Goal: Task Accomplishment & Management: Manage account settings

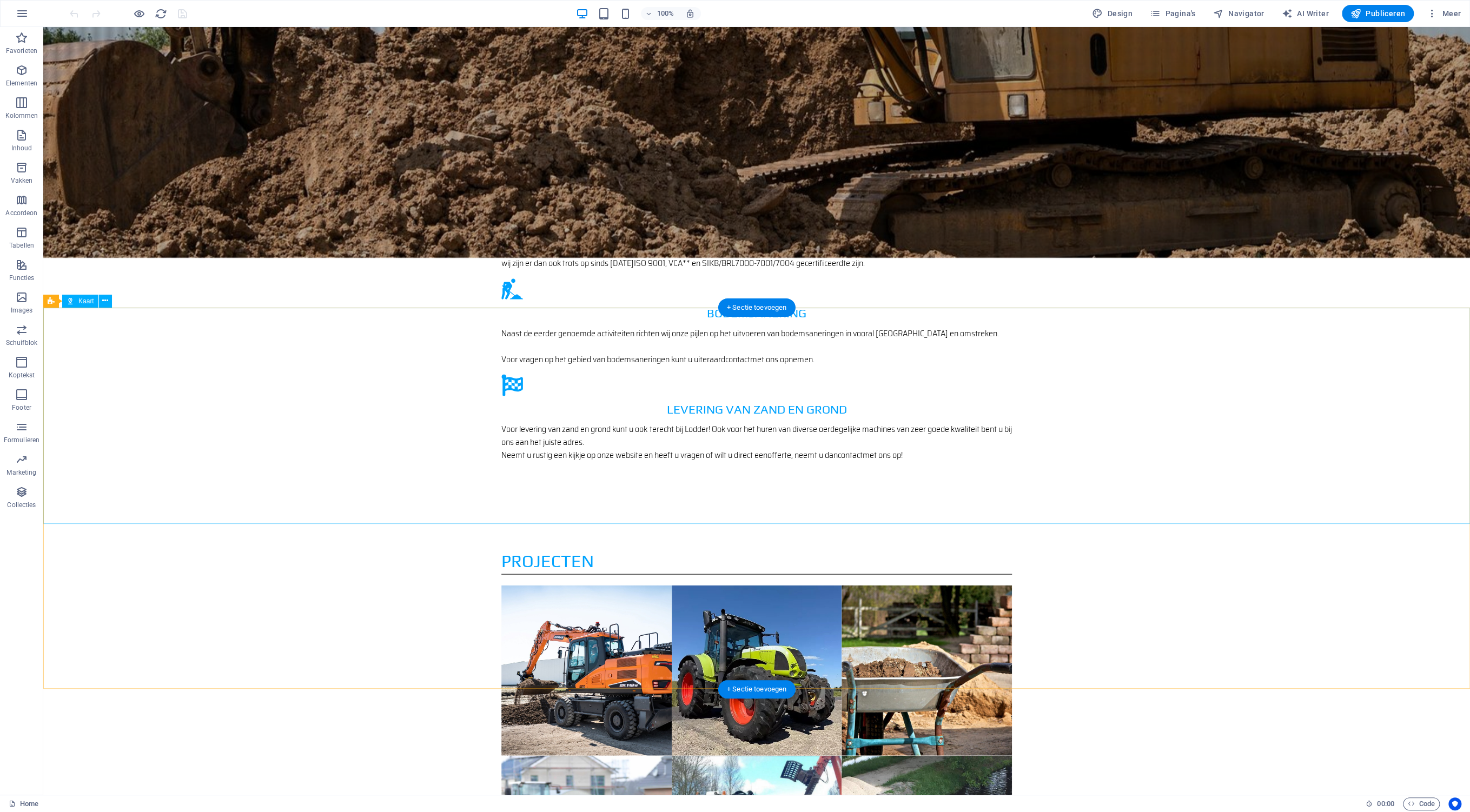
scroll to position [1924, 0]
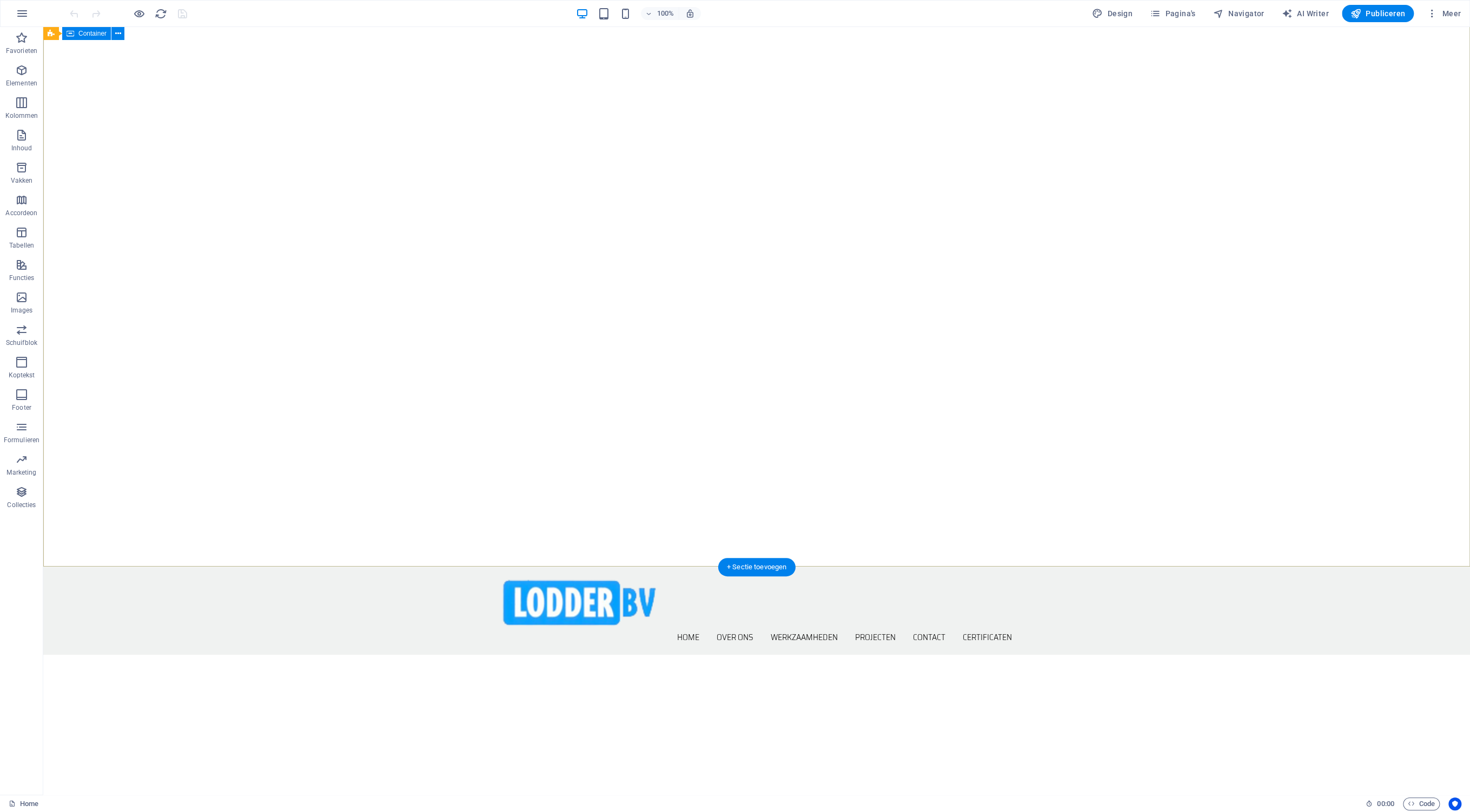
scroll to position [0, 0]
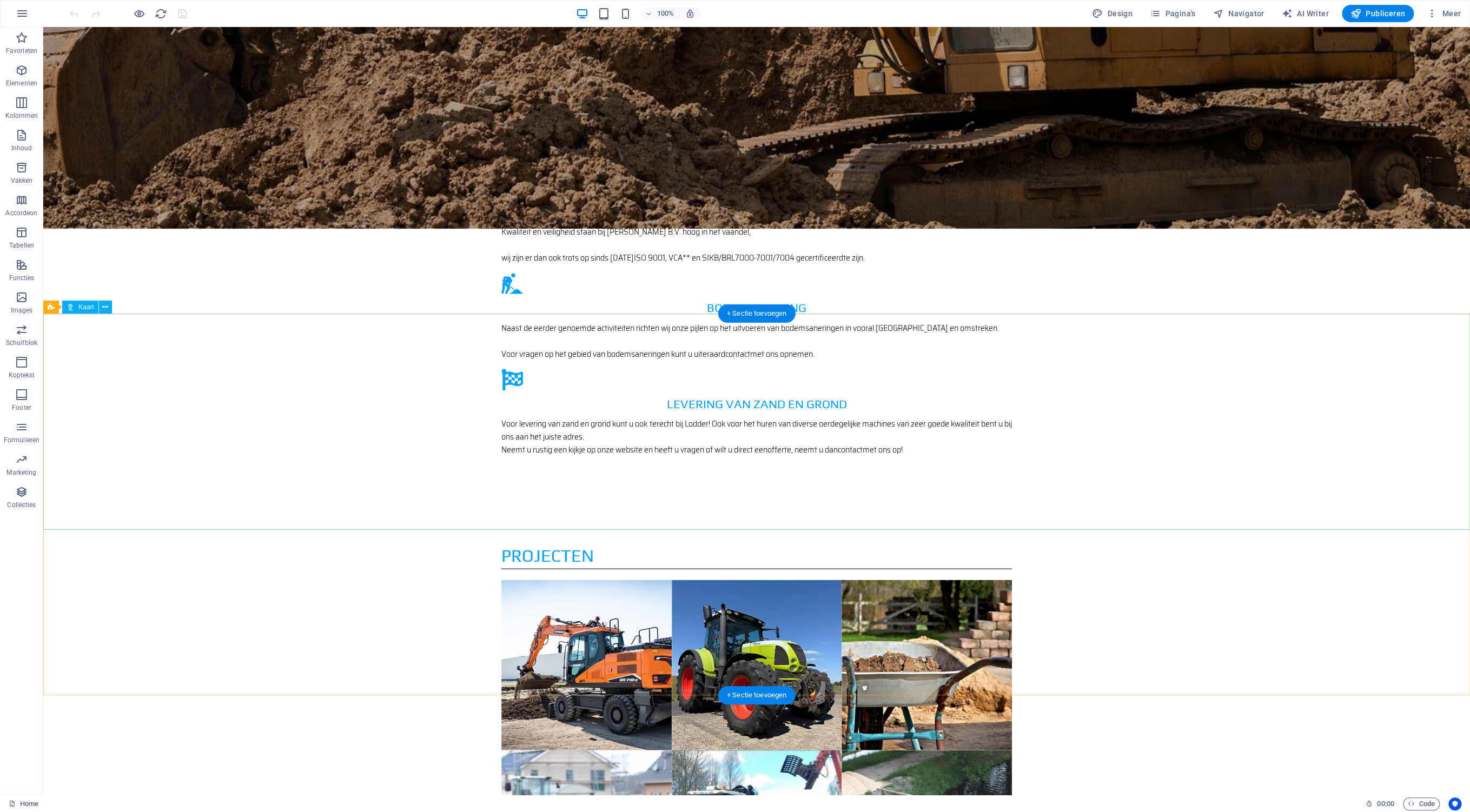
scroll to position [1924, 0]
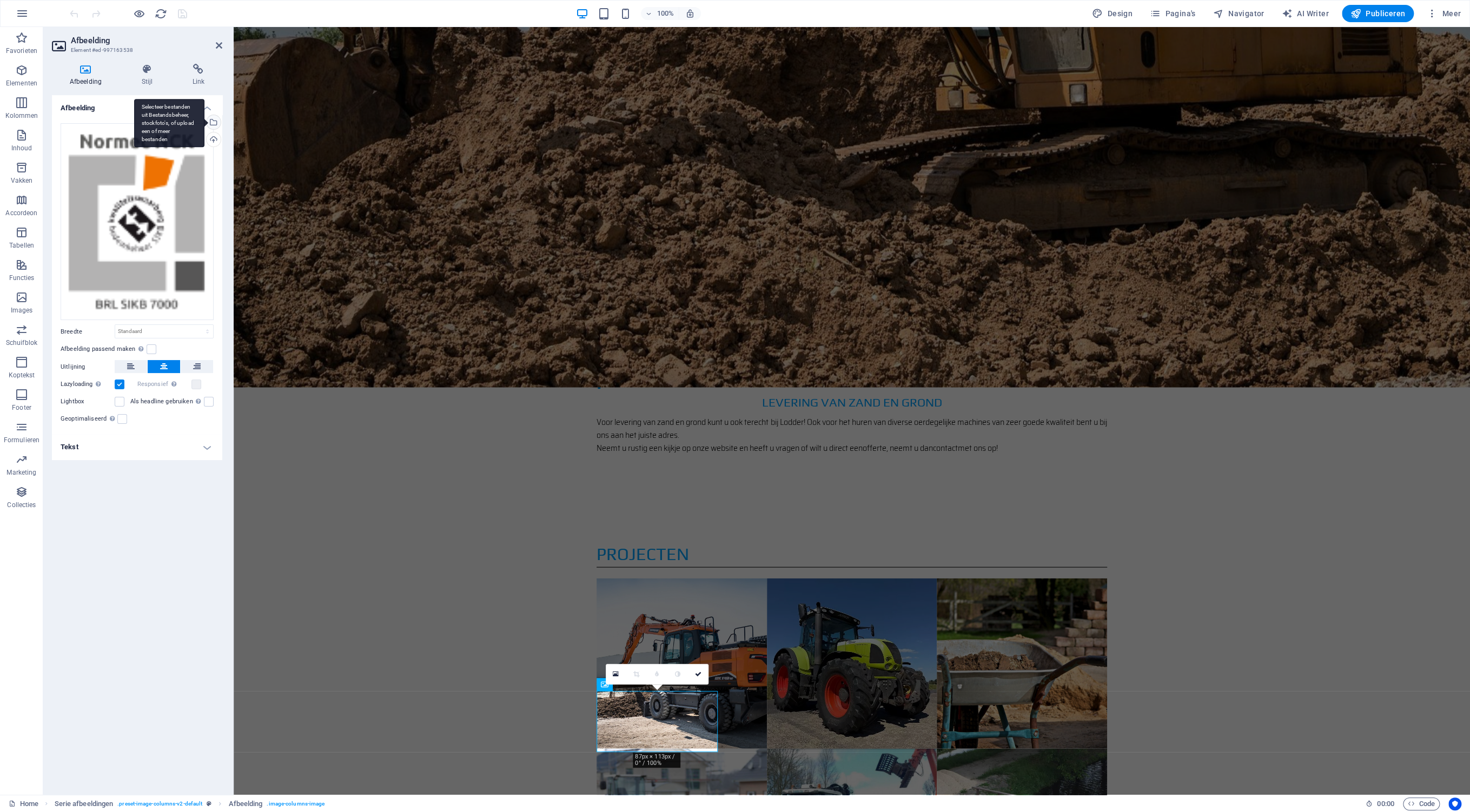
click at [214, 122] on div "Selecteer bestanden uit Bestandsbeheer, stockfoto's, of upload een of meer best…" at bounding box center [213, 123] width 16 height 16
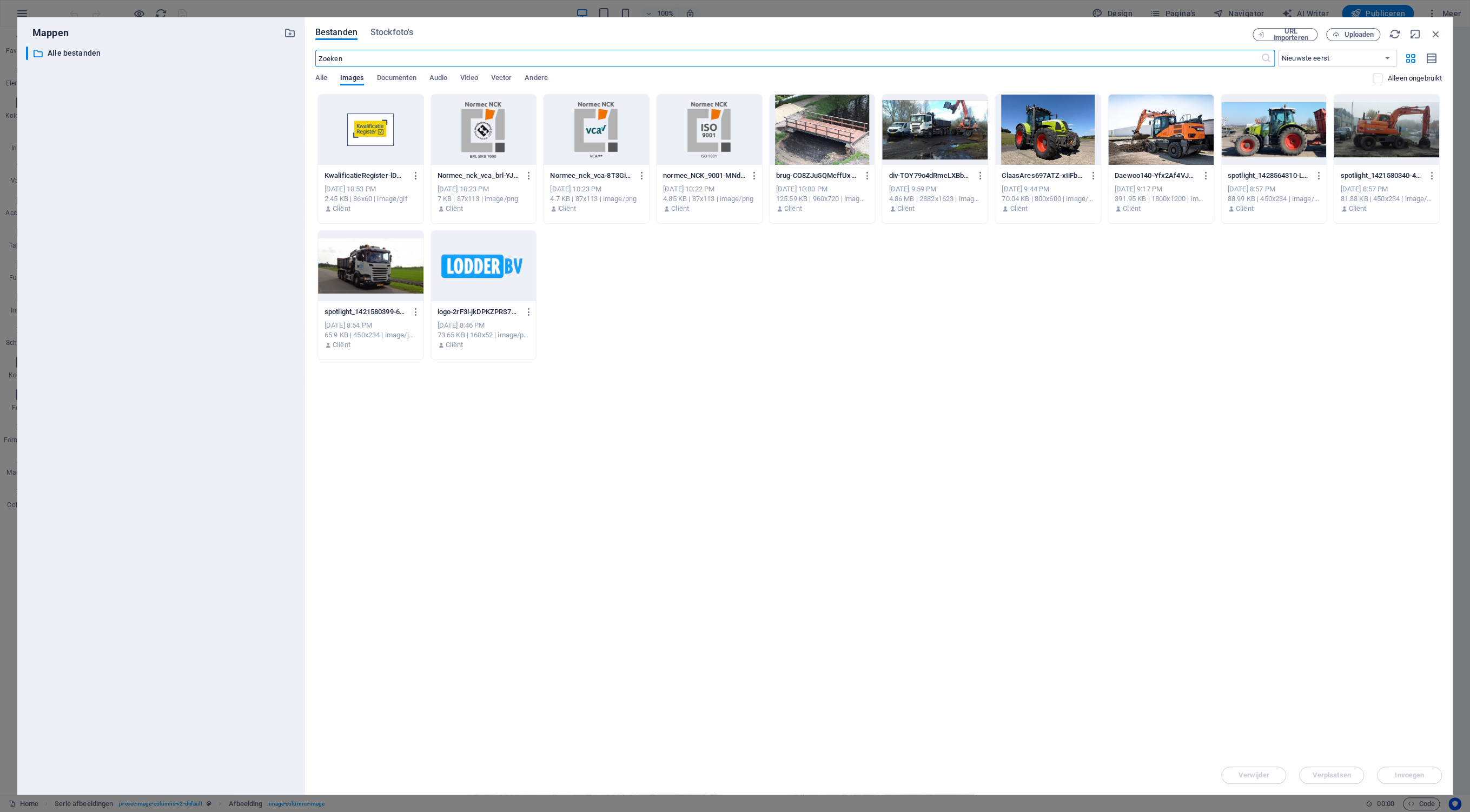
click at [1000, 317] on div "KwalificatieRegister-lDMM2uOvb8njOeNf8jzWDw.gif KwalificatieRegister-lDMM2uOvb8…" at bounding box center [879, 227] width 1126 height 266
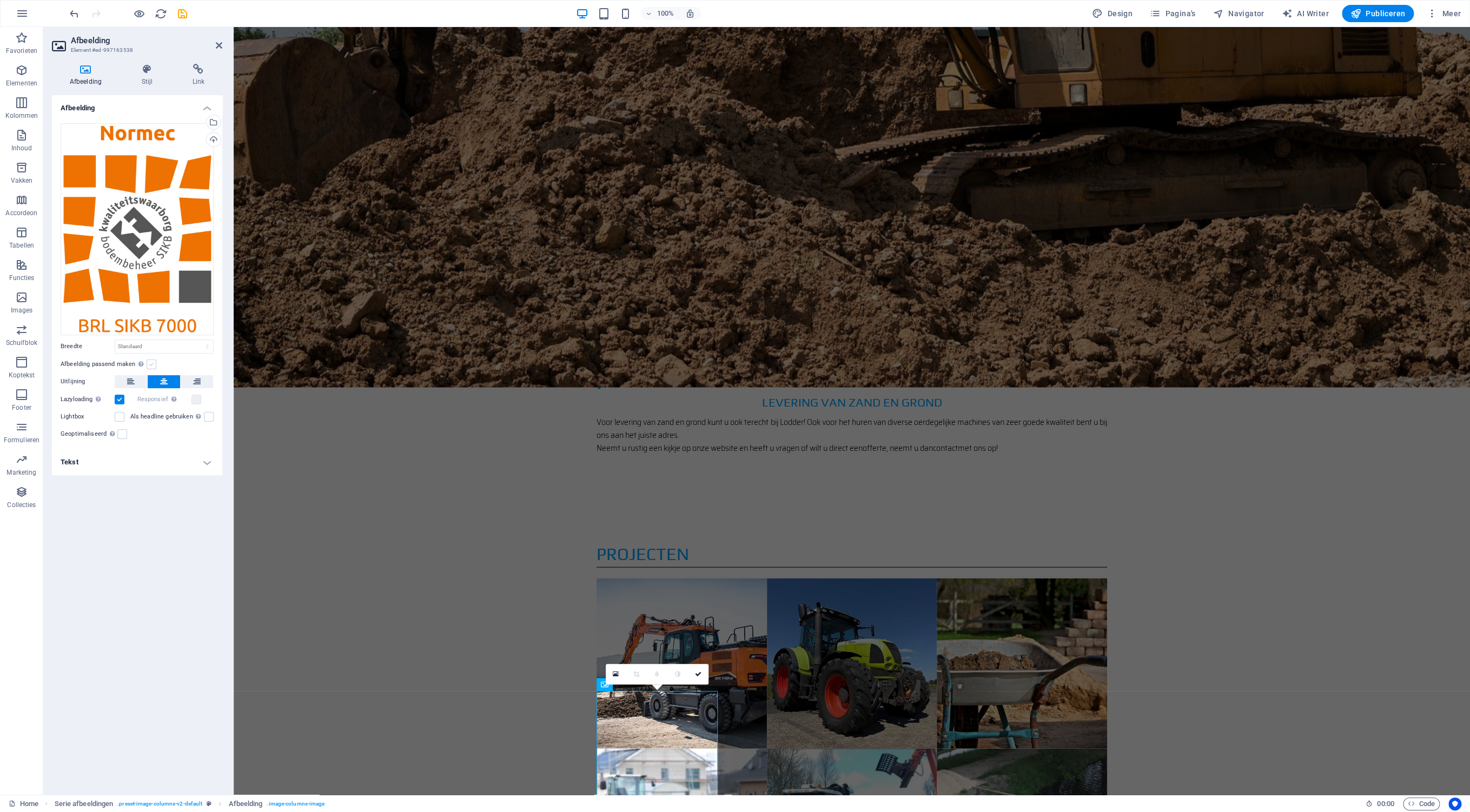
click at [152, 364] on label at bounding box center [151, 364] width 10 height 10
click at [0, 0] on input "Afbeelding passend maken Afbeelding automatisch passen binnen een vaststaande b…" at bounding box center [0, 0] width 0 height 0
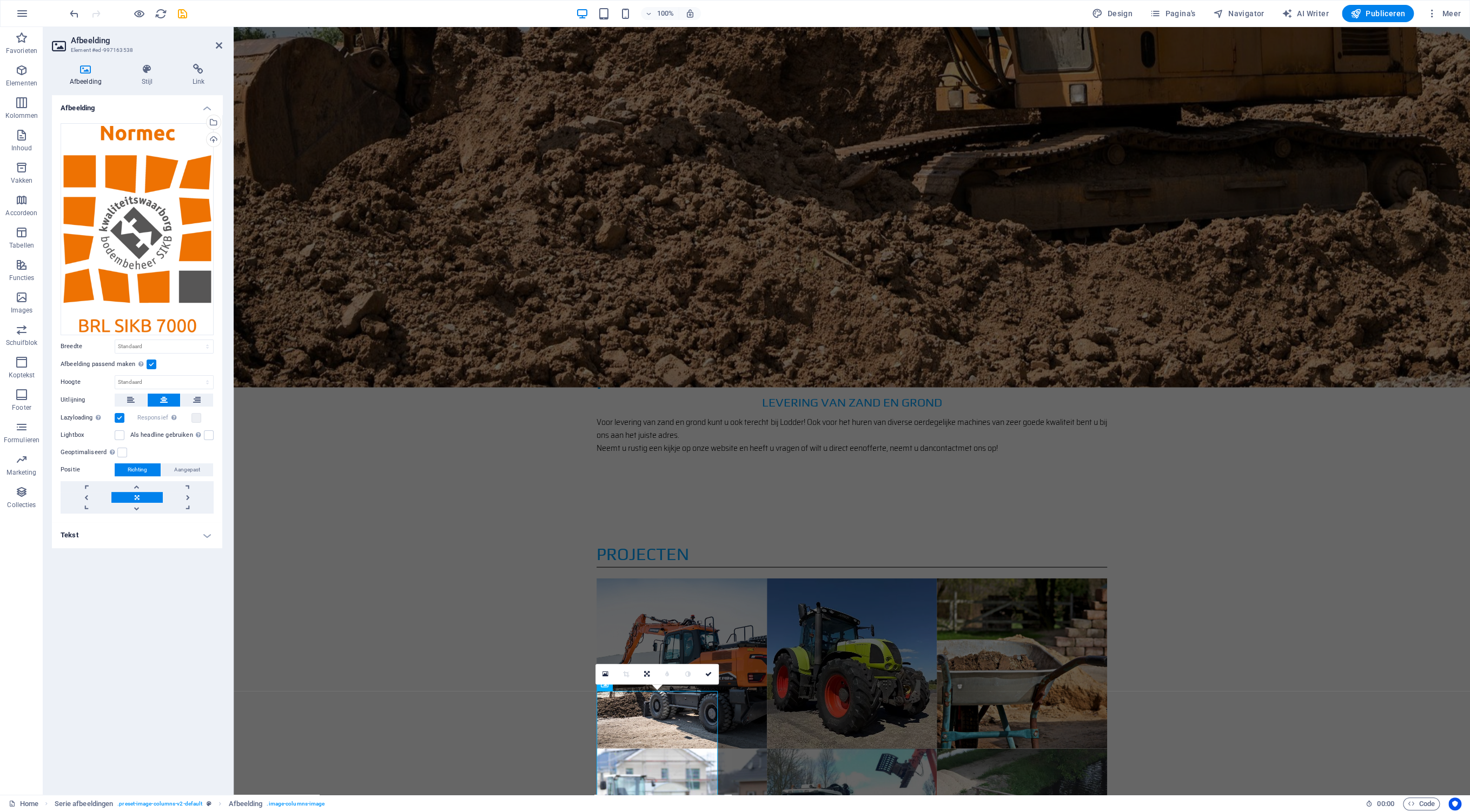
click at [149, 364] on label at bounding box center [151, 364] width 10 height 10
click at [0, 0] on input "Afbeelding passend maken Afbeelding automatisch passen binnen een vaststaande b…" at bounding box center [0, 0] width 0 height 0
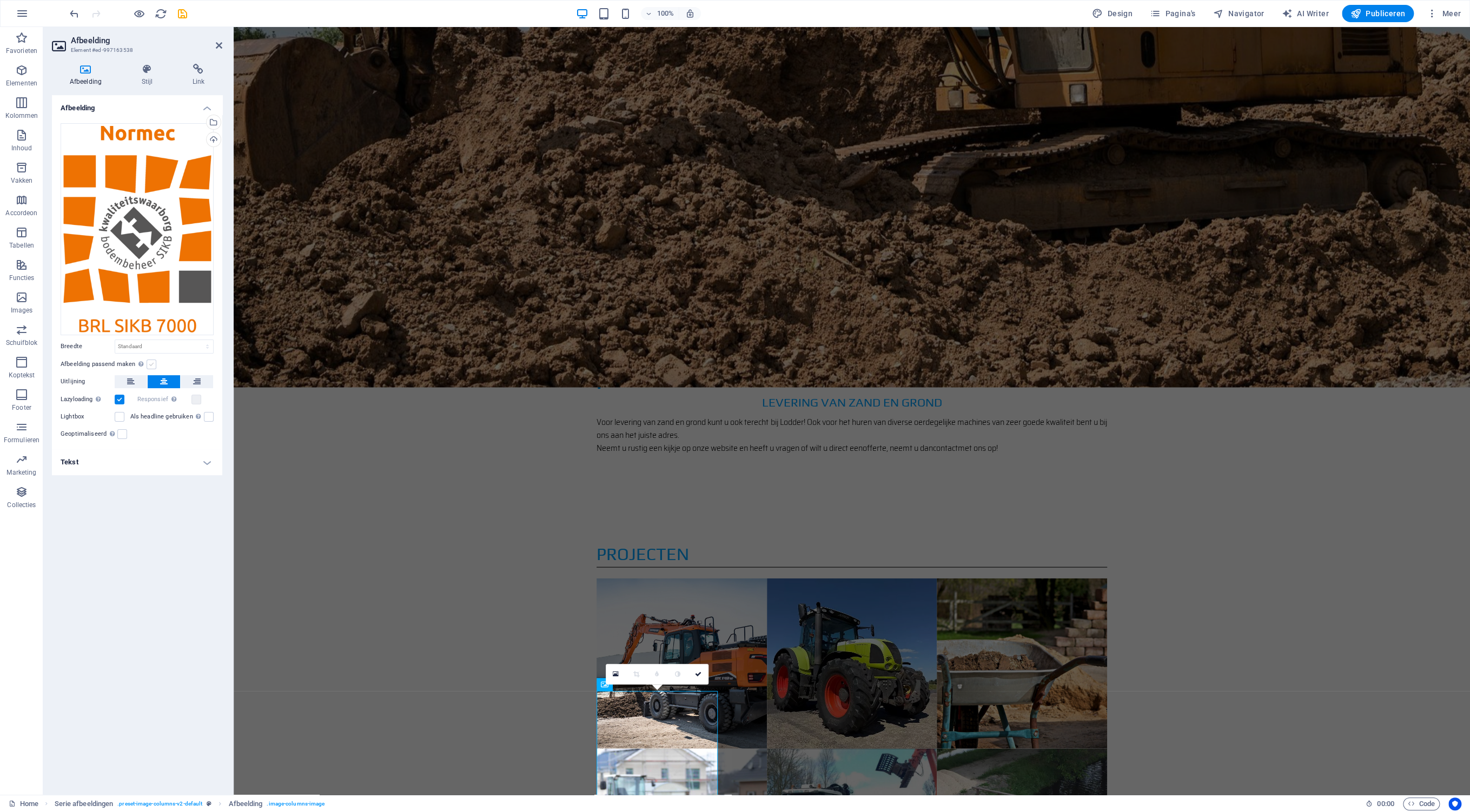
click at [149, 364] on label at bounding box center [151, 364] width 10 height 10
click at [0, 0] on input "Afbeelding passend maken Afbeelding automatisch passen binnen een vaststaande b…" at bounding box center [0, 0] width 0 height 0
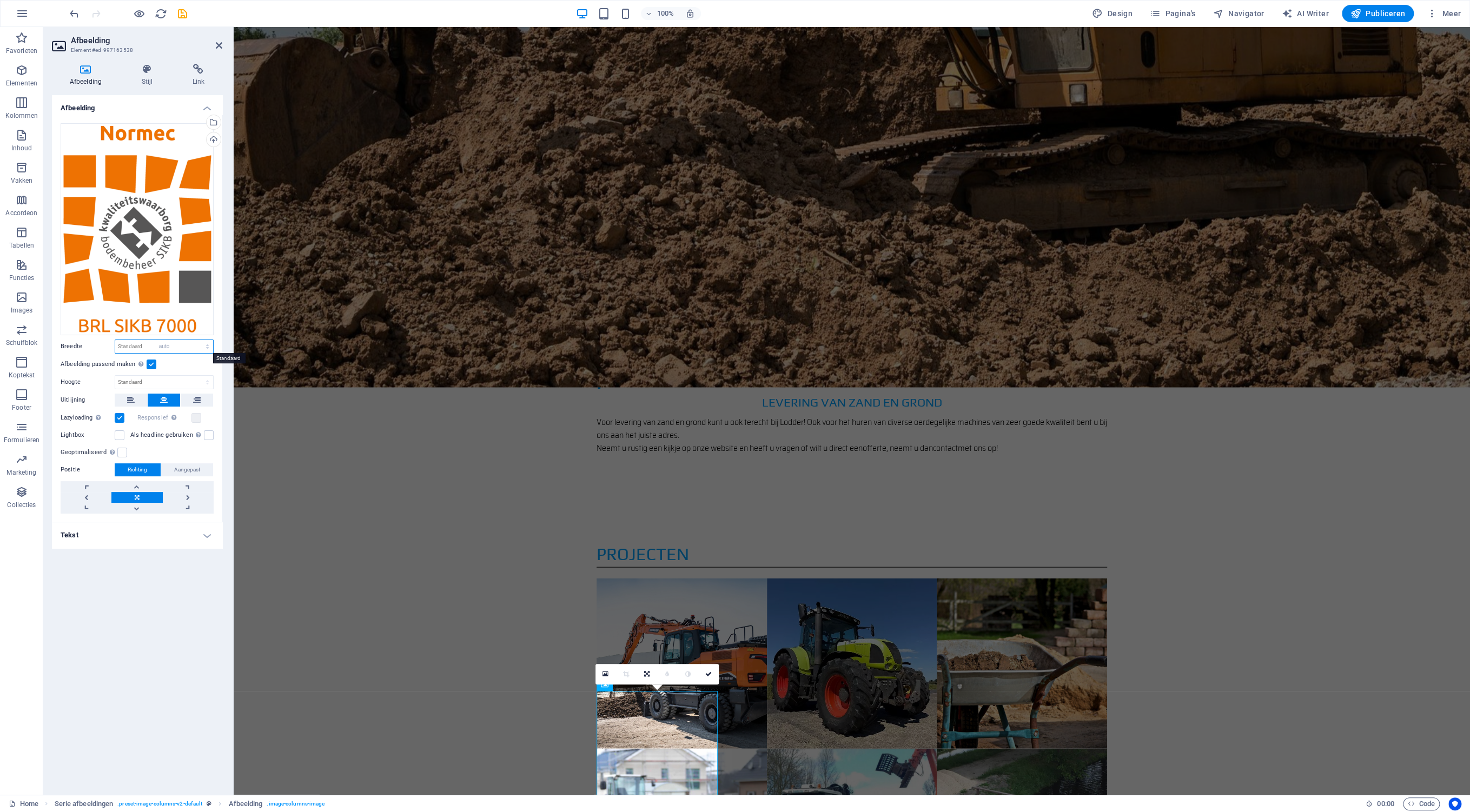
click option "auto" at bounding box center [0, 0] width 0 height 0
select select "DISABLED_OPTION_VALUE"
click at [115, 376] on select "Standaard auto px" at bounding box center [164, 382] width 98 height 13
click option "auto" at bounding box center [0, 0] width 0 height 0
select select "DISABLED_OPTION_VALUE"
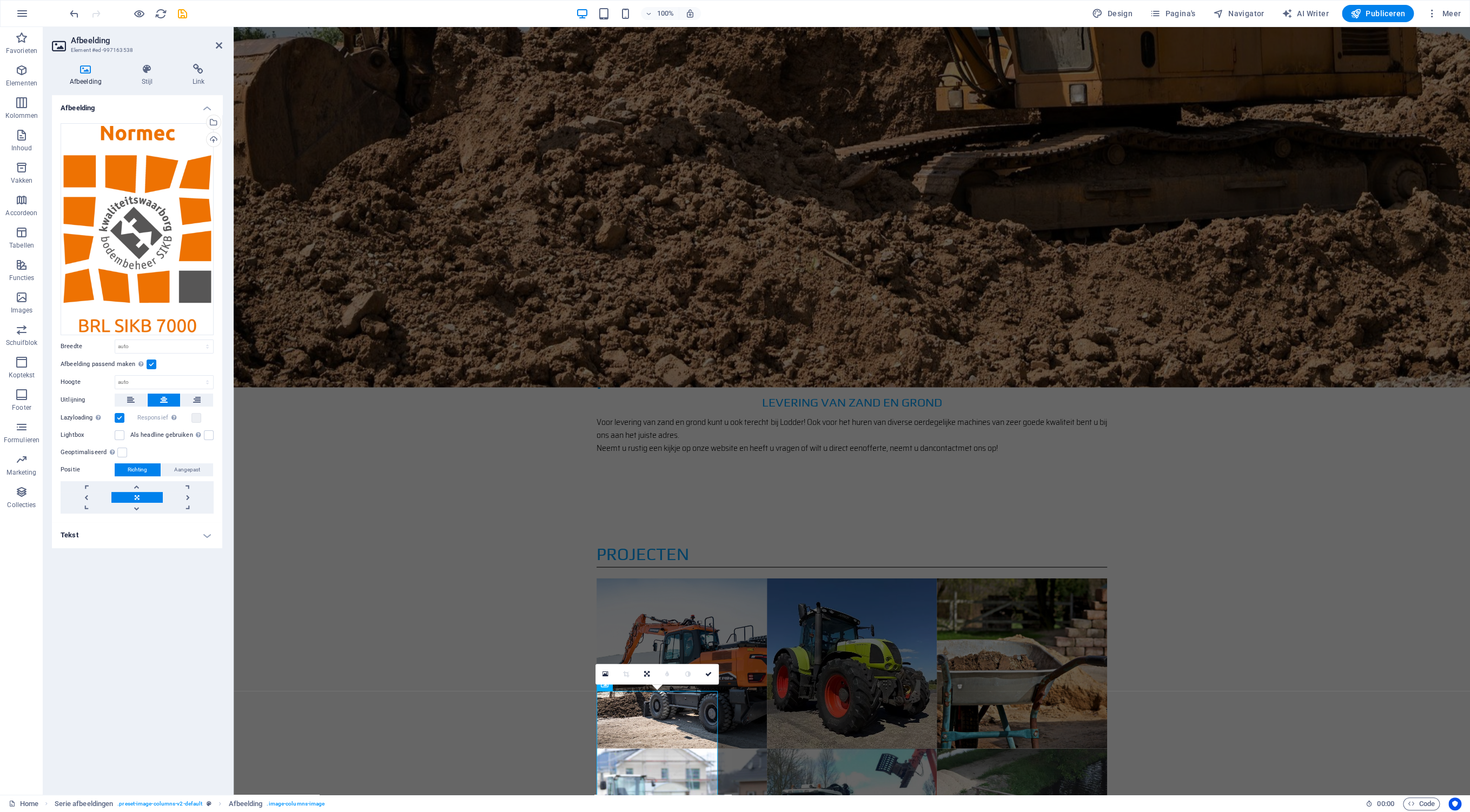
click at [148, 663] on div "Afbeelding Sleep bestanden hierheen, klik om bestanden te kiezen of selecteer b…" at bounding box center [137, 440] width 170 height 691
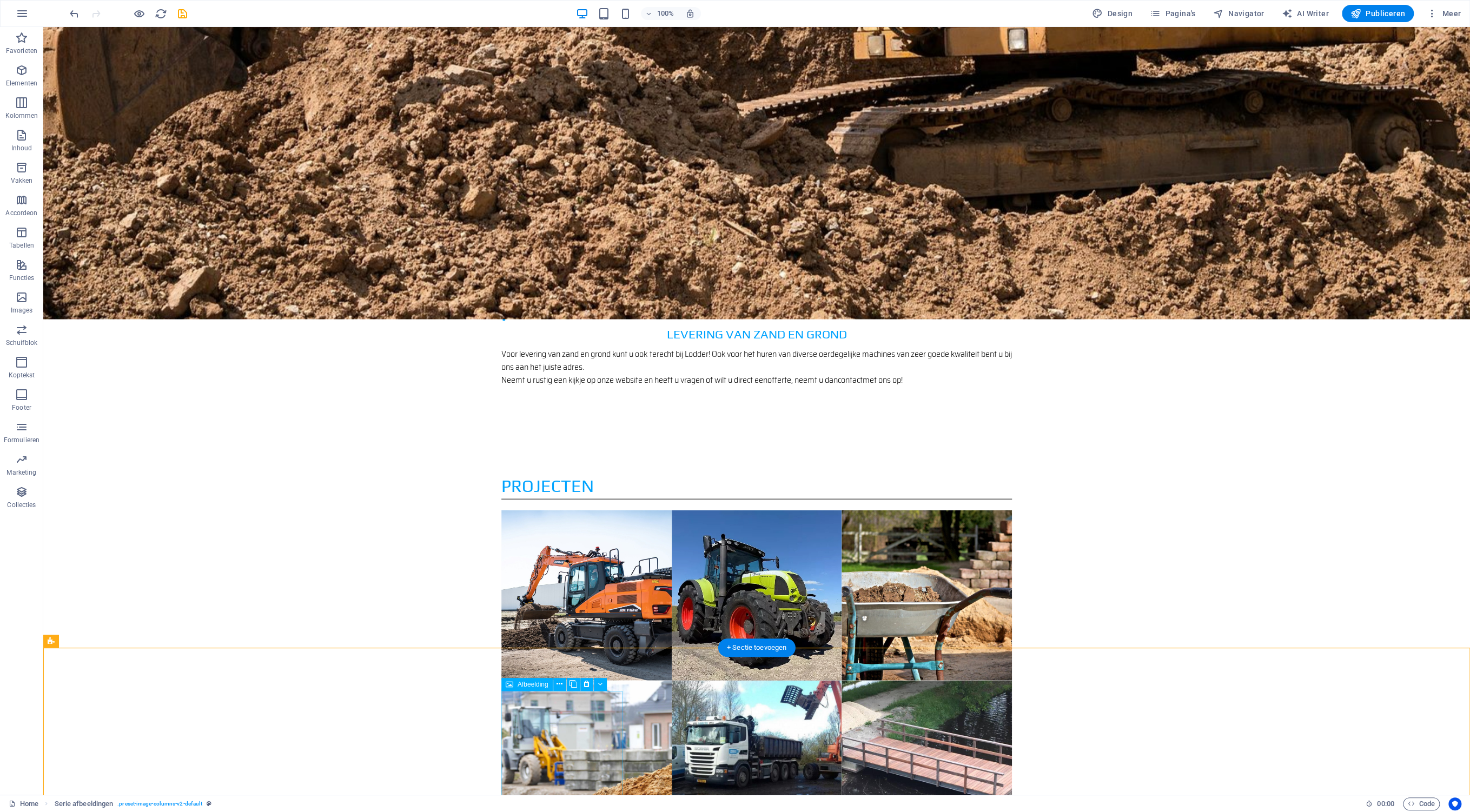
scroll to position [2033, 0]
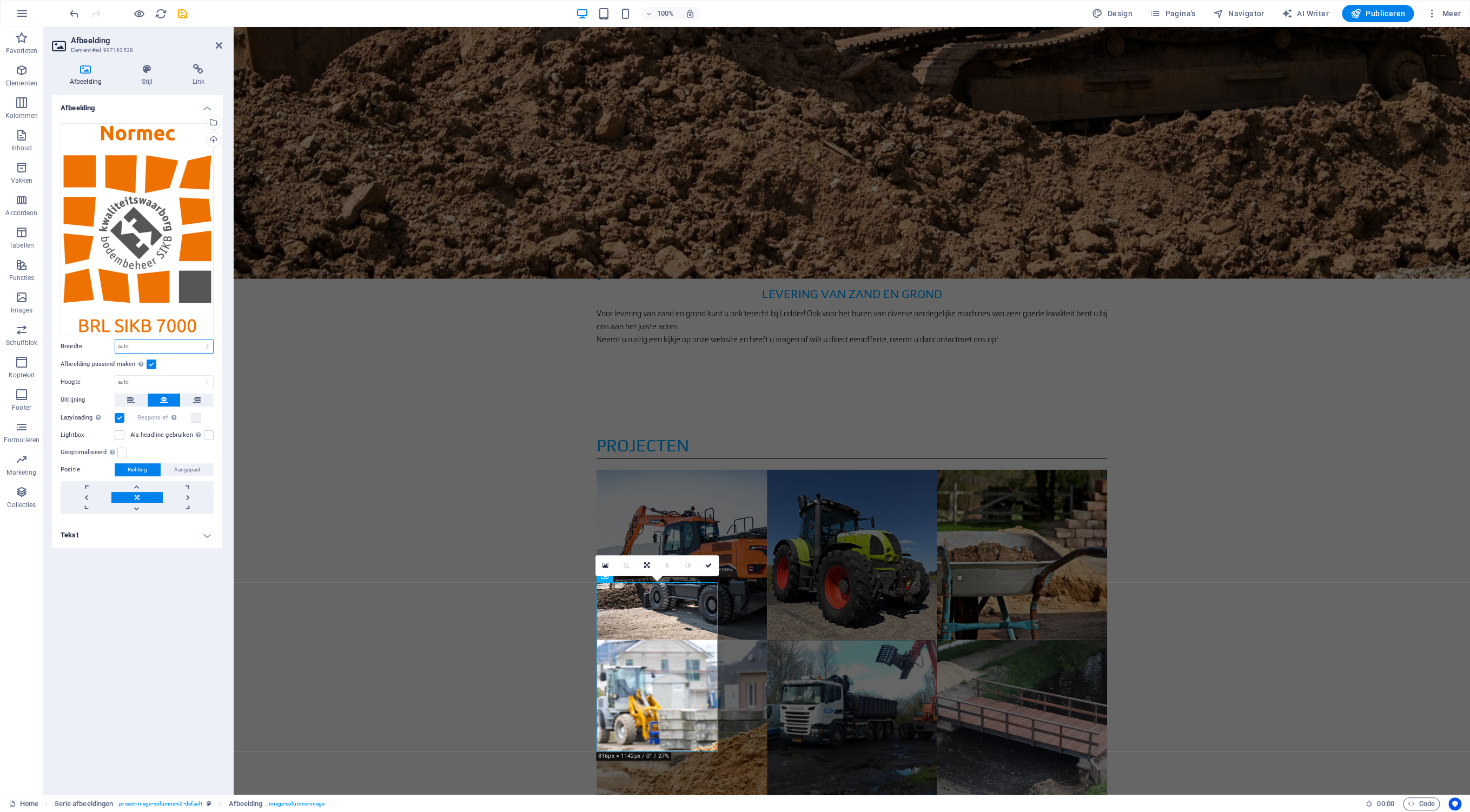
click at [115, 340] on select "Standaard auto px rem % em vh vw" at bounding box center [164, 346] width 98 height 13
select select "px"
click option "px" at bounding box center [0, 0] width 0 height 0
type input "100"
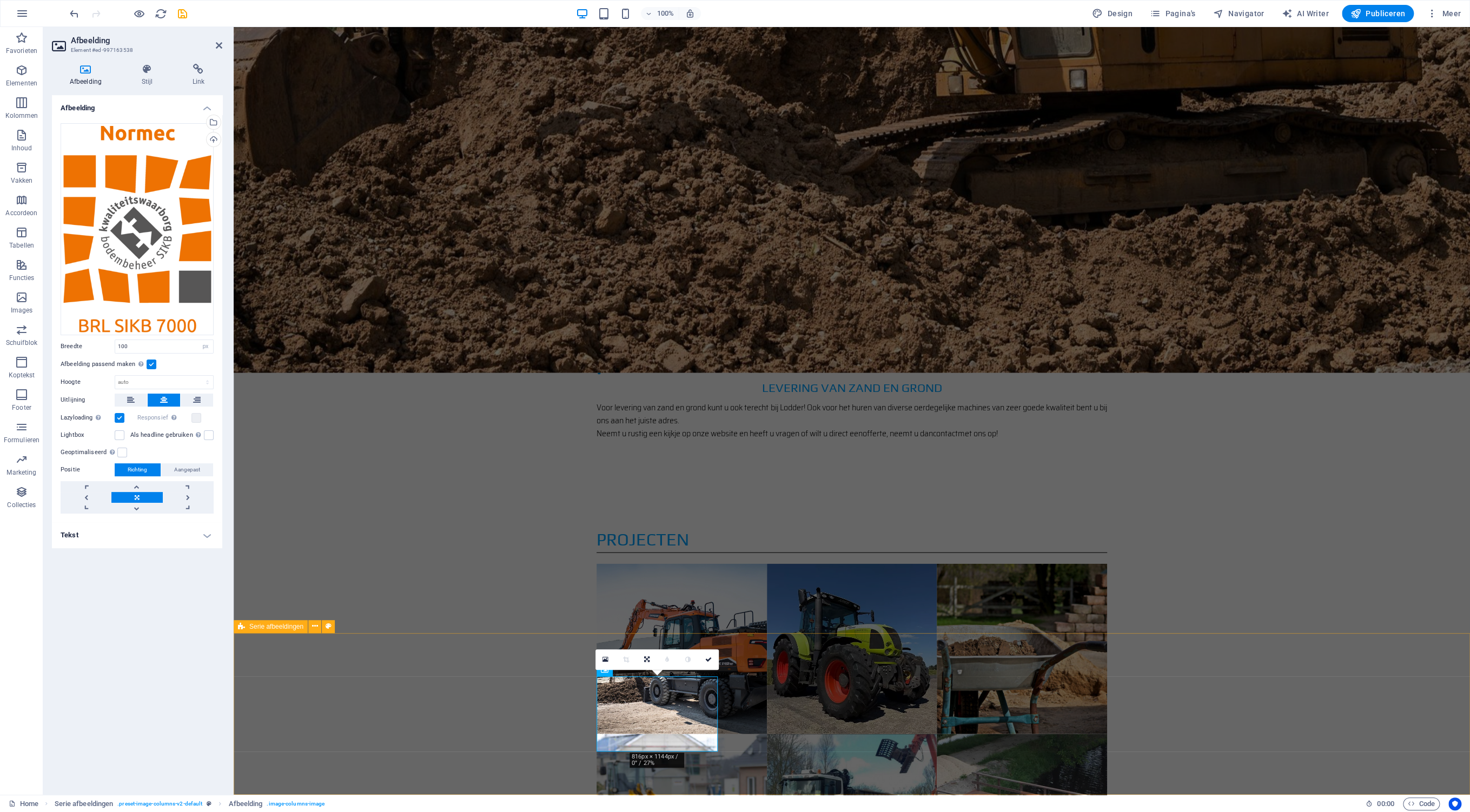
drag, startPoint x: 1204, startPoint y: 682, endPoint x: 1284, endPoint y: 689, distance: 80.3
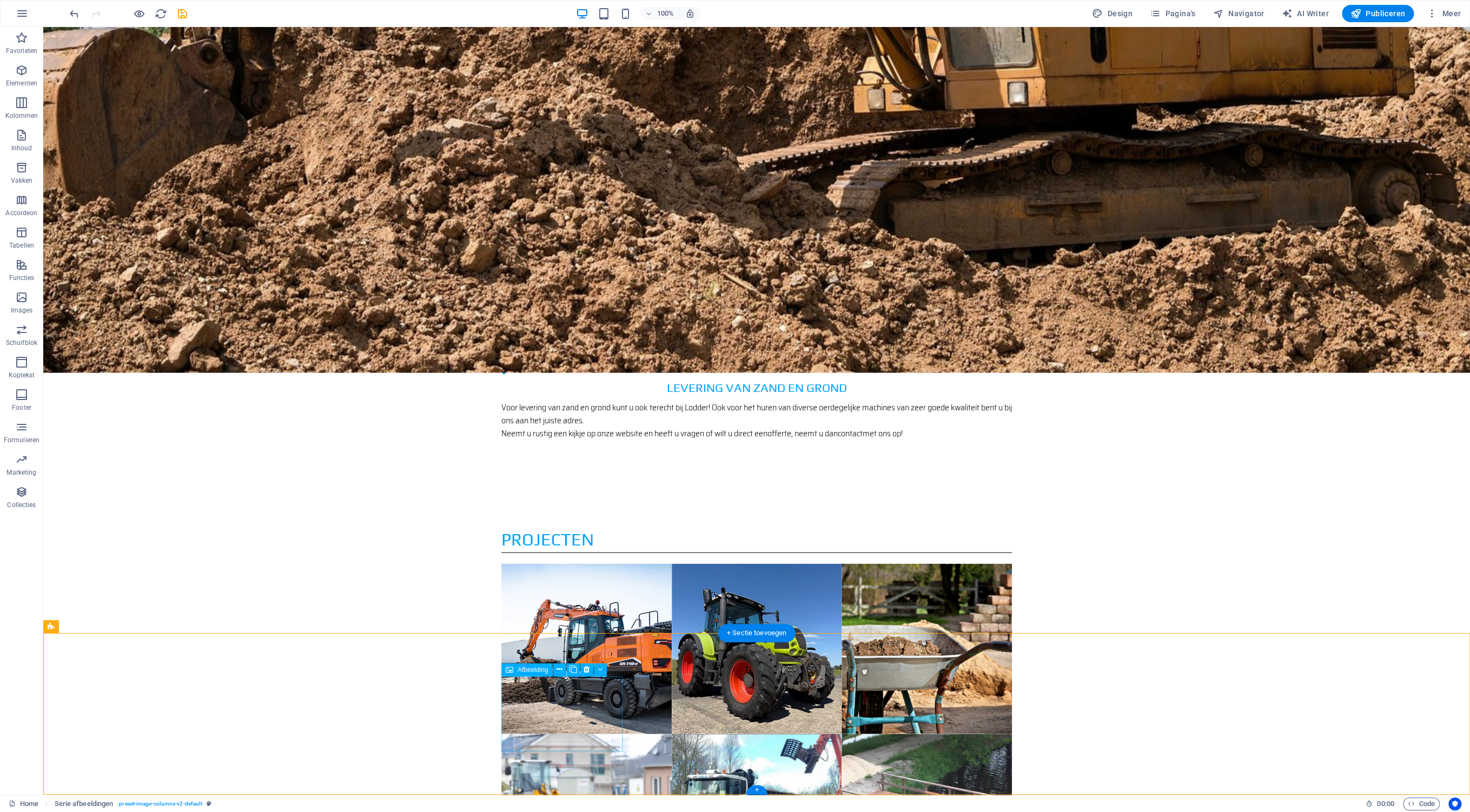
select select "px"
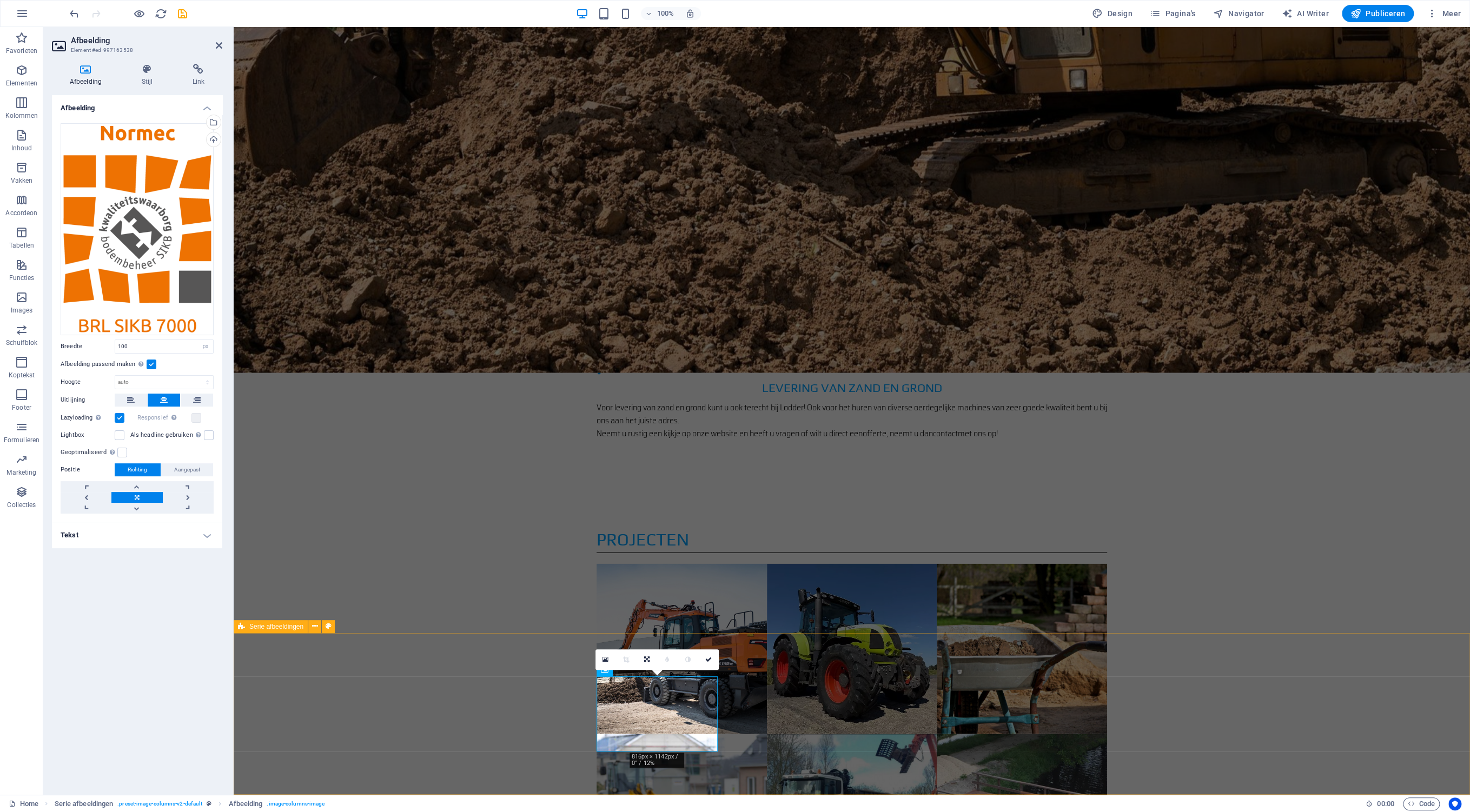
drag, startPoint x: 1192, startPoint y: 723, endPoint x: 1191, endPoint y: 717, distance: 6.1
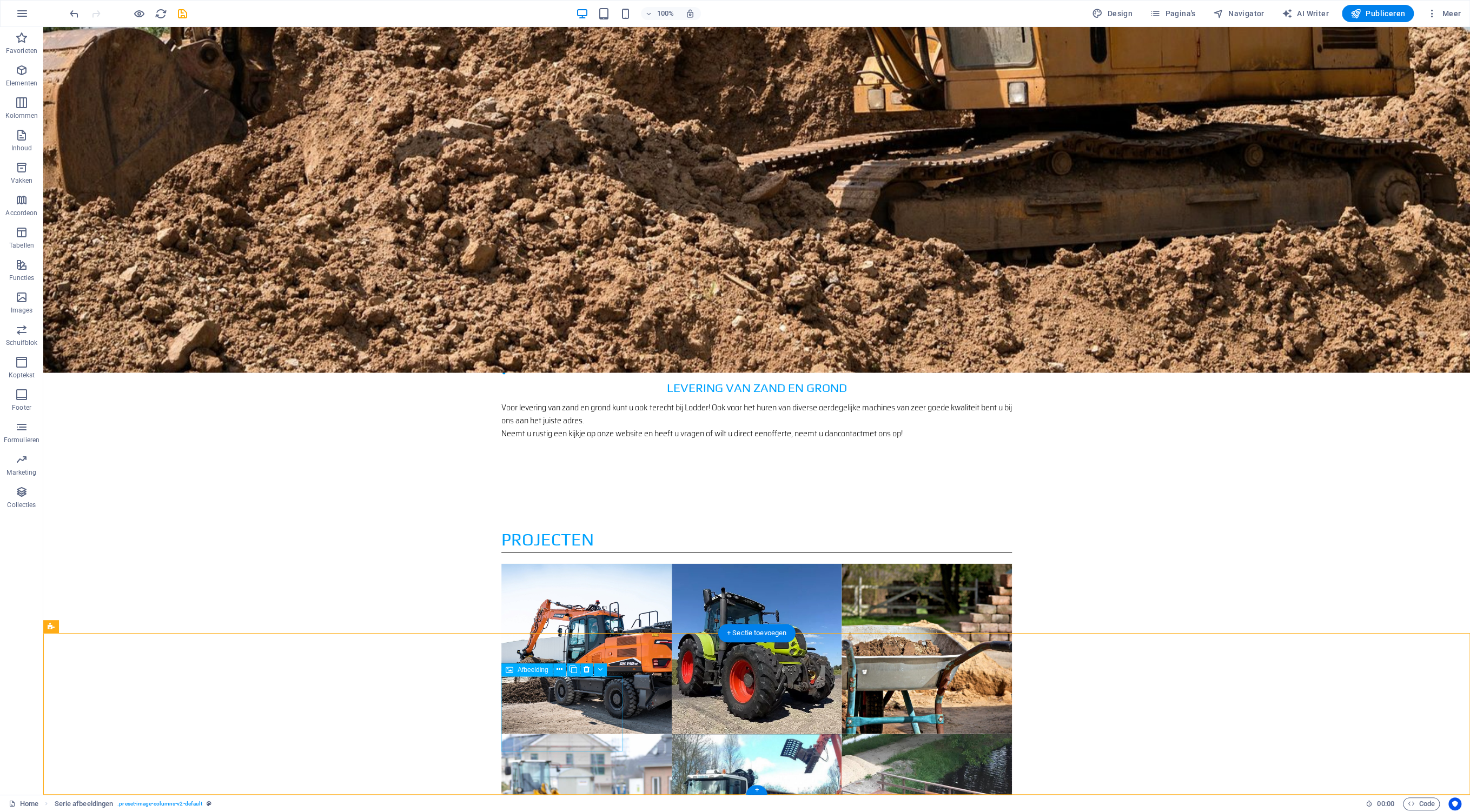
select select "px"
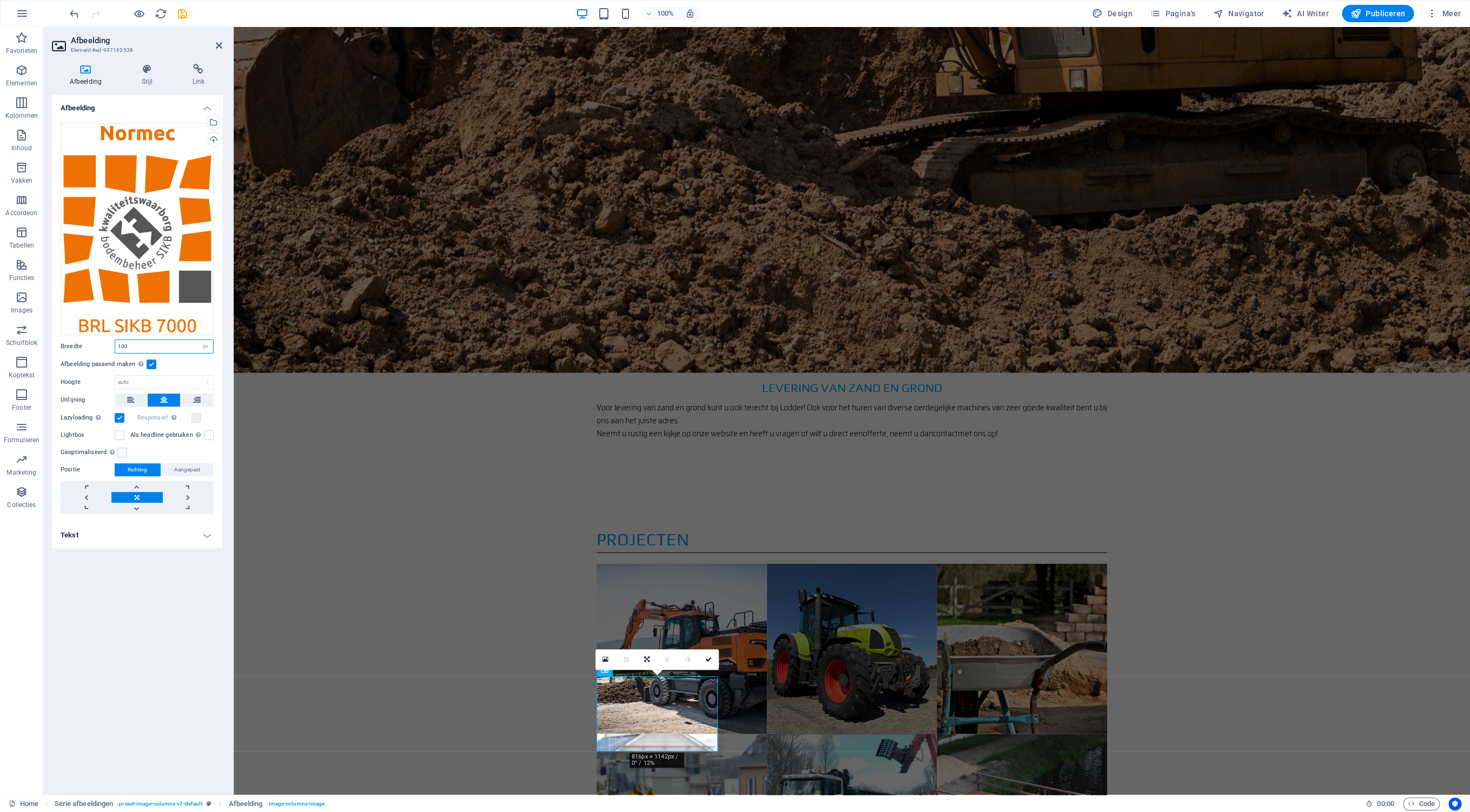
drag, startPoint x: 134, startPoint y: 345, endPoint x: 112, endPoint y: 347, distance: 22.1
click at [115, 347] on input "100" at bounding box center [164, 346] width 98 height 13
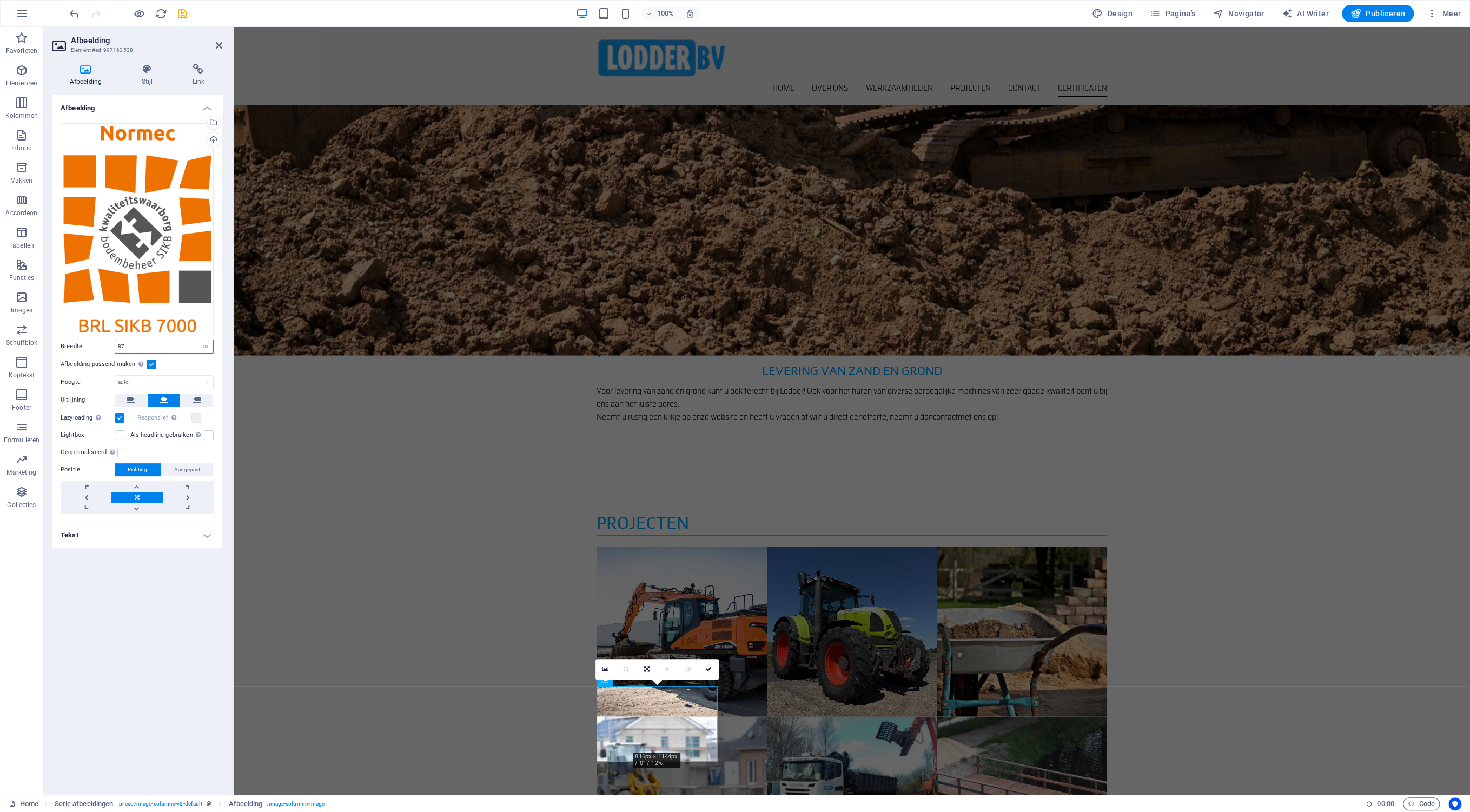
scroll to position [1929, 0]
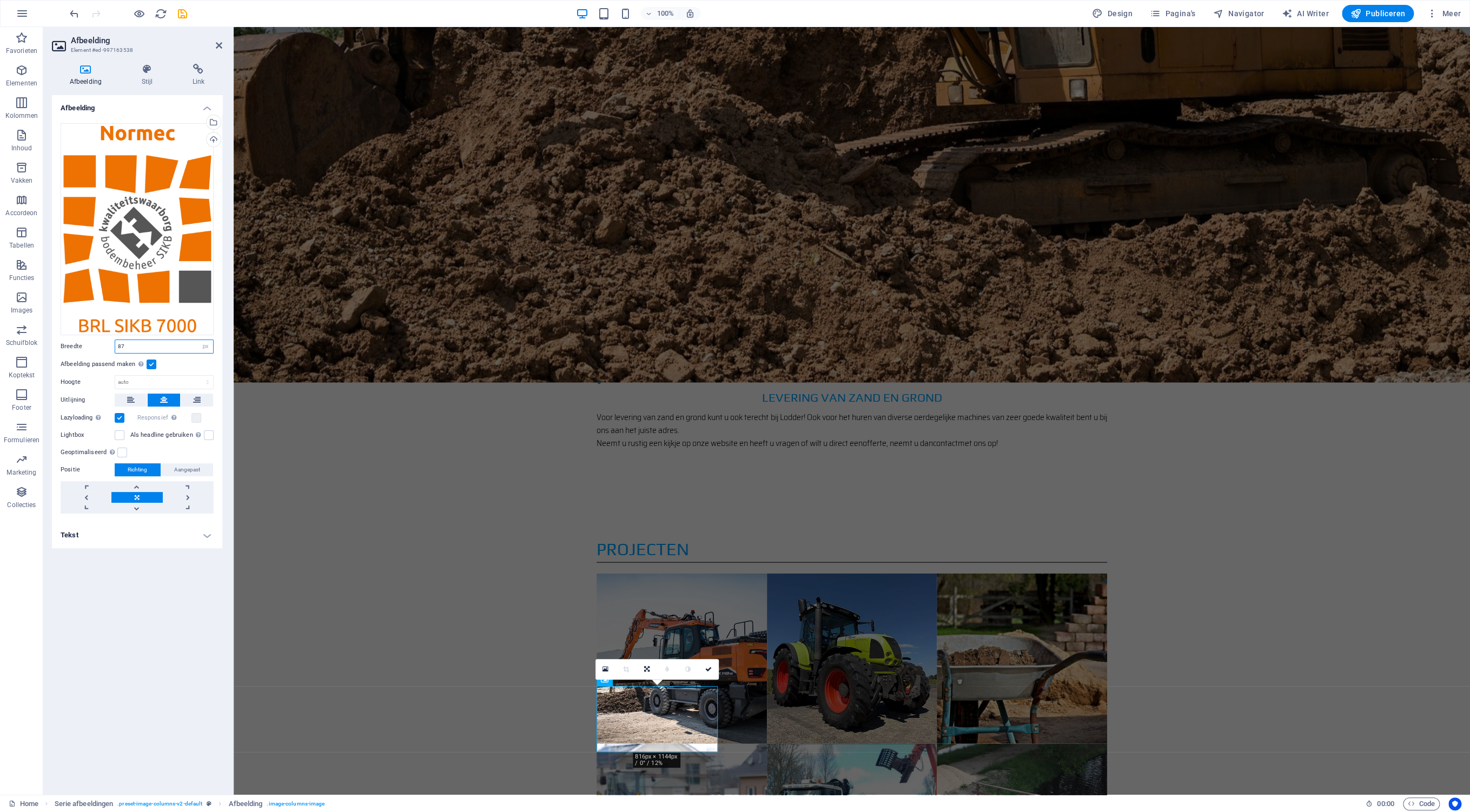
type input "87"
click at [127, 576] on div "Afbeelding Sleep bestanden hierheen, klik om bestanden te kiezen of selecteer b…" at bounding box center [137, 440] width 170 height 691
drag, startPoint x: 1156, startPoint y: 724, endPoint x: 1343, endPoint y: 724, distance: 187.0
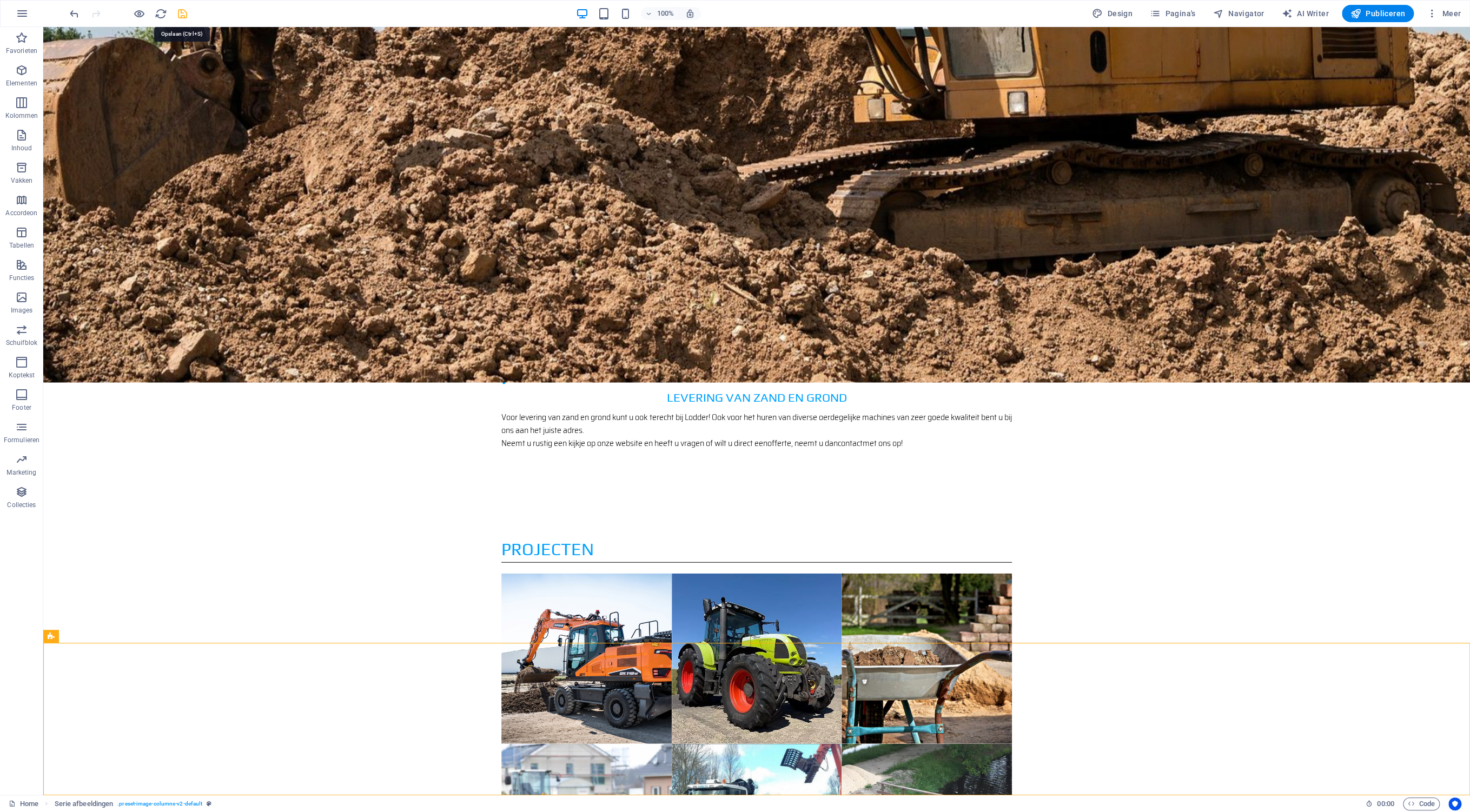
click at [180, 14] on icon "save" at bounding box center [183, 14] width 13 height 13
select select "px"
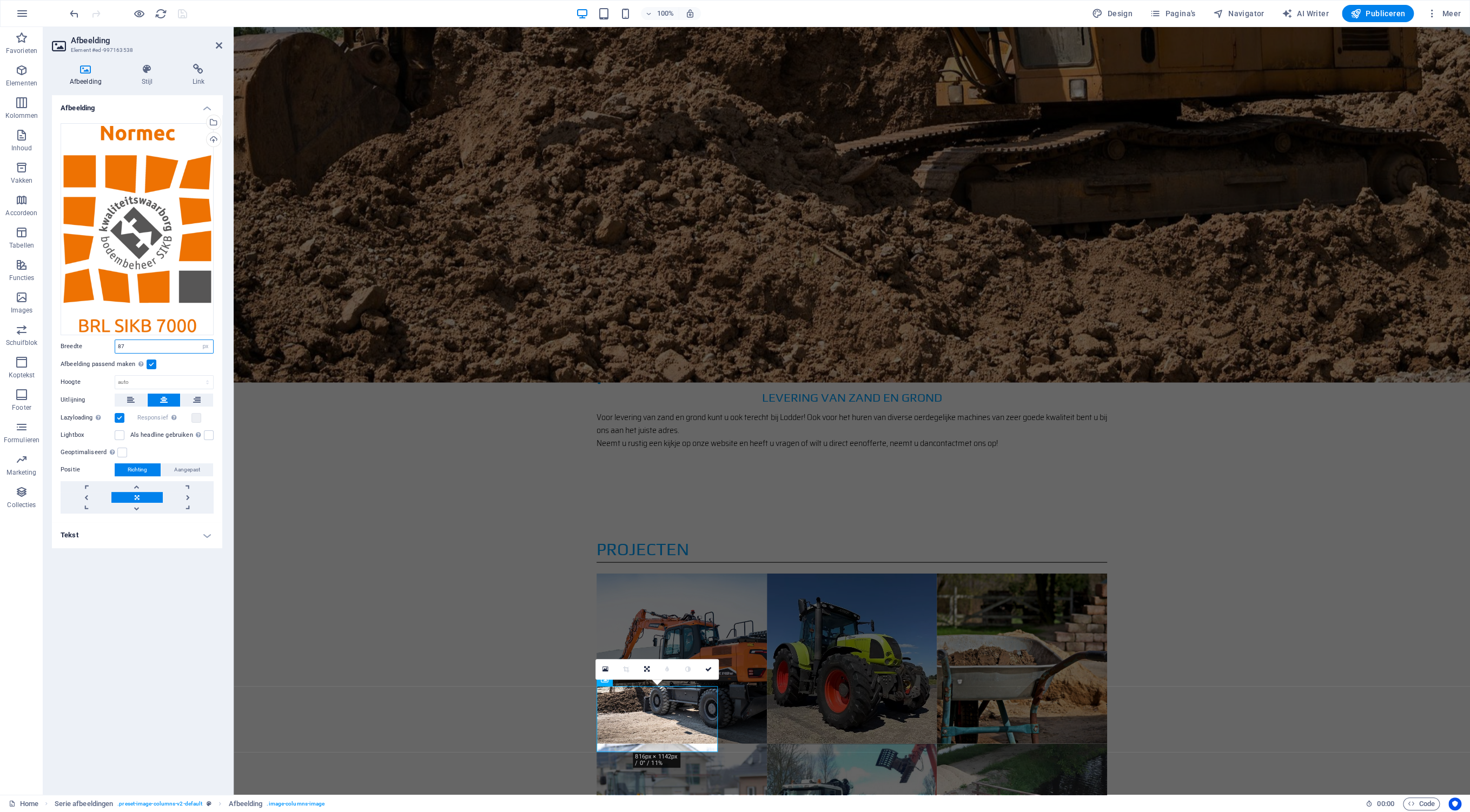
drag, startPoint x: 135, startPoint y: 345, endPoint x: 96, endPoint y: 345, distance: 39.0
click at [115, 346] on input "87" at bounding box center [164, 346] width 98 height 13
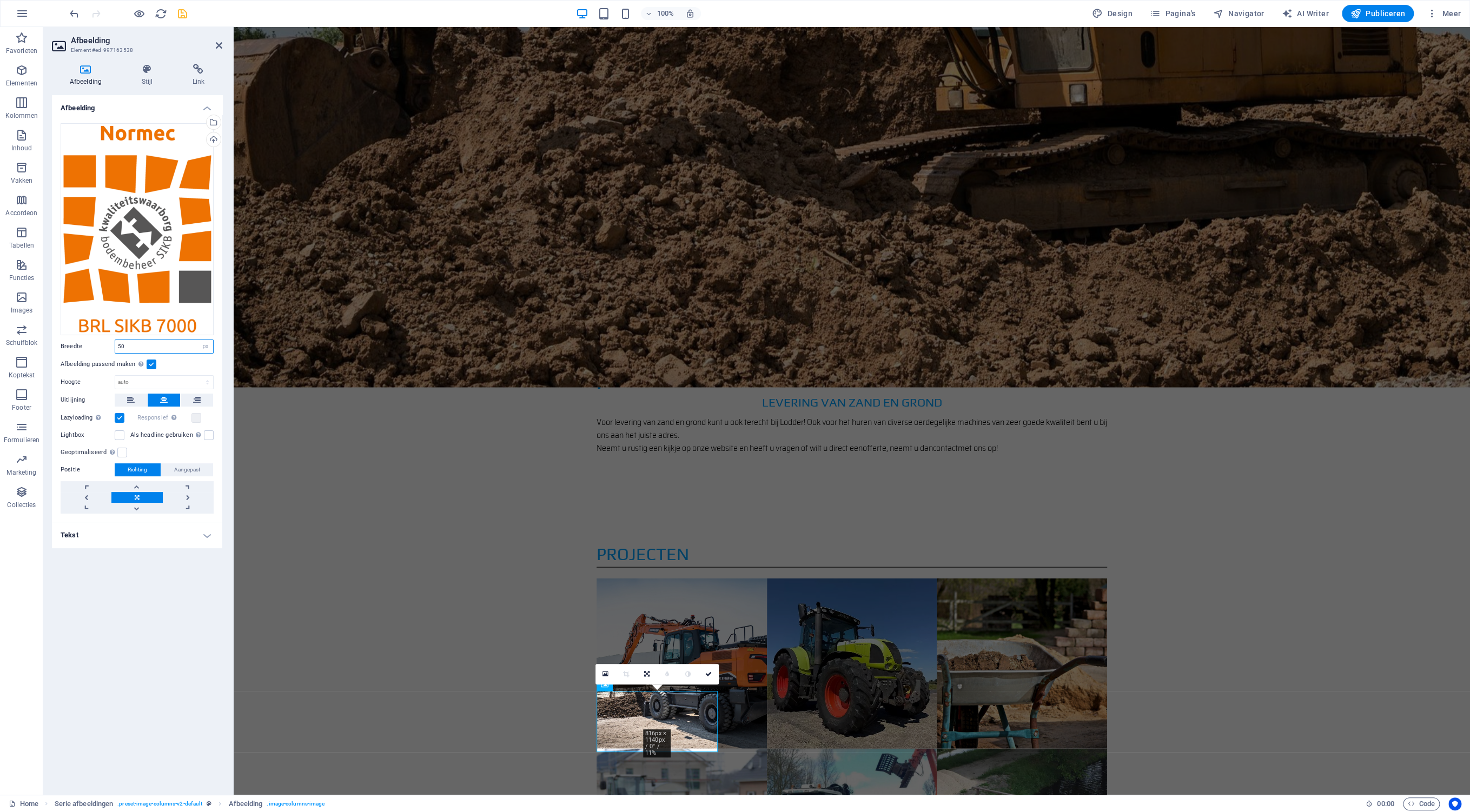
drag, startPoint x: 140, startPoint y: 347, endPoint x: 61, endPoint y: 349, distance: 79.0
click at [115, 349] on input "50" at bounding box center [164, 346] width 98 height 13
click at [137, 345] on input "60" at bounding box center [164, 346] width 98 height 13
drag, startPoint x: 127, startPoint y: 345, endPoint x: 109, endPoint y: 345, distance: 18.0
click at [115, 345] on input "60" at bounding box center [164, 346] width 98 height 13
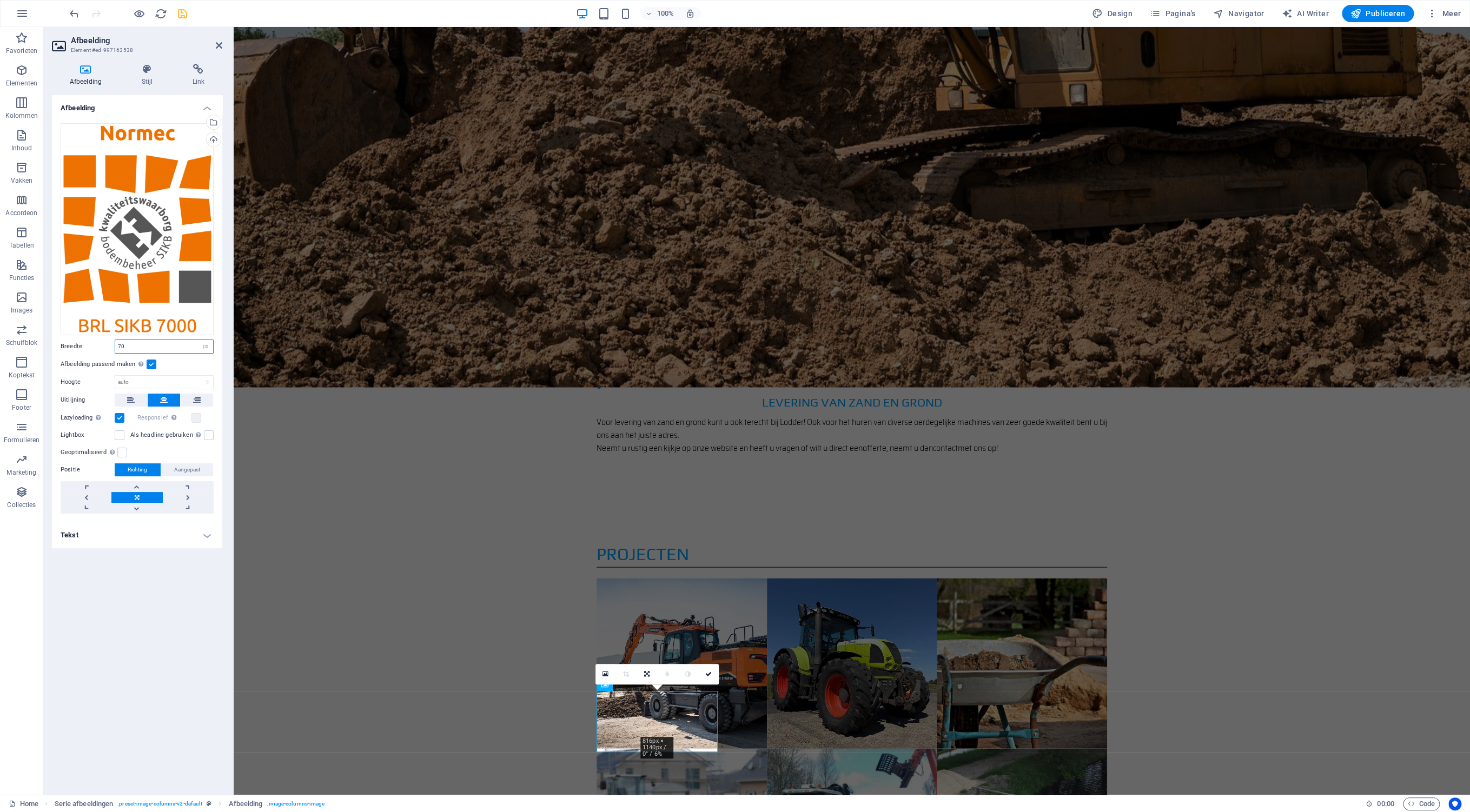
type input "70"
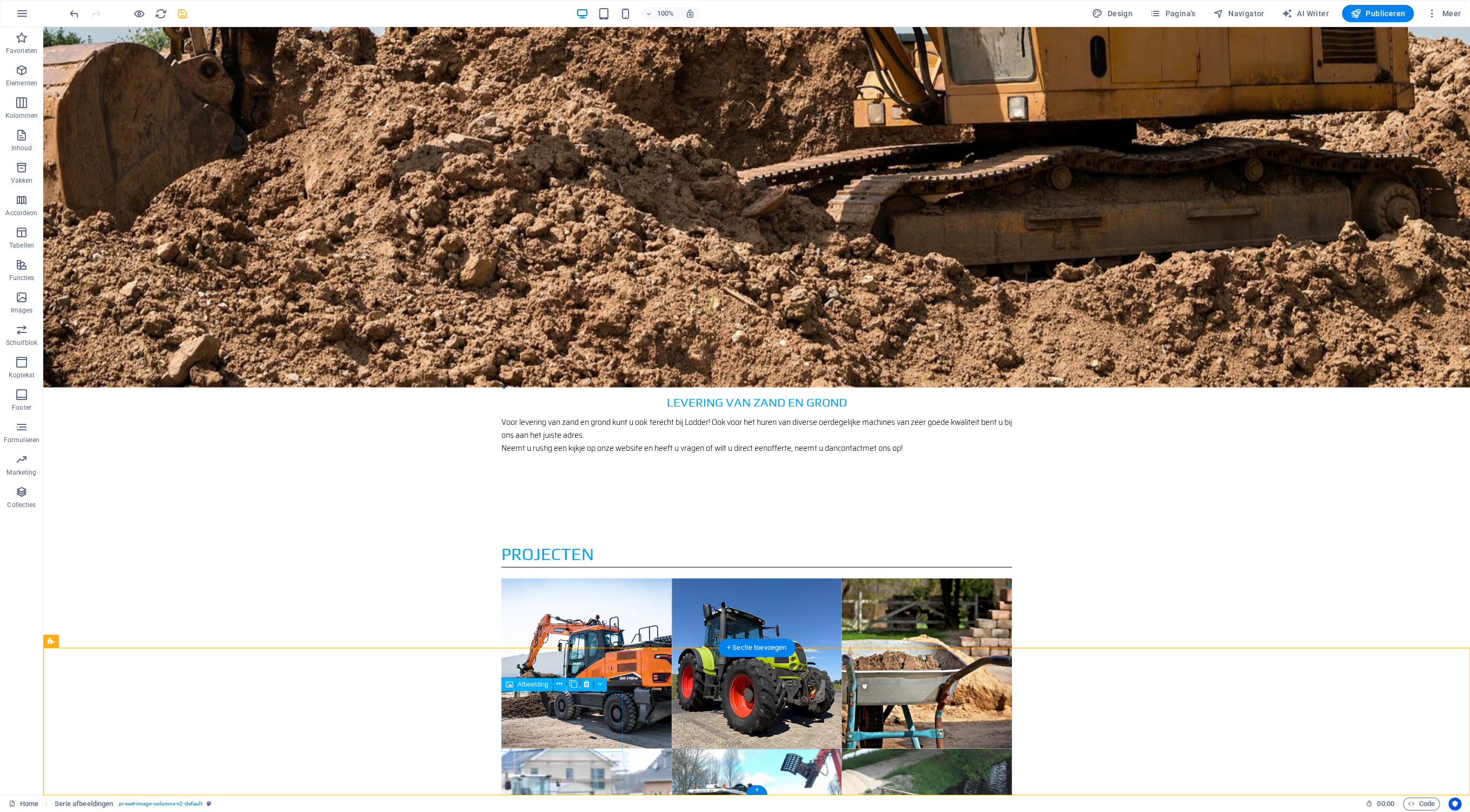
select select "px"
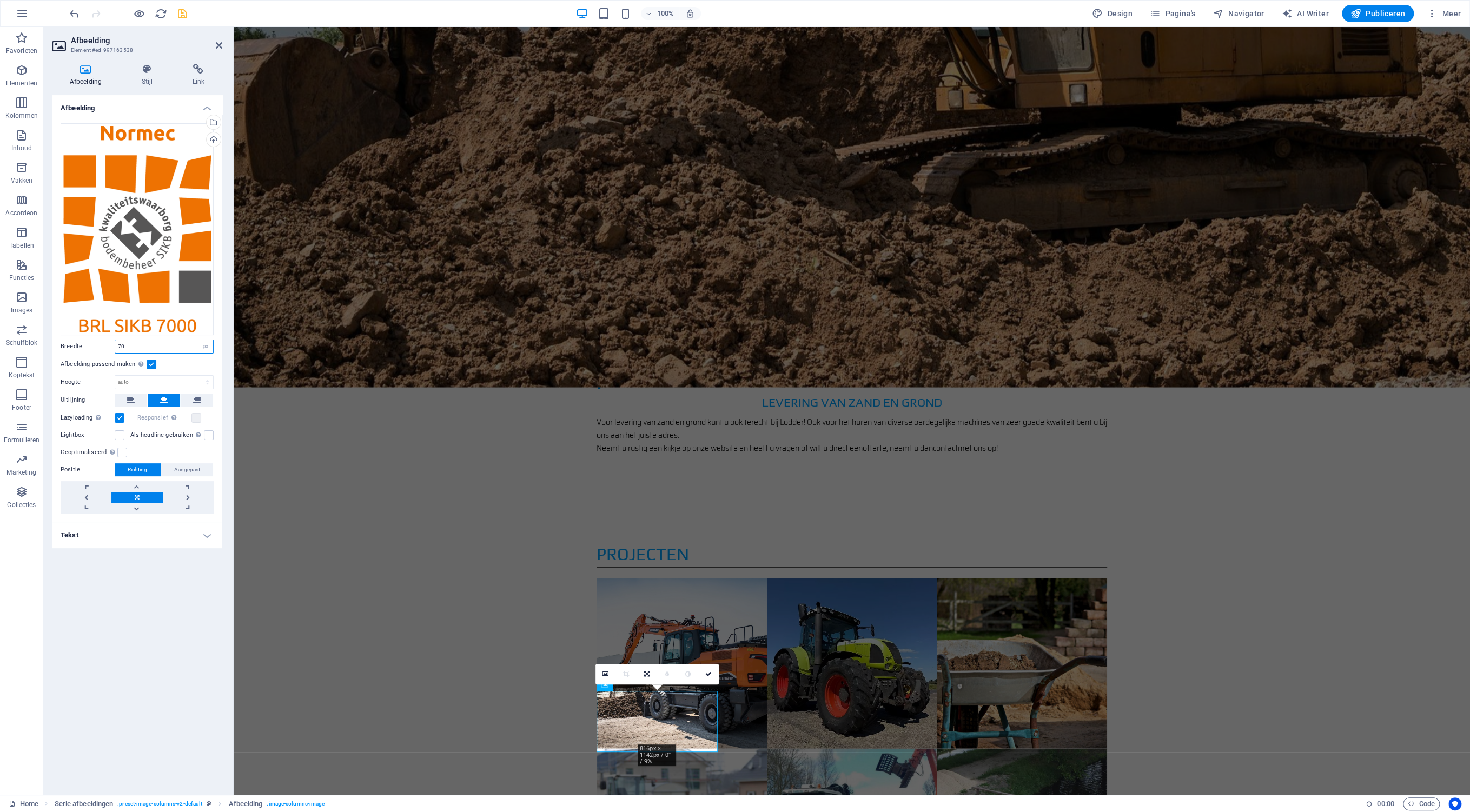
click at [130, 346] on input "70" at bounding box center [164, 346] width 98 height 13
type input "77"
drag, startPoint x: 1078, startPoint y: 693, endPoint x: 1265, endPoint y: 695, distance: 187.0
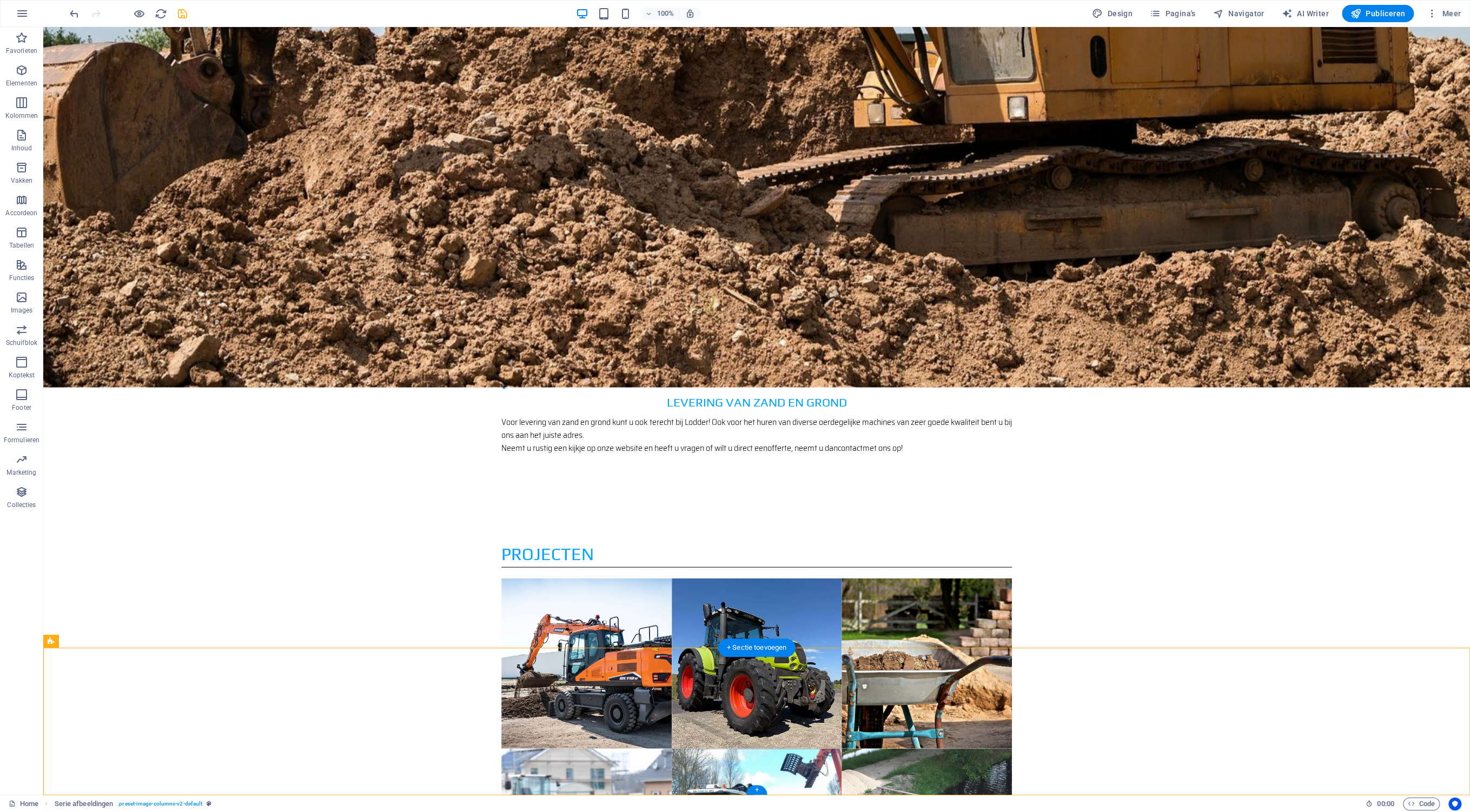
drag, startPoint x: 346, startPoint y: 683, endPoint x: 1059, endPoint y: 687, distance: 713.0
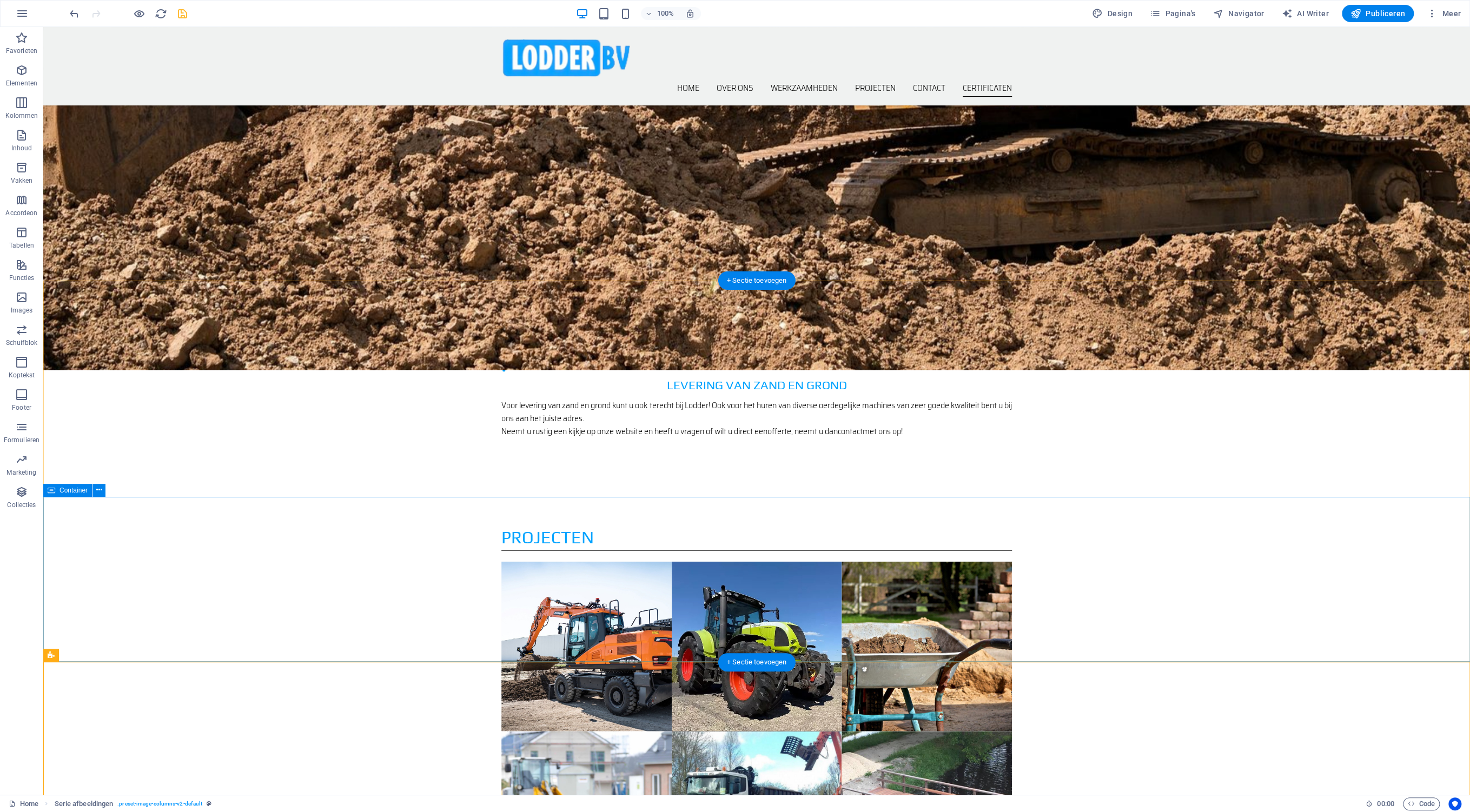
scroll to position [1638, 0]
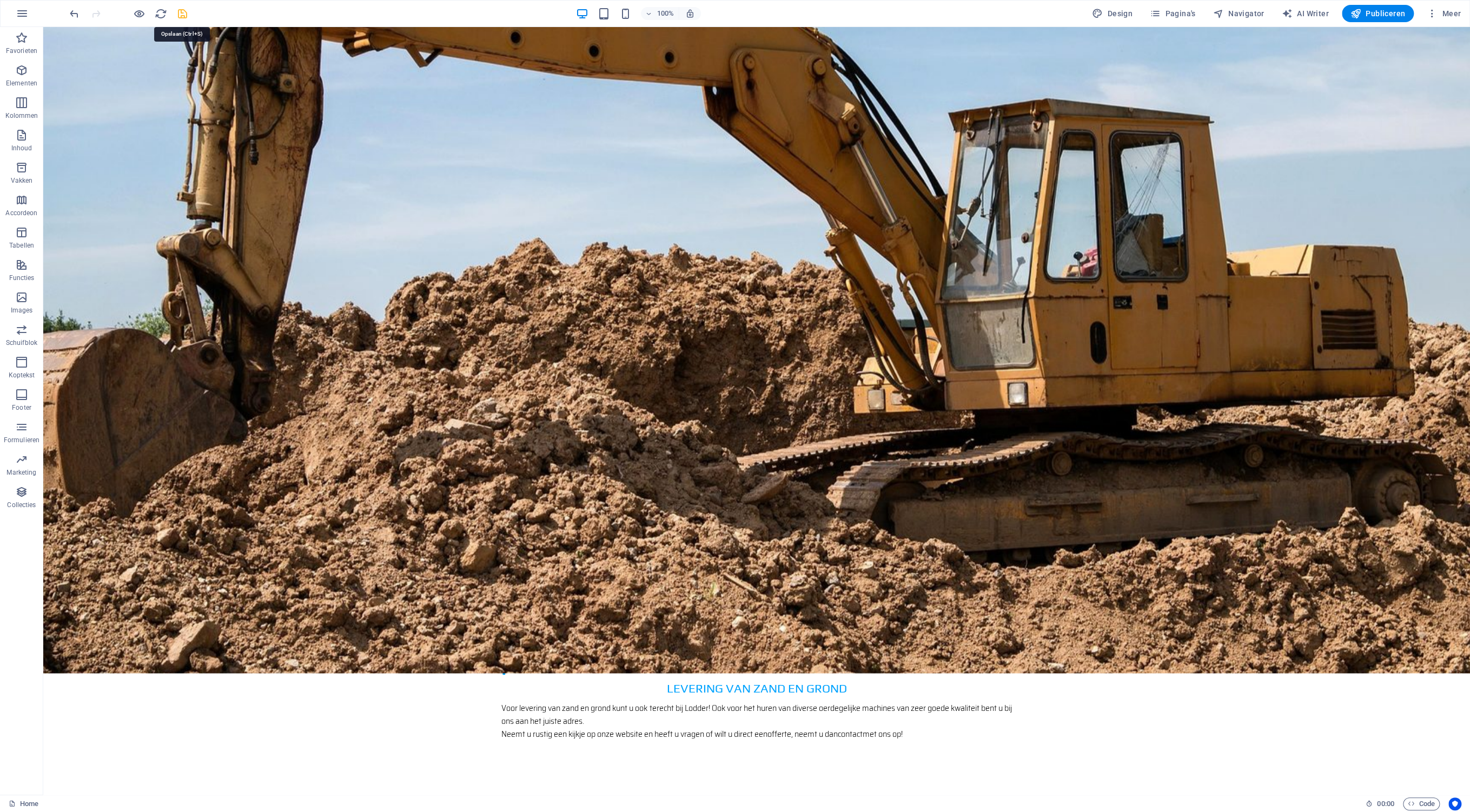
click at [183, 13] on icon "save" at bounding box center [183, 14] width 13 height 13
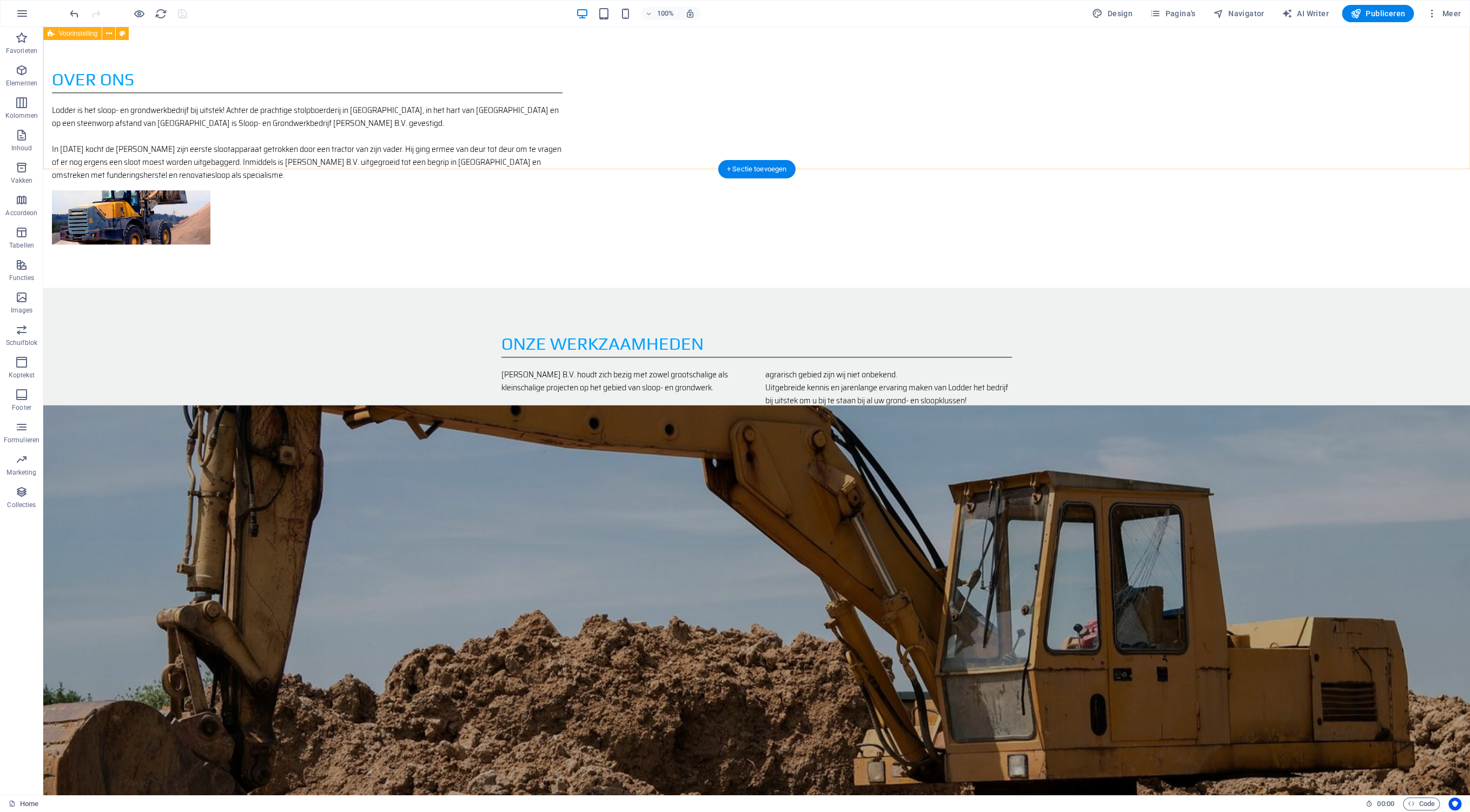
scroll to position [725, 0]
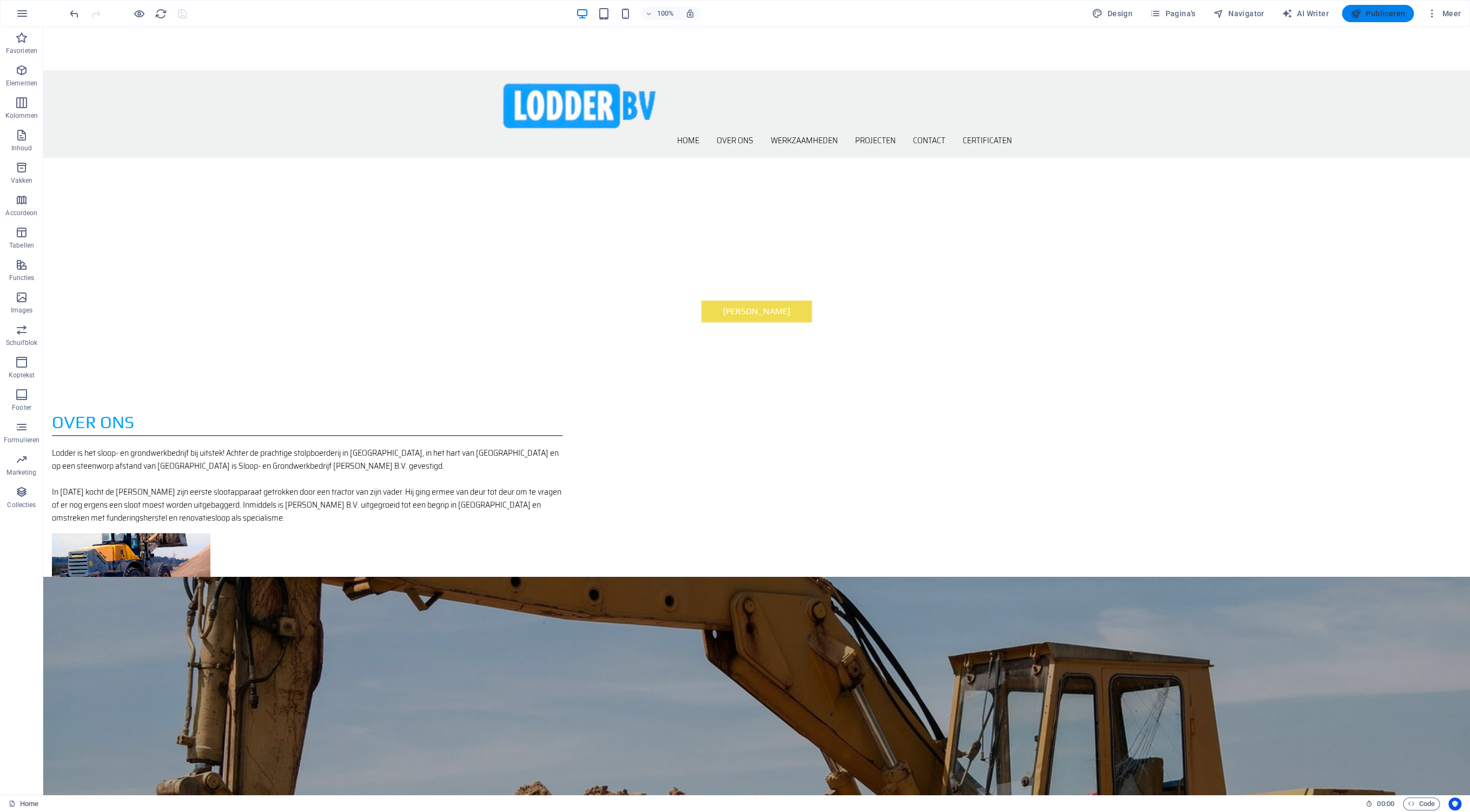
click at [1373, 12] on span "Publiceren" at bounding box center [1377, 13] width 55 height 11
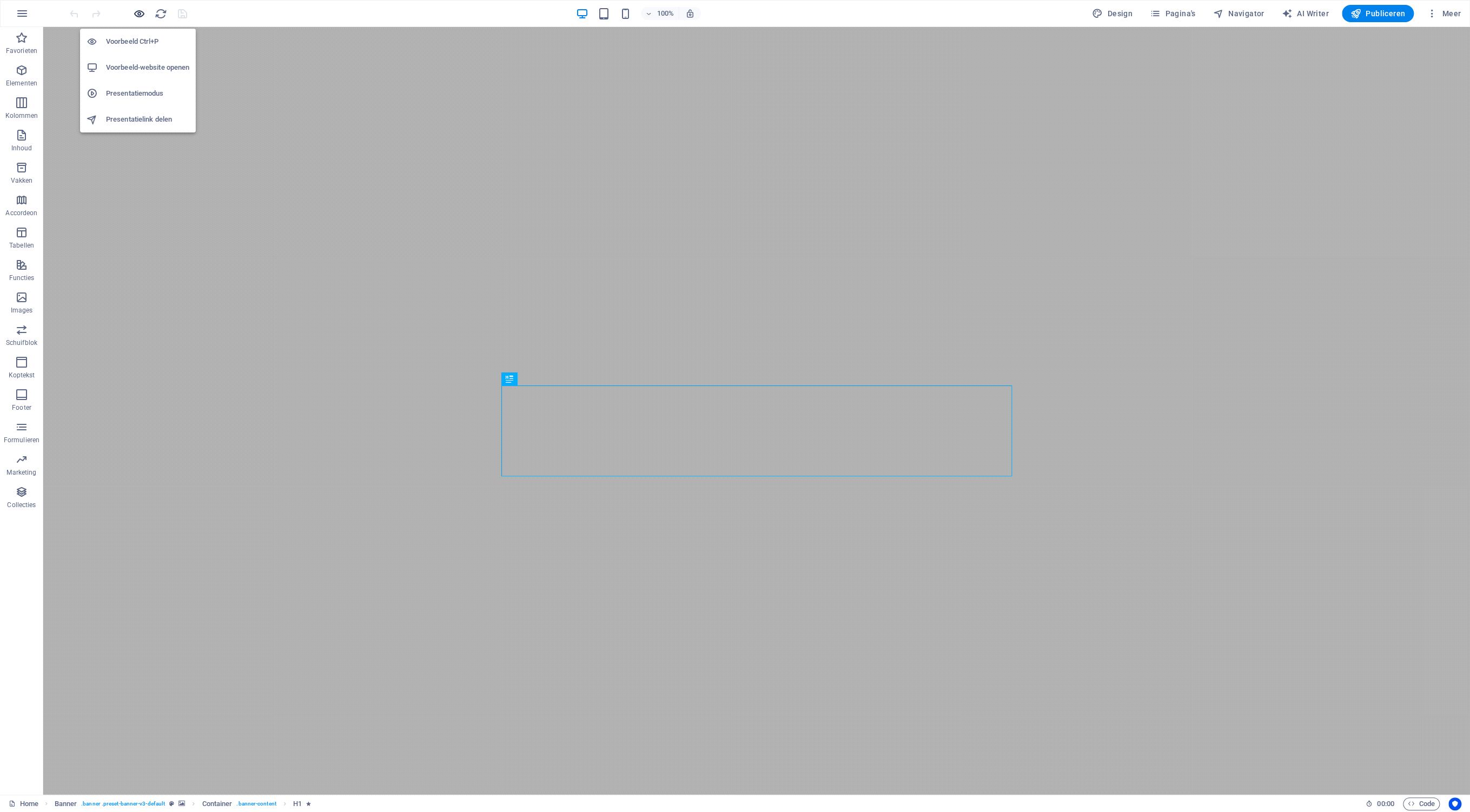
click at [141, 12] on icon "button" at bounding box center [140, 14] width 13 height 13
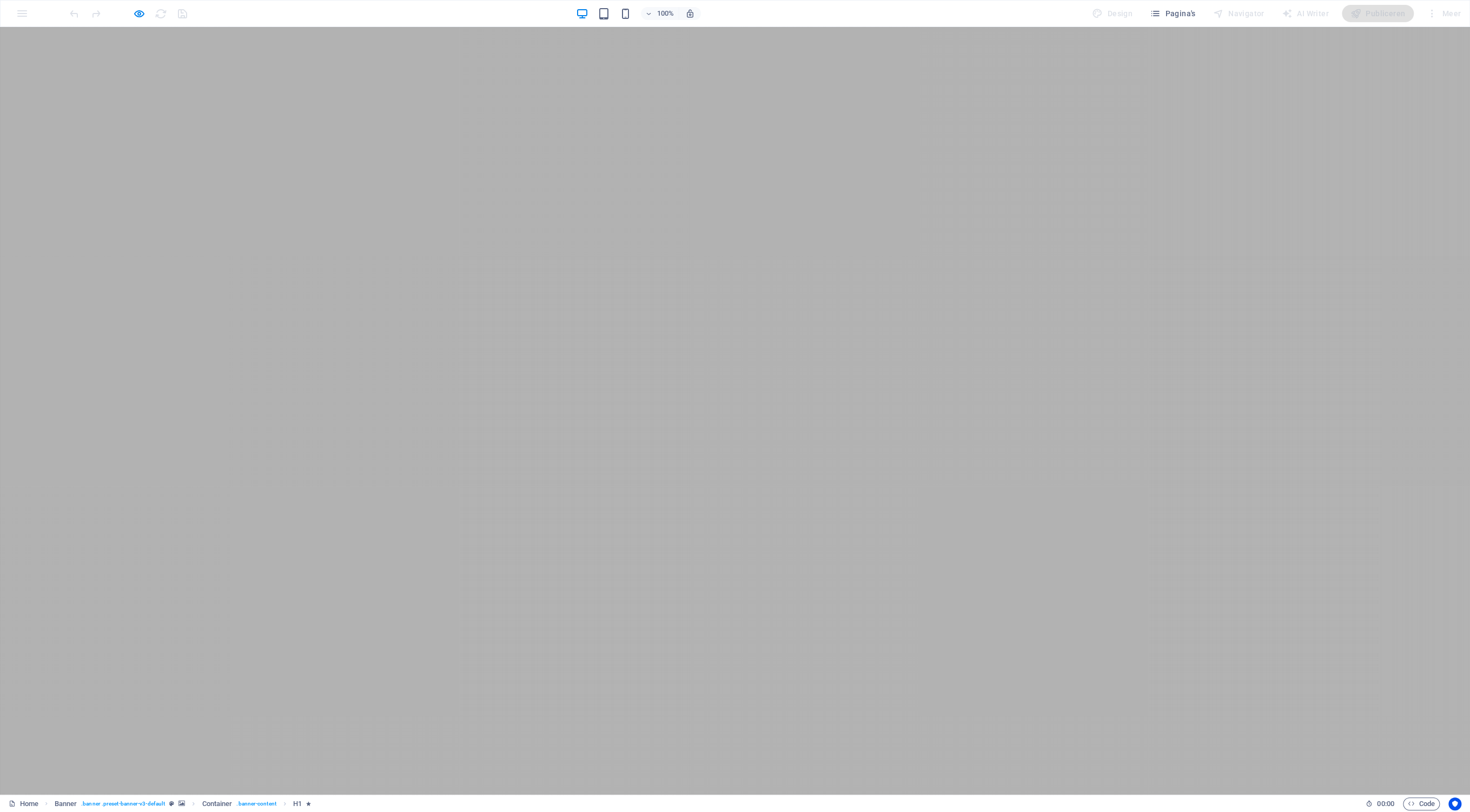
scroll to position [56, 0]
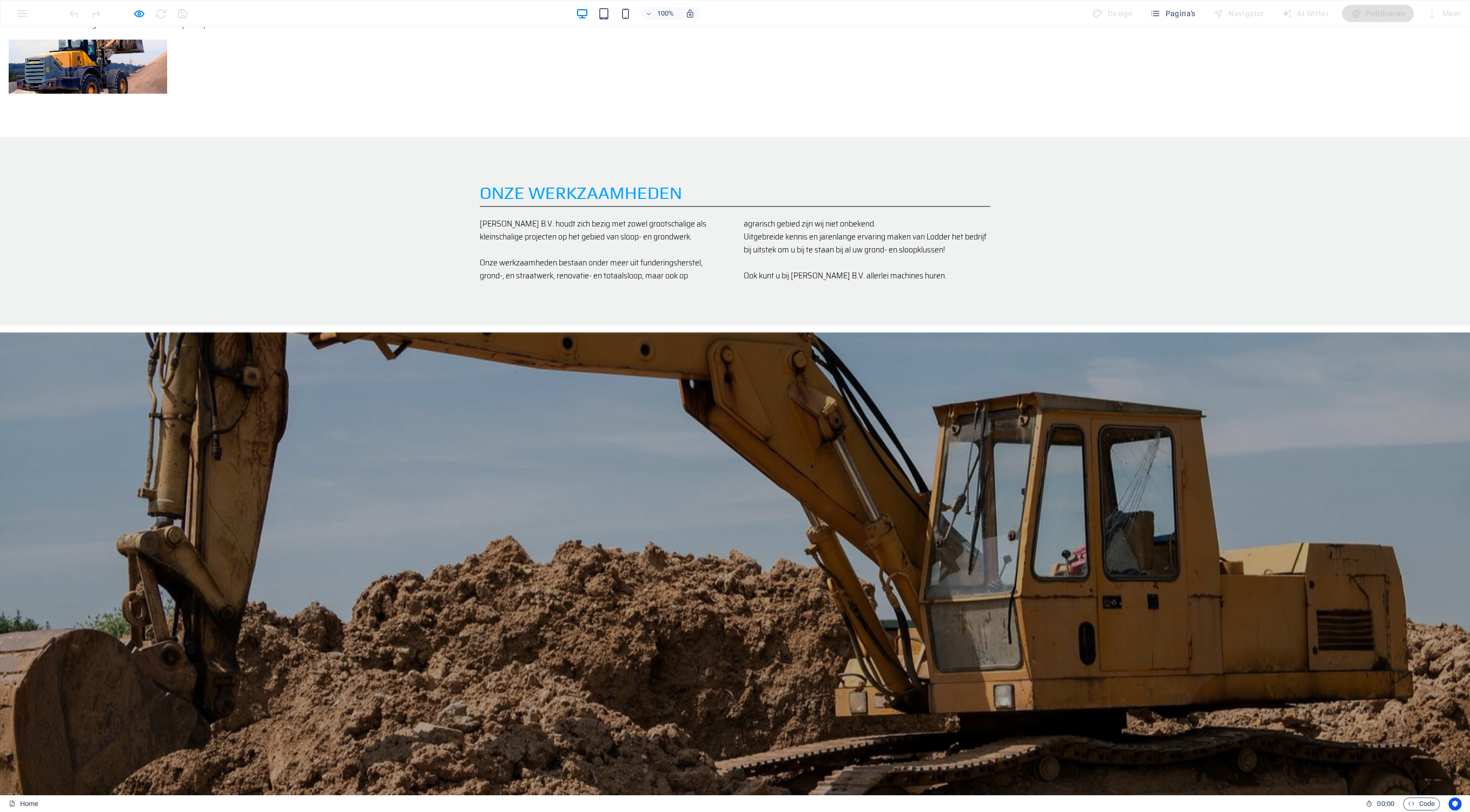
scroll to position [1225, 0]
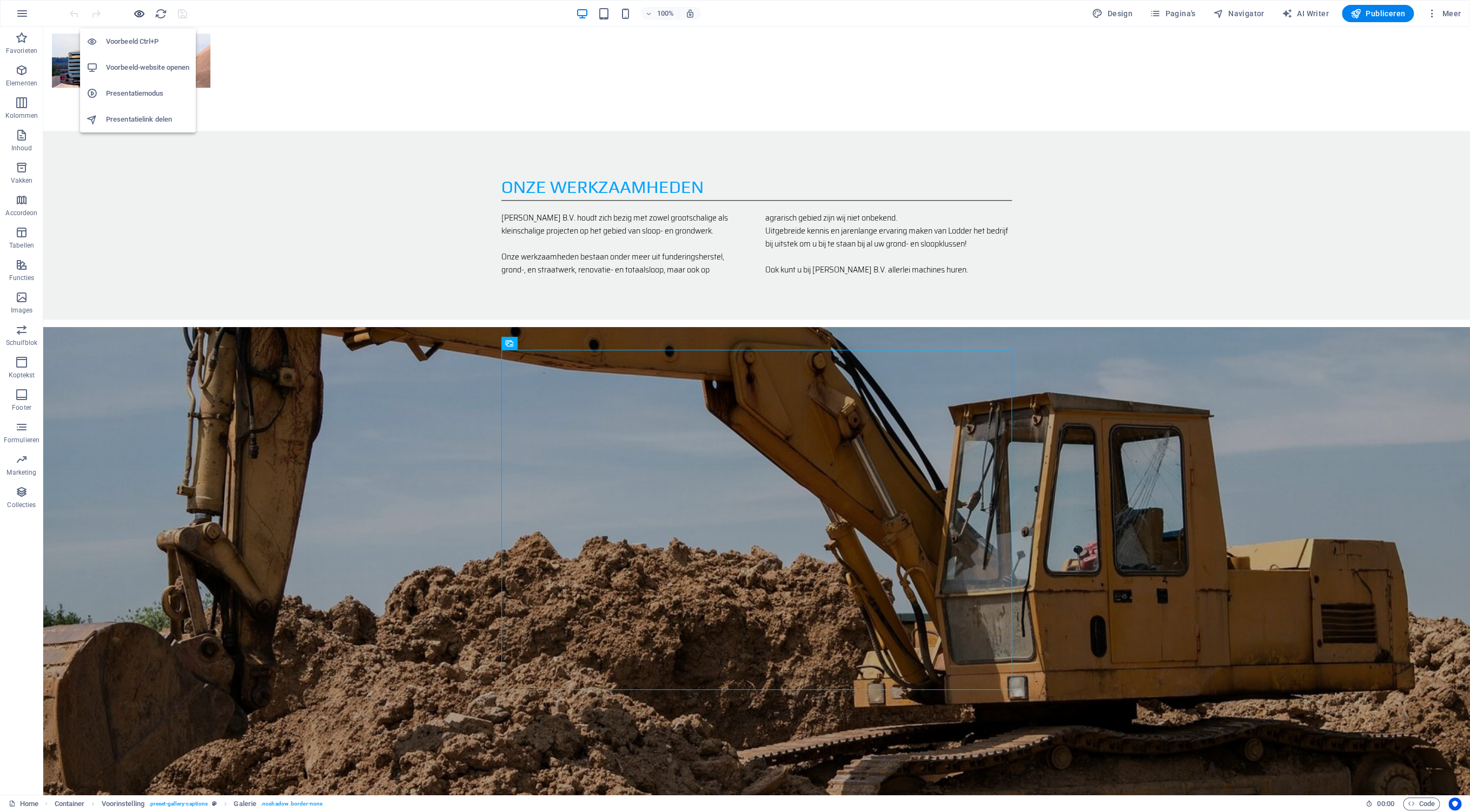
click at [140, 10] on icon "button" at bounding box center [140, 14] width 13 height 13
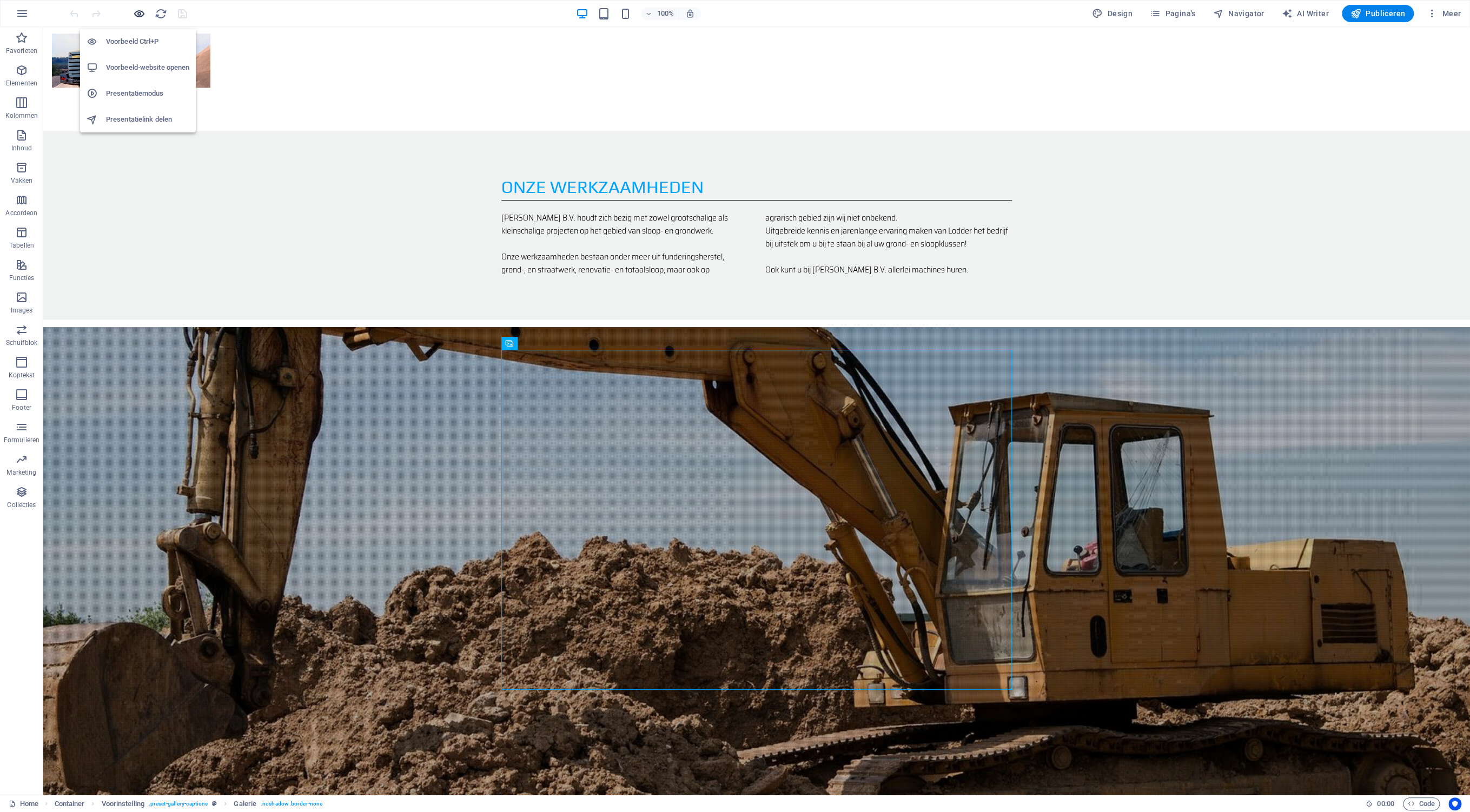
drag, startPoint x: 138, startPoint y: 10, endPoint x: 139, endPoint y: 17, distance: 7.1
click at [138, 10] on icon "button" at bounding box center [140, 14] width 13 height 13
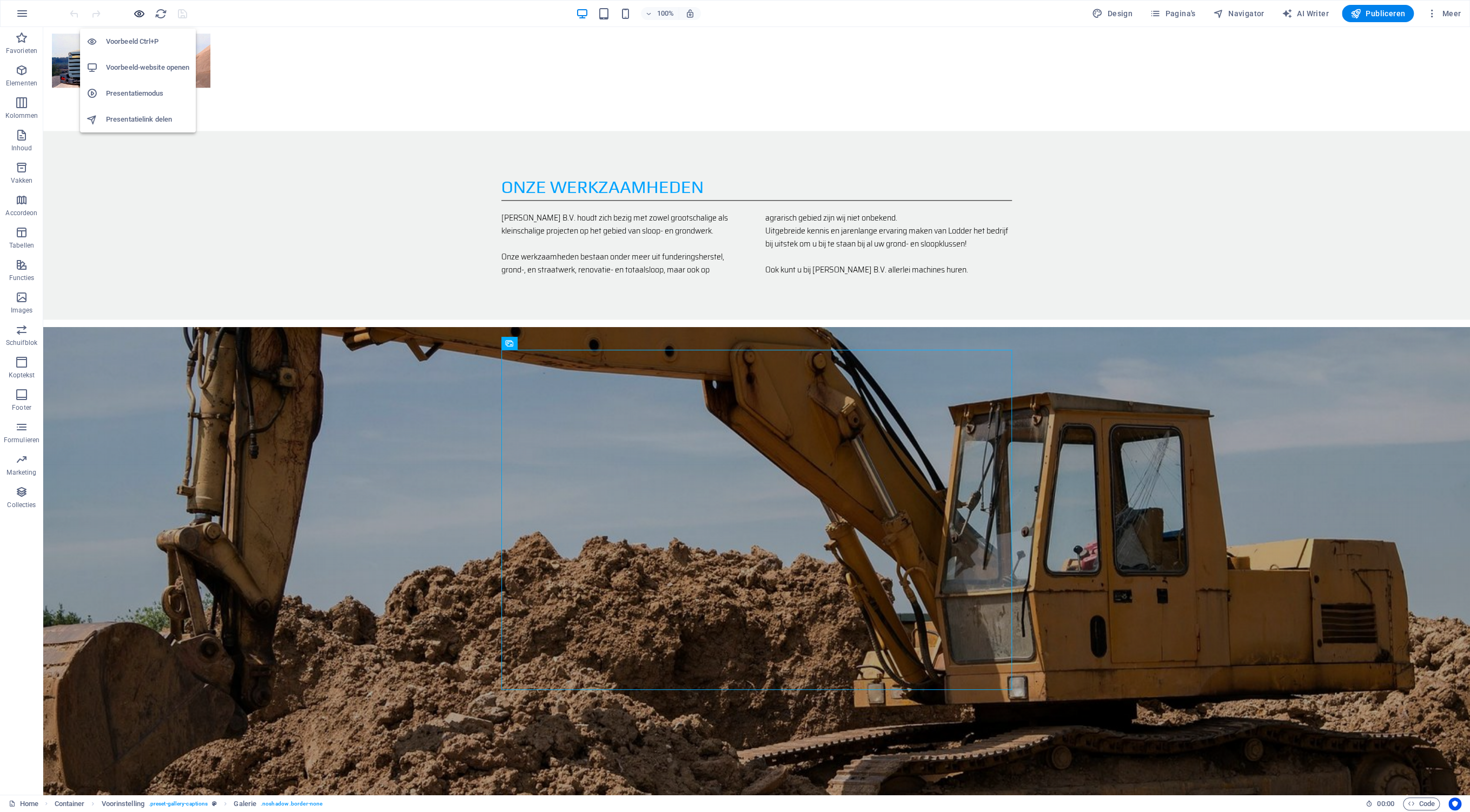
click at [139, 14] on icon "button" at bounding box center [140, 14] width 13 height 13
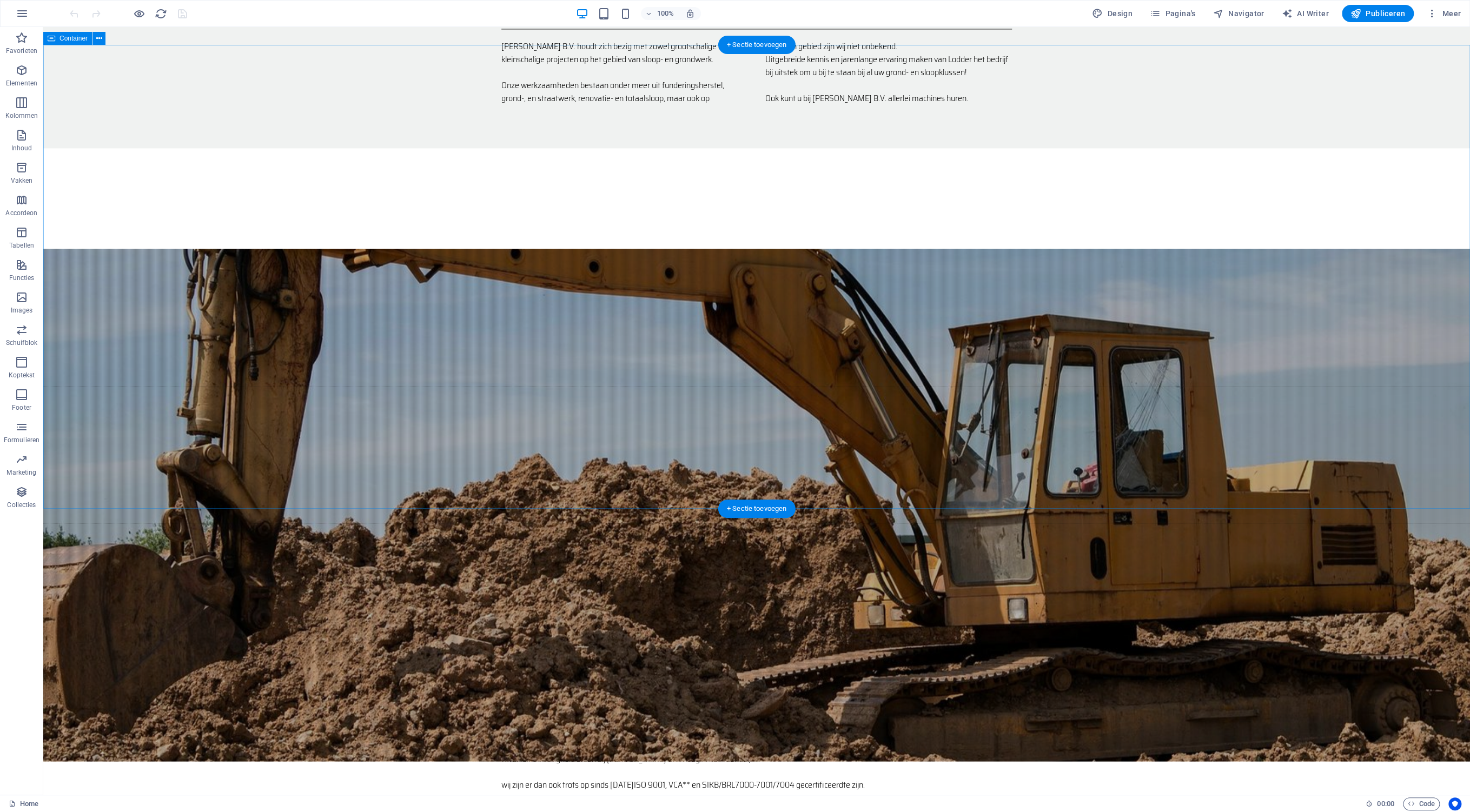
scroll to position [1739, 0]
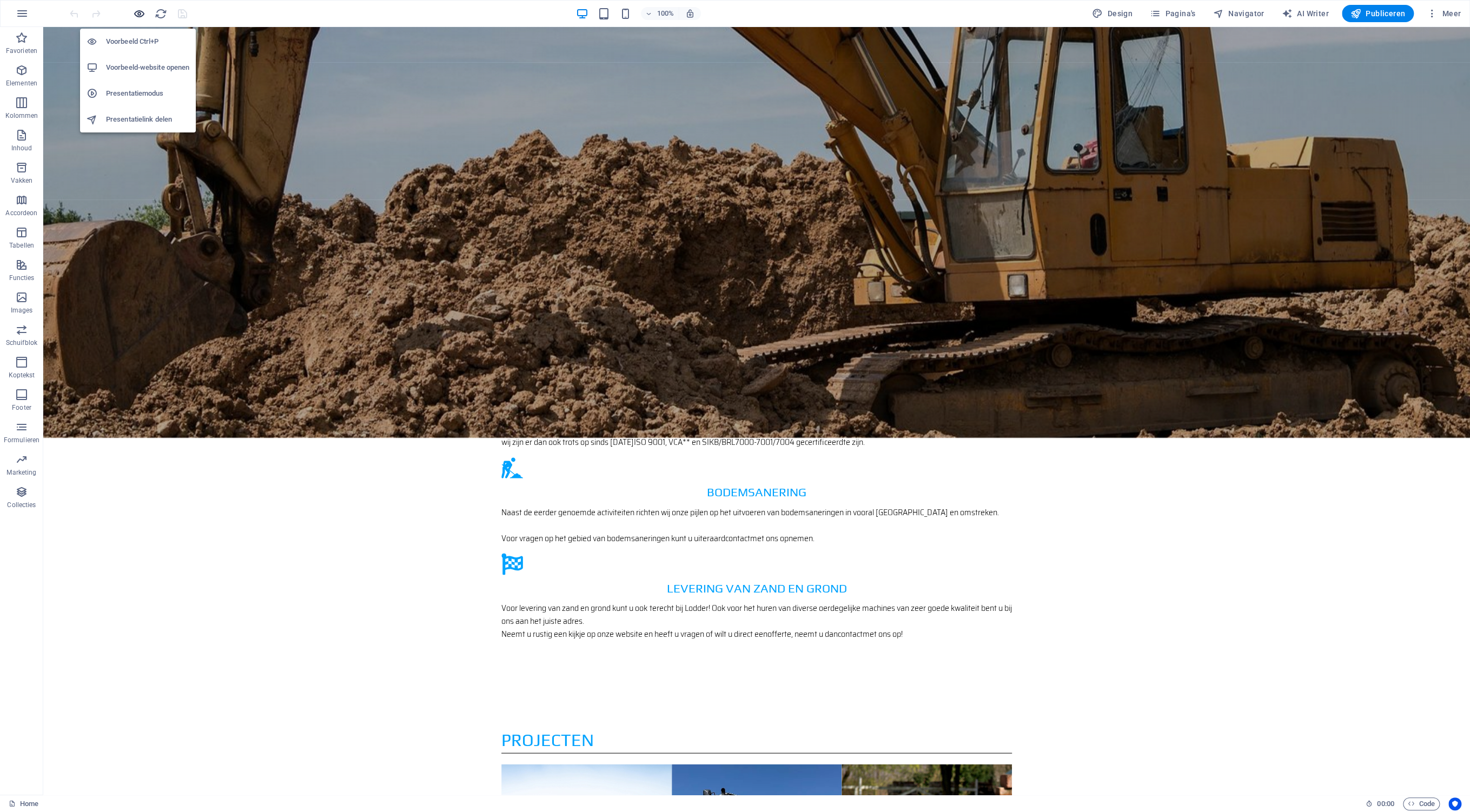
click at [140, 12] on icon "button" at bounding box center [140, 14] width 13 height 13
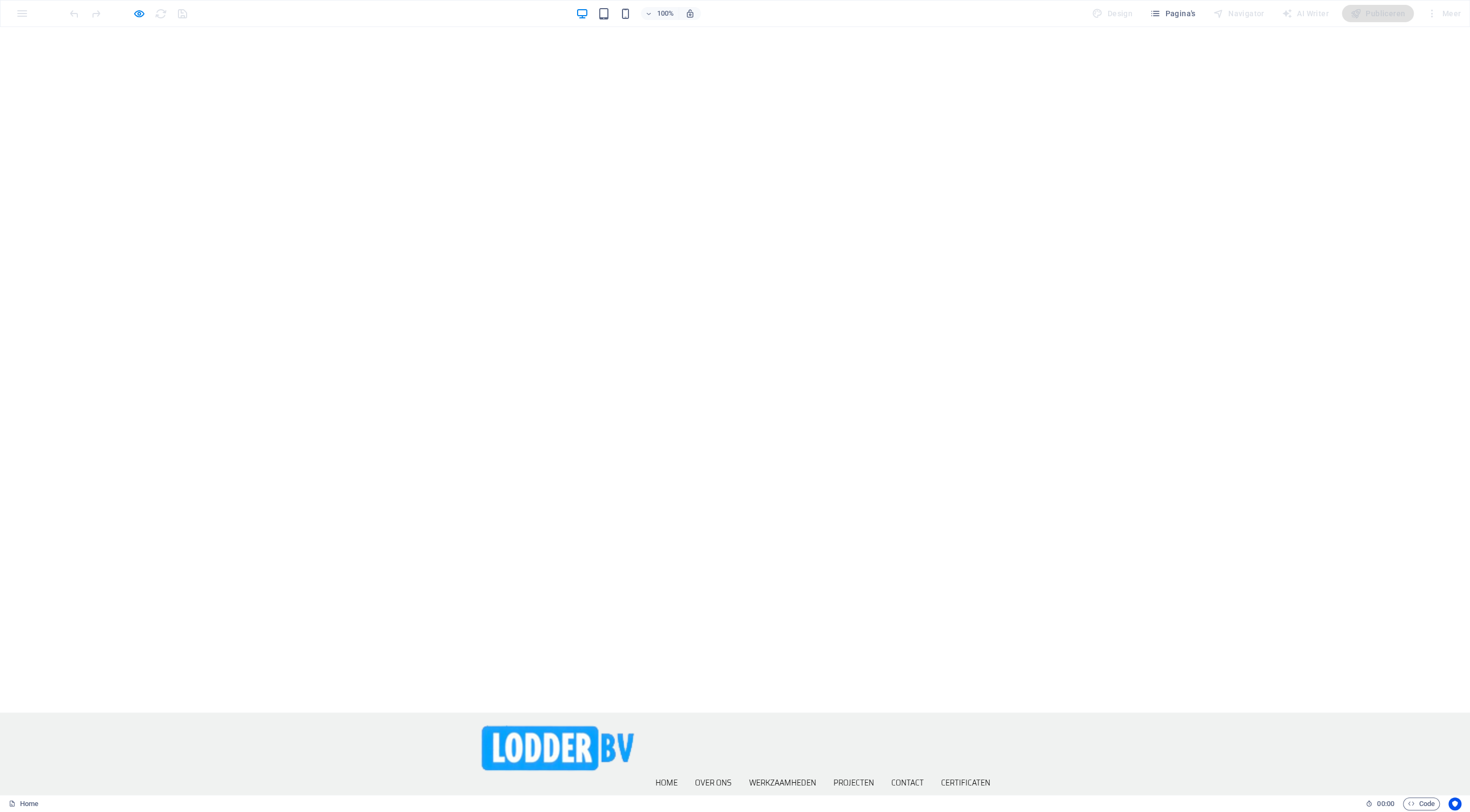
scroll to position [0, 0]
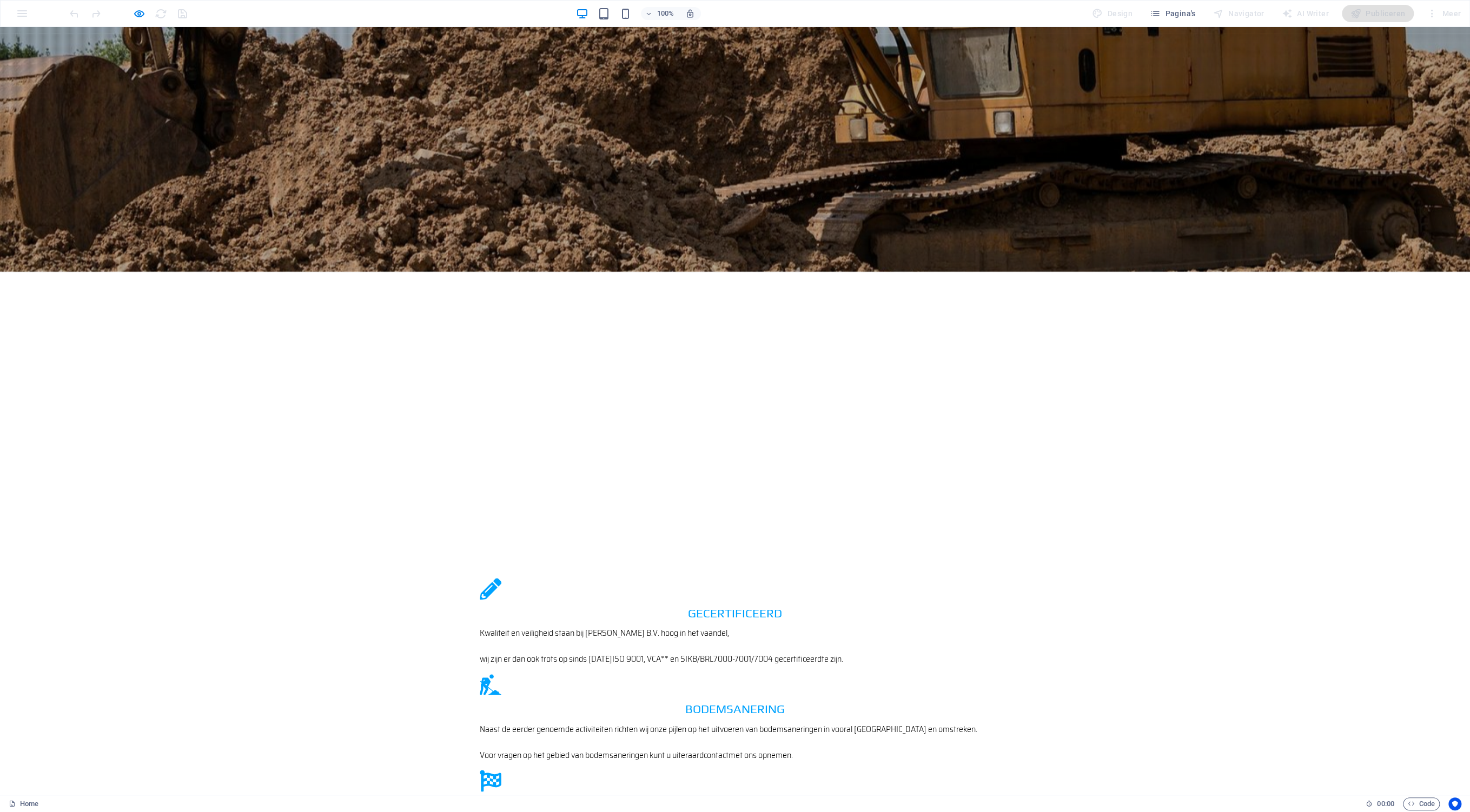
scroll to position [1924, 0]
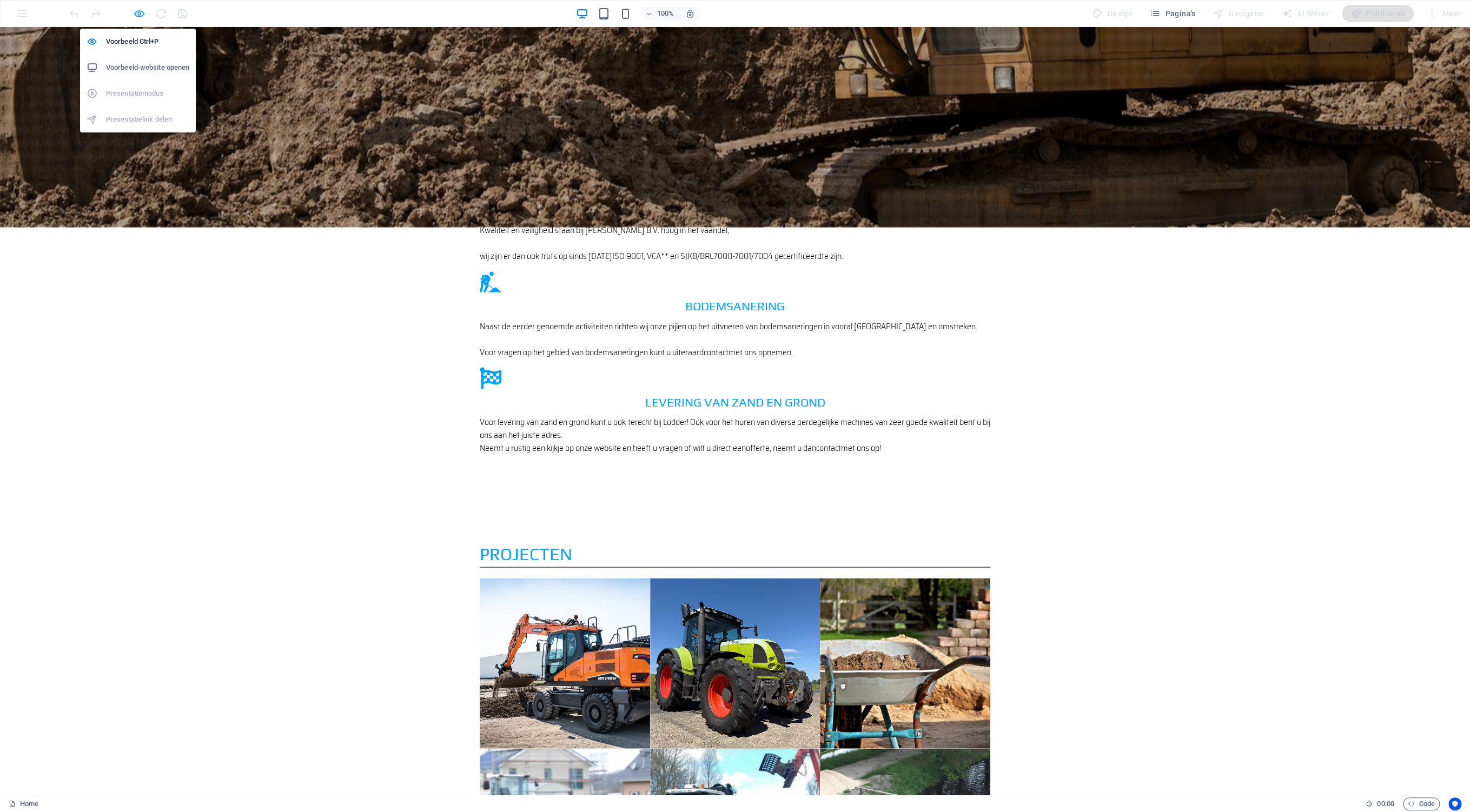
click at [136, 12] on icon "button" at bounding box center [140, 14] width 13 height 13
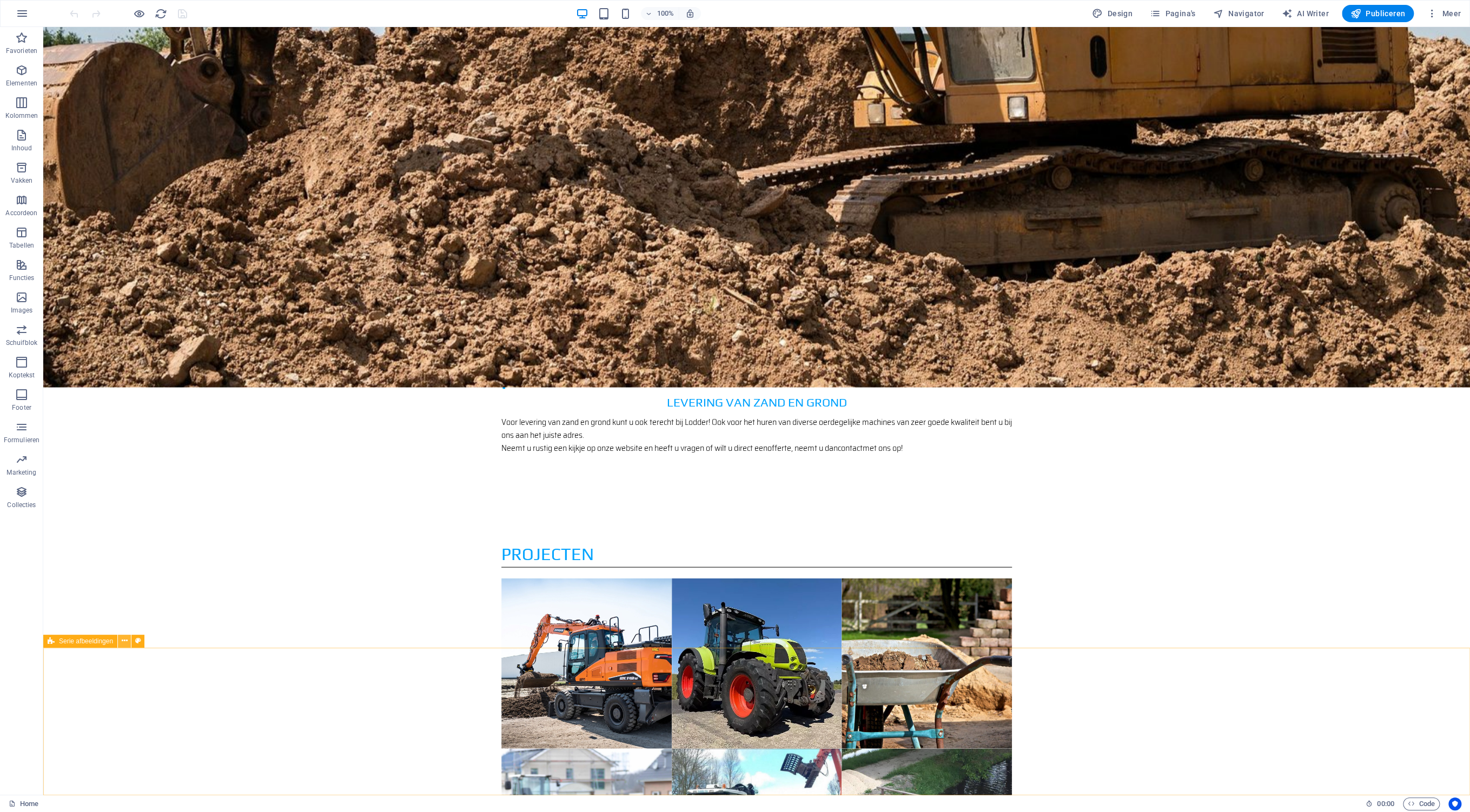
click at [125, 642] on icon at bounding box center [125, 641] width 6 height 12
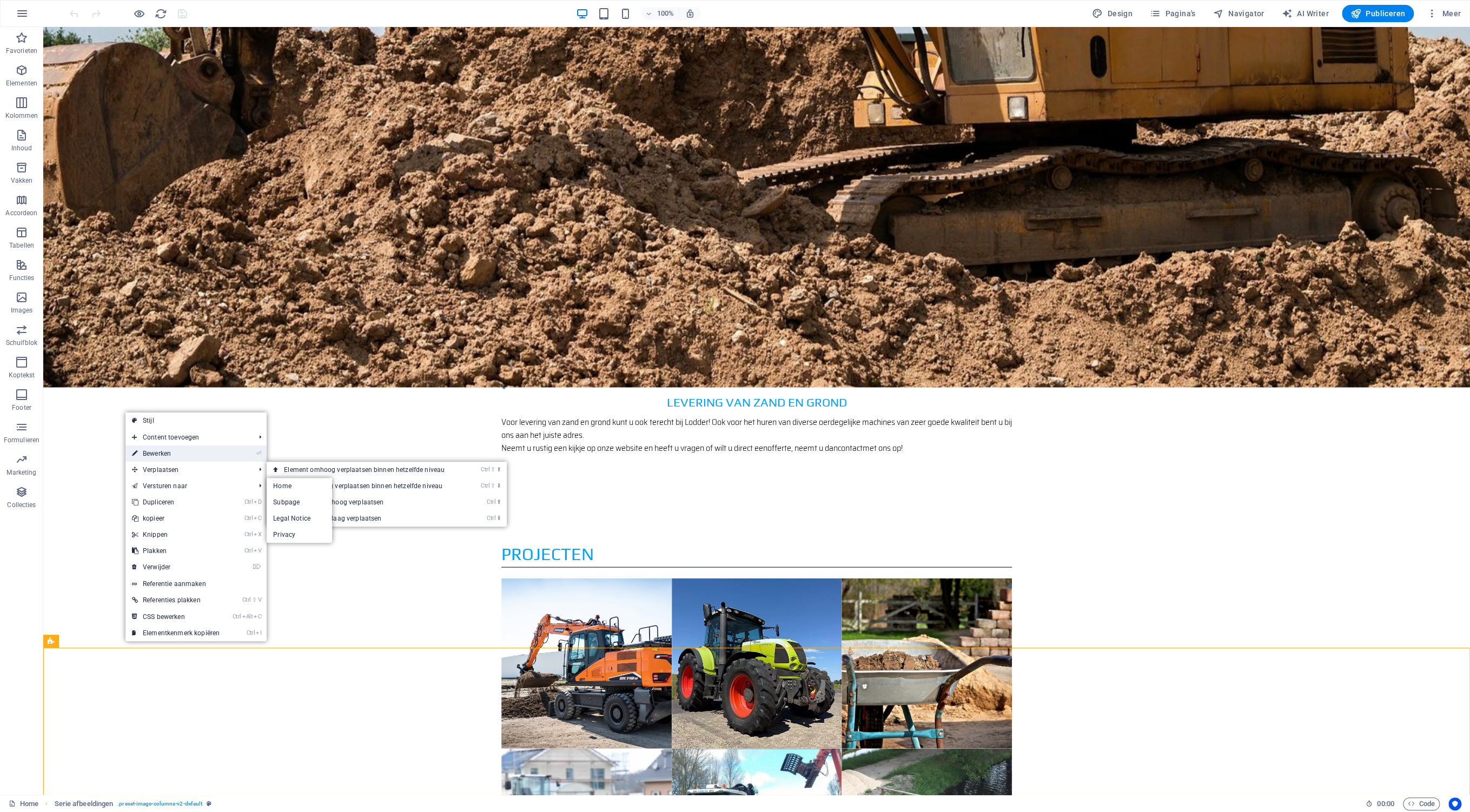
click at [147, 446] on link "⏎ Bewerken" at bounding box center [176, 454] width 100 height 16
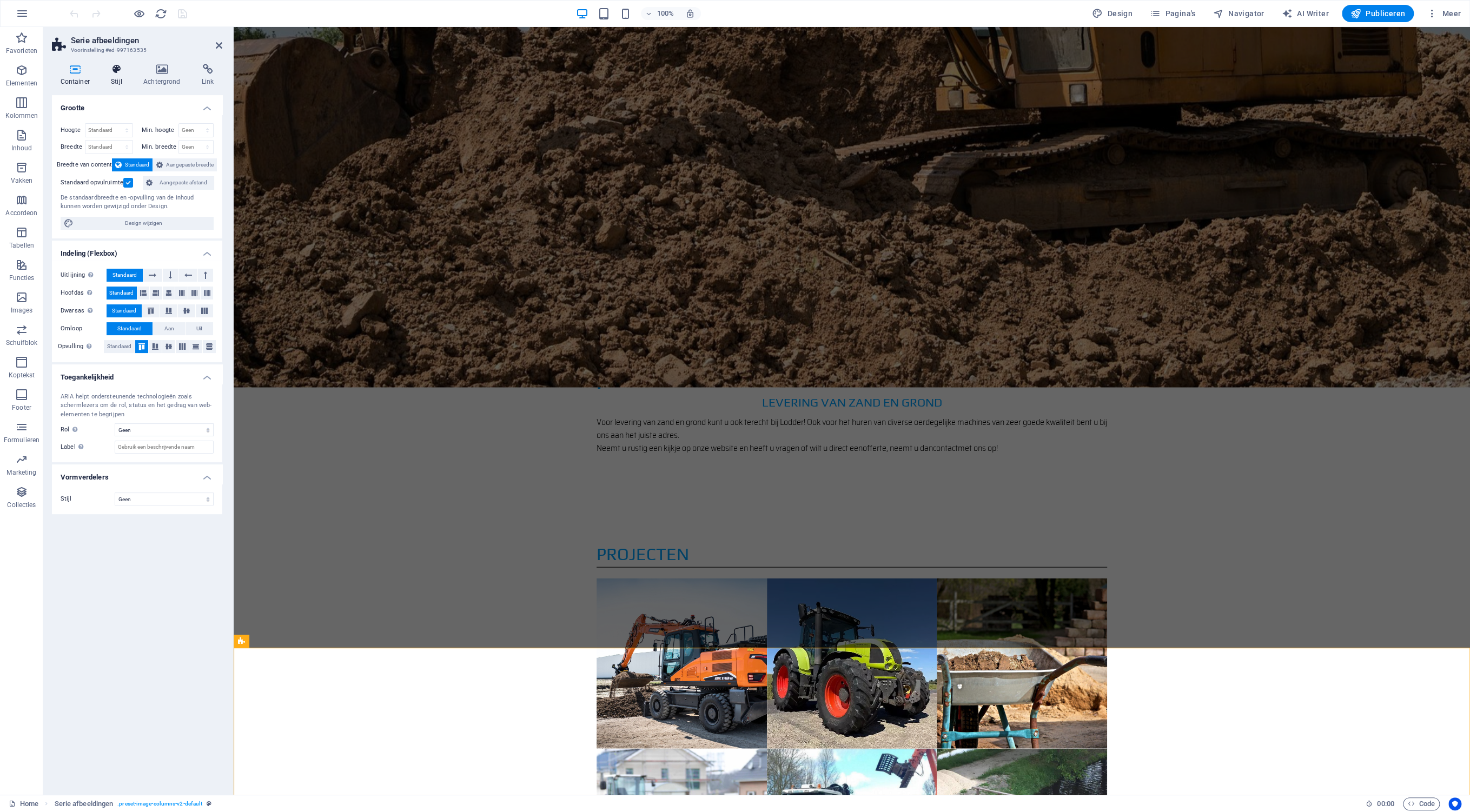
click at [119, 71] on icon at bounding box center [116, 69] width 28 height 11
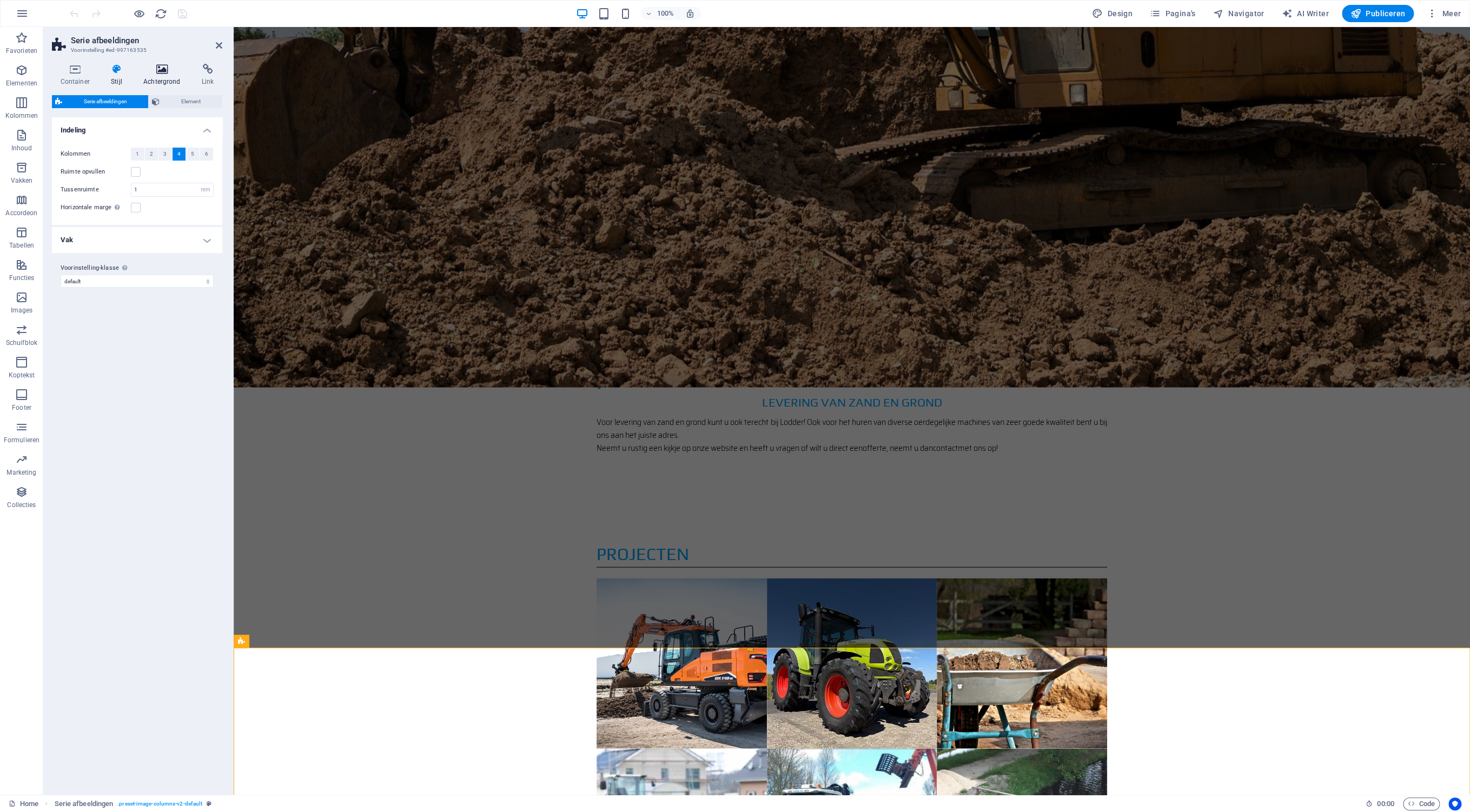
click at [171, 73] on icon at bounding box center [162, 69] width 54 height 11
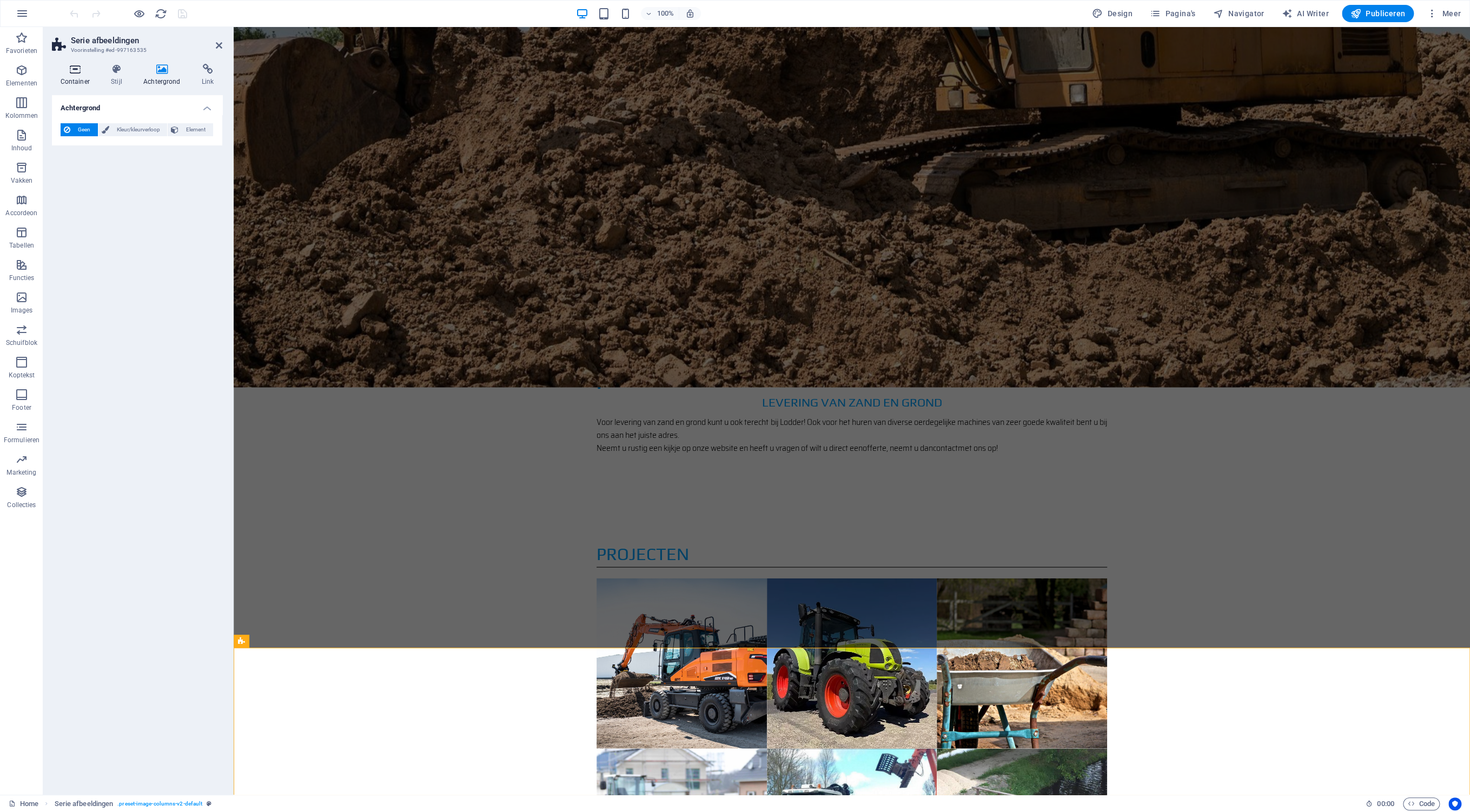
click at [79, 70] on icon at bounding box center [75, 69] width 47 height 11
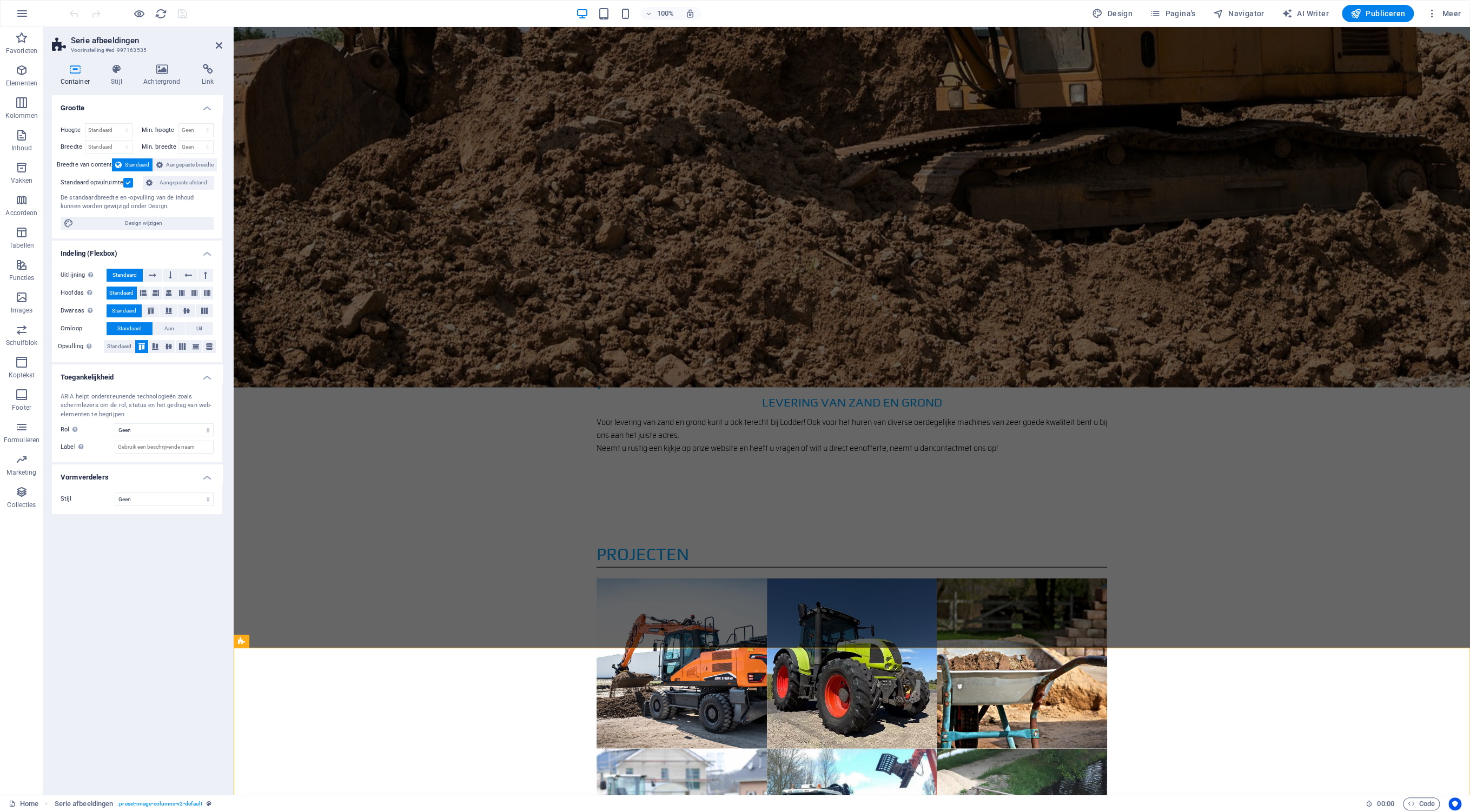
drag, startPoint x: 140, startPoint y: 501, endPoint x: 77, endPoint y: 531, distance: 69.8
click at [77, 534] on div "Grootte Hoogte Standaard px rem % vh vw Min. hoogte Geen px rem % vh vw Breedte…" at bounding box center [137, 440] width 170 height 691
click at [173, 275] on button at bounding box center [170, 275] width 15 height 13
click at [189, 275] on icon at bounding box center [188, 275] width 7 height 13
click at [157, 275] on button at bounding box center [153, 275] width 20 height 13
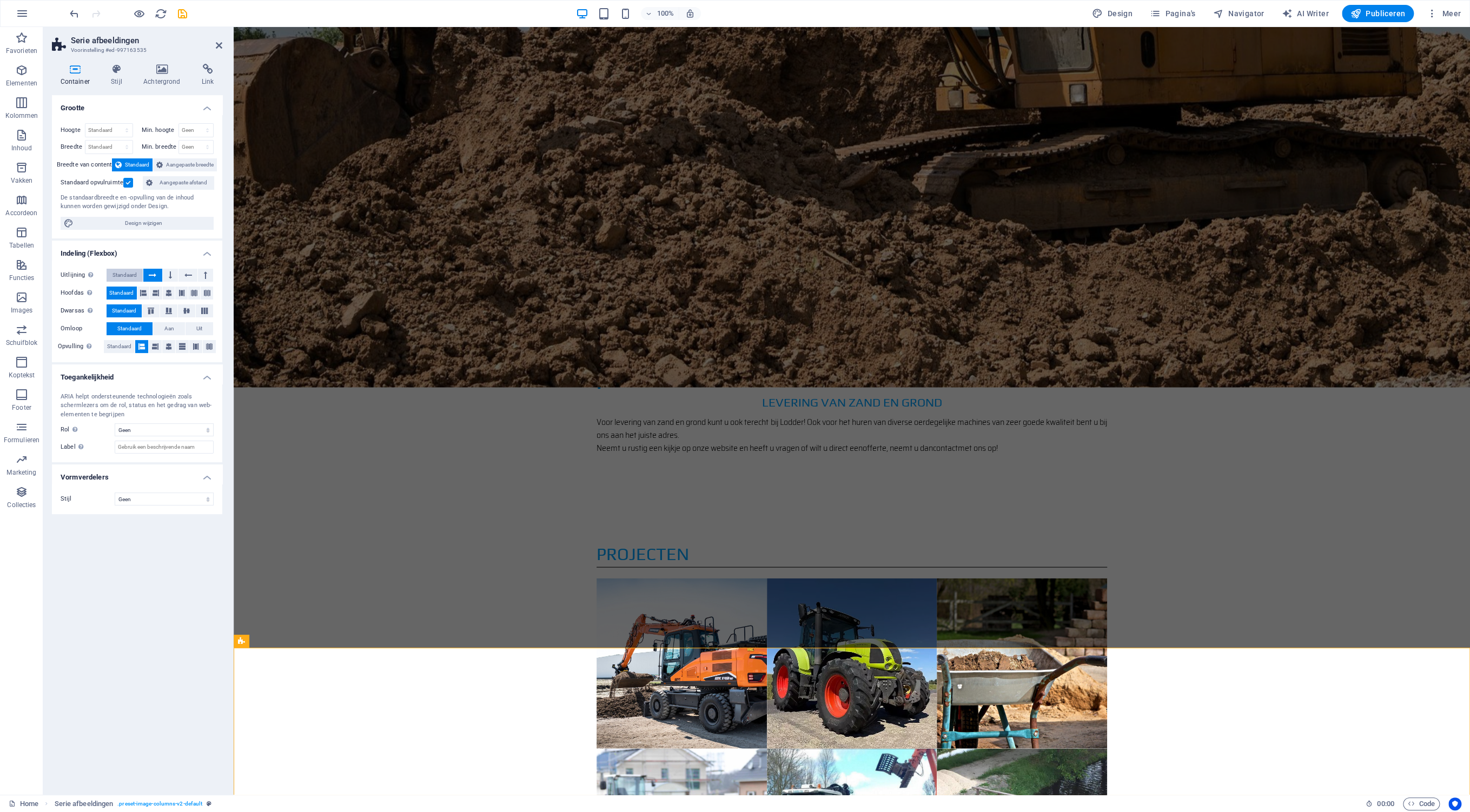
click at [127, 275] on span "Standaard" at bounding box center [125, 275] width 24 height 13
click at [190, 275] on icon at bounding box center [188, 275] width 7 height 13
click at [172, 275] on button at bounding box center [170, 275] width 15 height 13
click at [206, 275] on icon at bounding box center [206, 275] width 3 height 13
click at [152, 275] on icon at bounding box center [152, 275] width 7 height 13
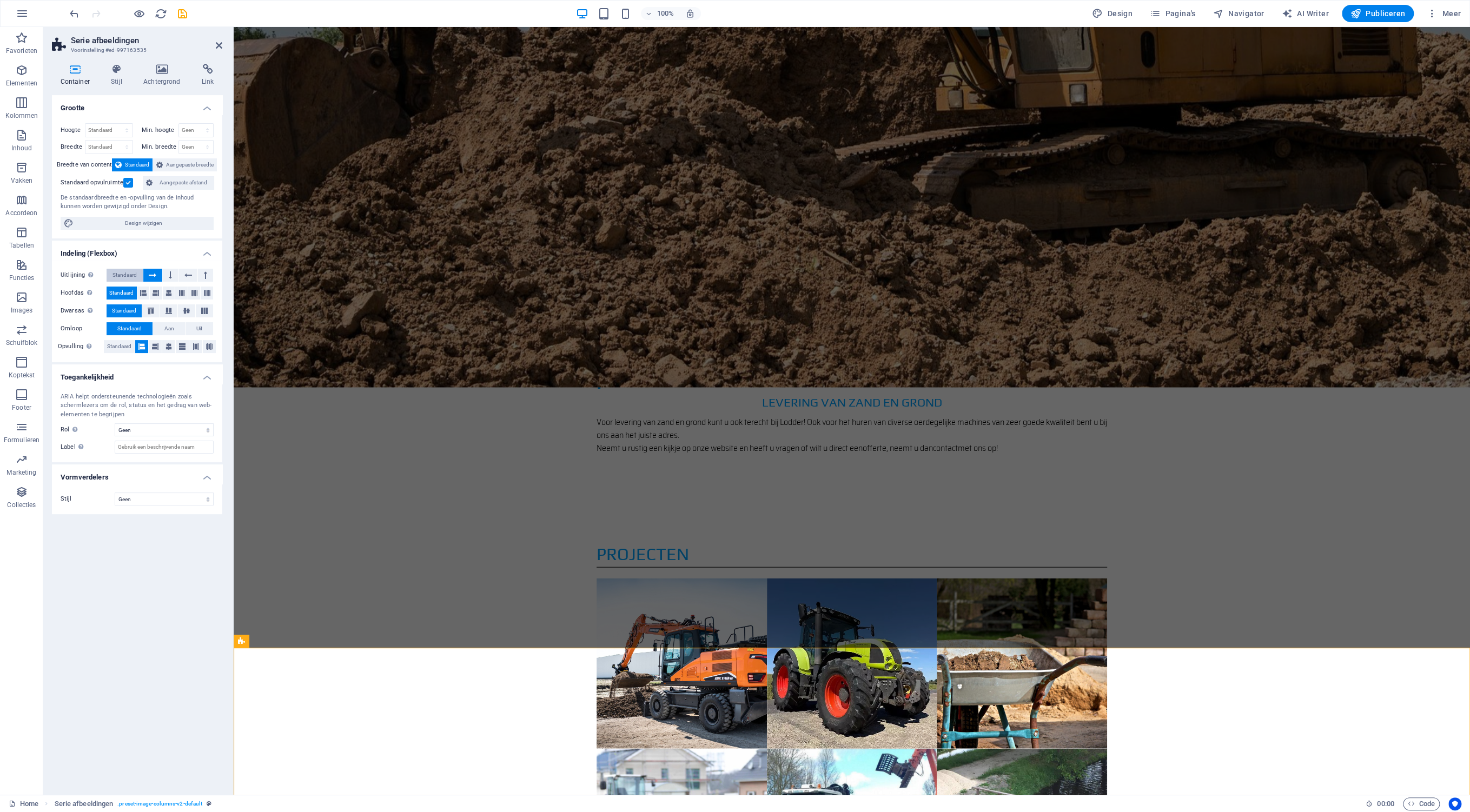
click at [128, 275] on span "Standaard" at bounding box center [125, 275] width 24 height 13
click at [157, 222] on span "Design wijzigen" at bounding box center [144, 223] width 134 height 13
select select "rem"
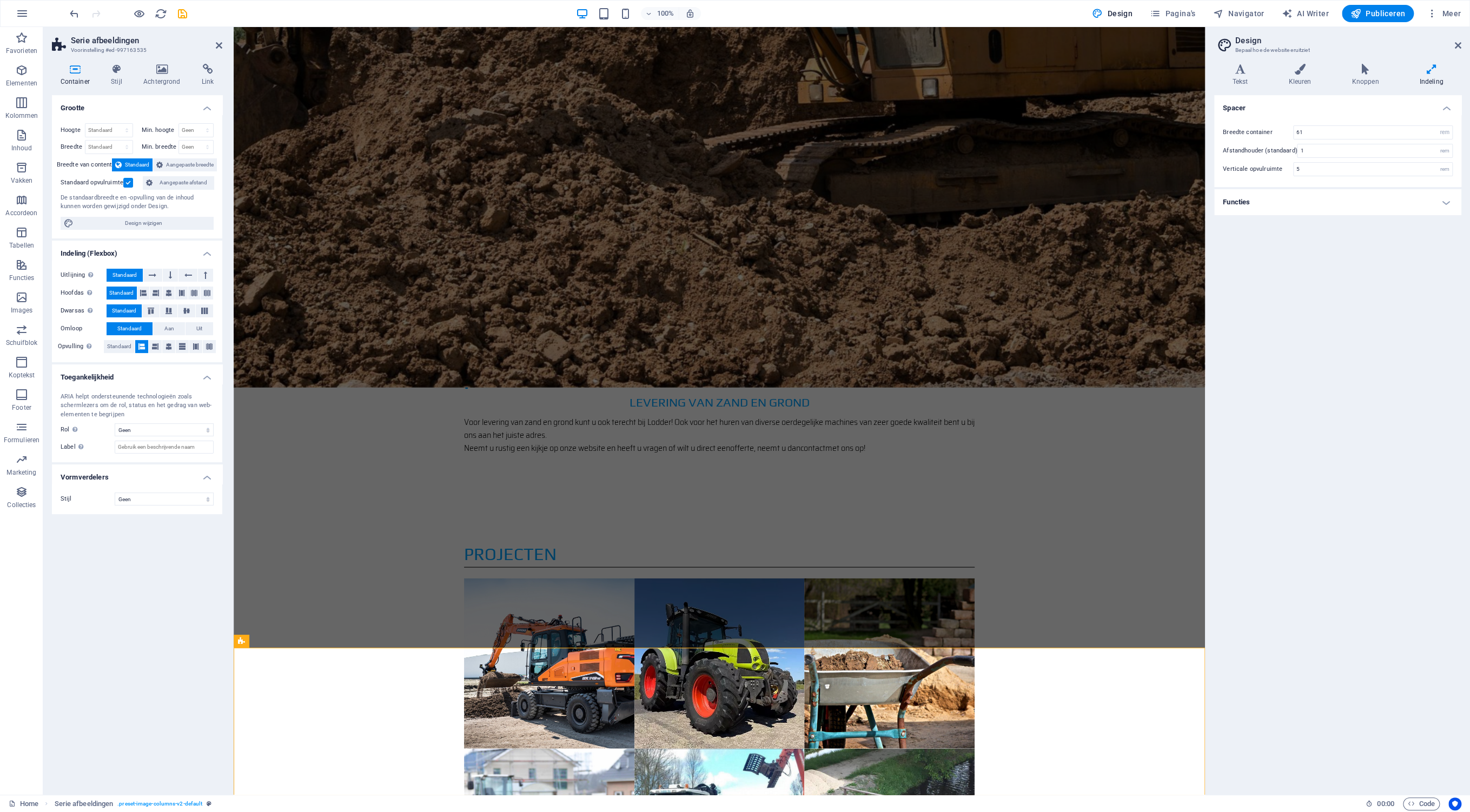
click at [1428, 68] on icon at bounding box center [1431, 69] width 60 height 11
click at [1334, 201] on h4 "Functies" at bounding box center [1337, 202] width 247 height 26
click at [1333, 201] on h4 "Functies" at bounding box center [1337, 199] width 247 height 20
click at [1307, 66] on icon at bounding box center [1299, 69] width 59 height 11
click at [1243, 73] on icon at bounding box center [1240, 69] width 52 height 11
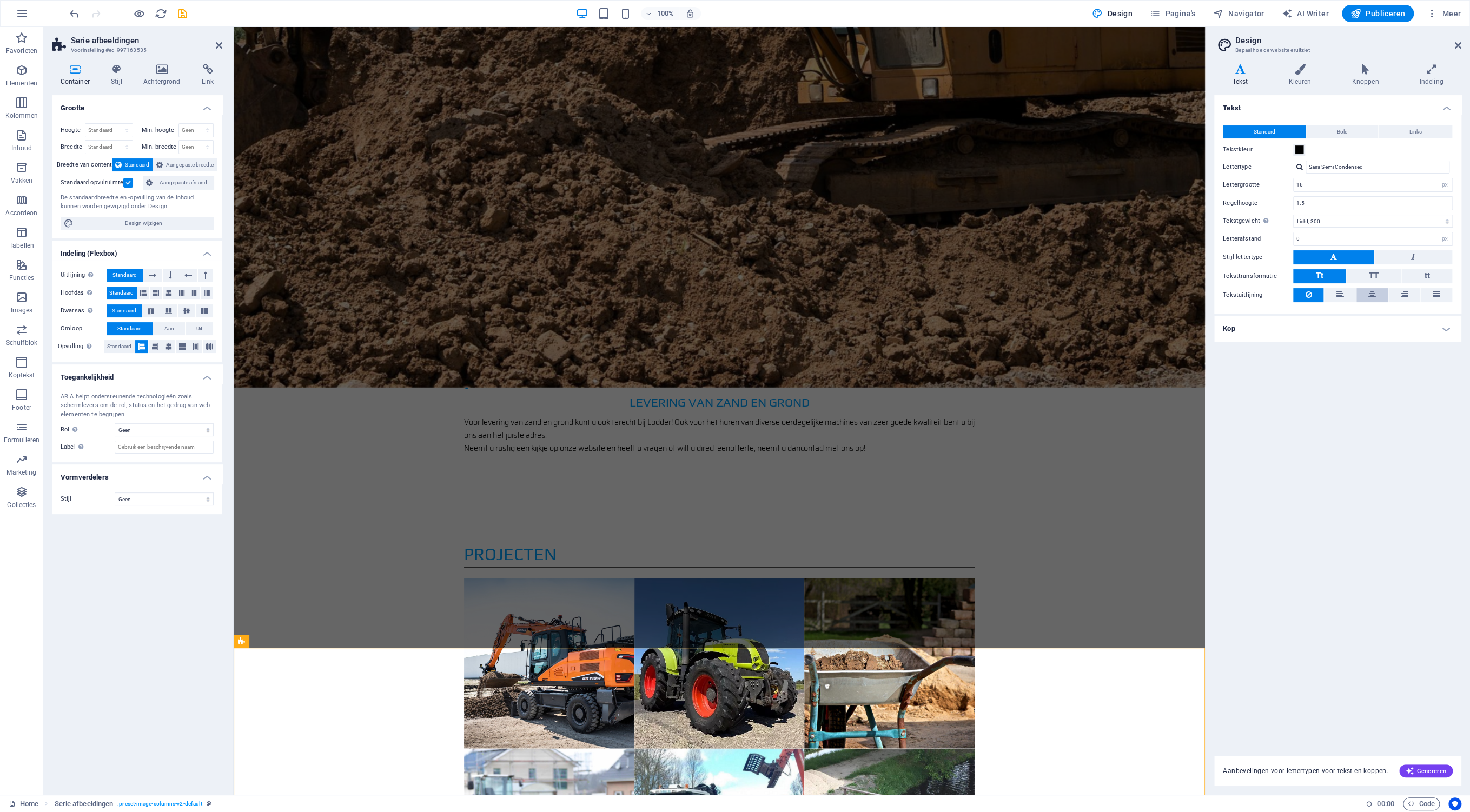
click at [1375, 297] on button at bounding box center [1372, 295] width 31 height 14
click at [1302, 289] on button at bounding box center [1308, 295] width 31 height 14
click at [1457, 43] on icon at bounding box center [1457, 45] width 6 height 9
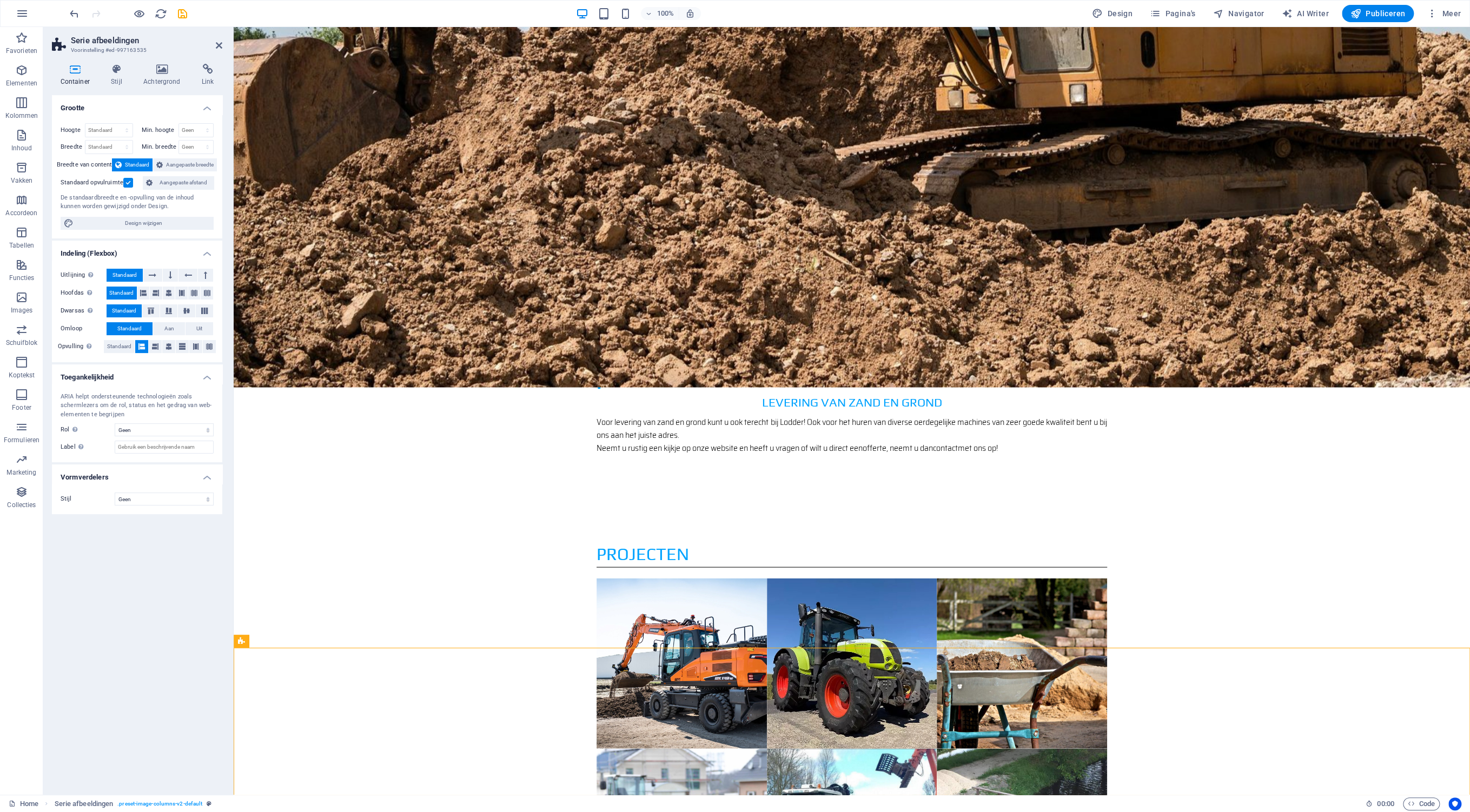
click at [215, 41] on h2 "Serie afbeeldingen" at bounding box center [146, 40] width 152 height 10
drag, startPoint x: 216, startPoint y: 46, endPoint x: 175, endPoint y: 22, distance: 47.5
click at [216, 46] on icon at bounding box center [218, 45] width 6 height 9
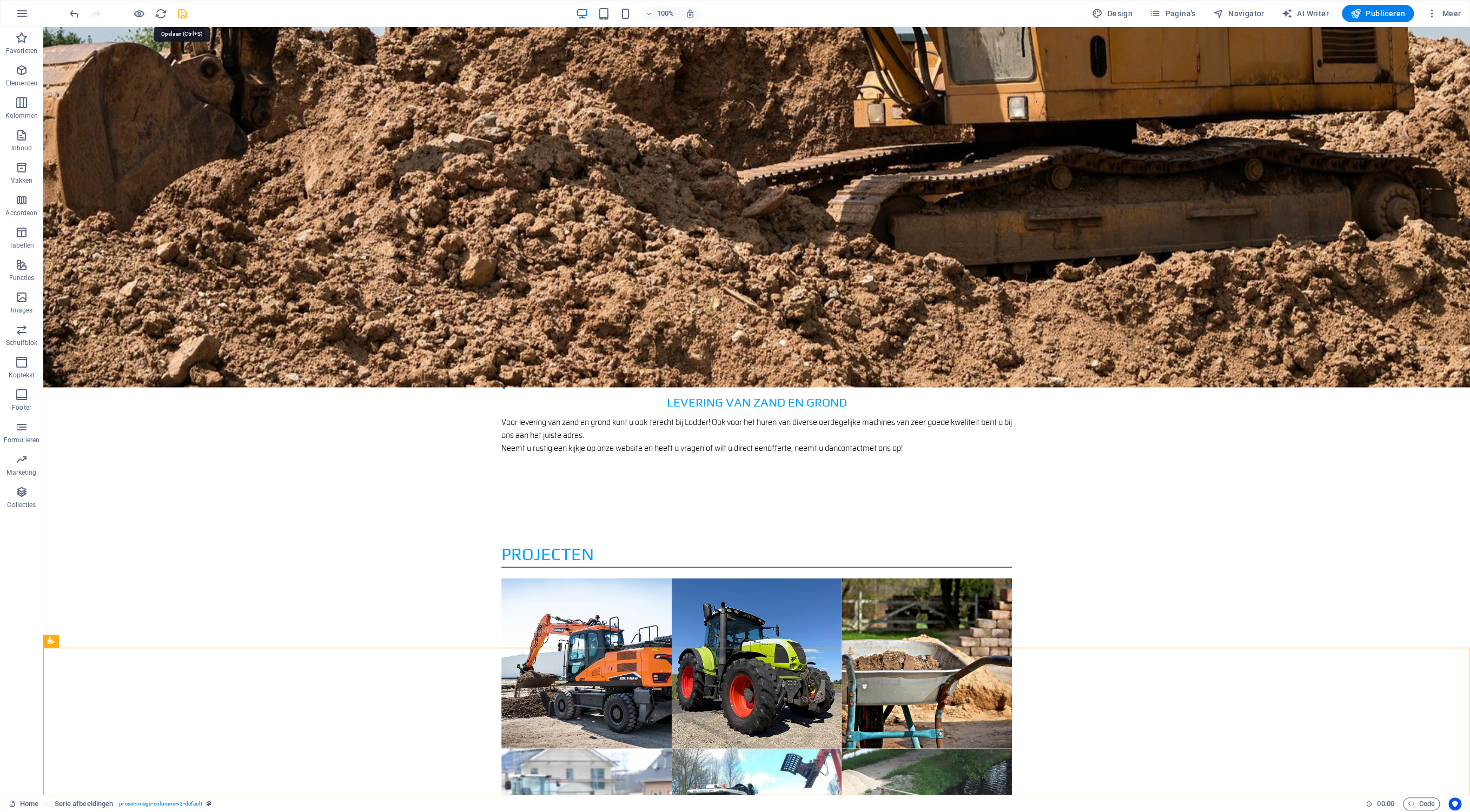
click at [181, 13] on icon "save" at bounding box center [183, 14] width 13 height 13
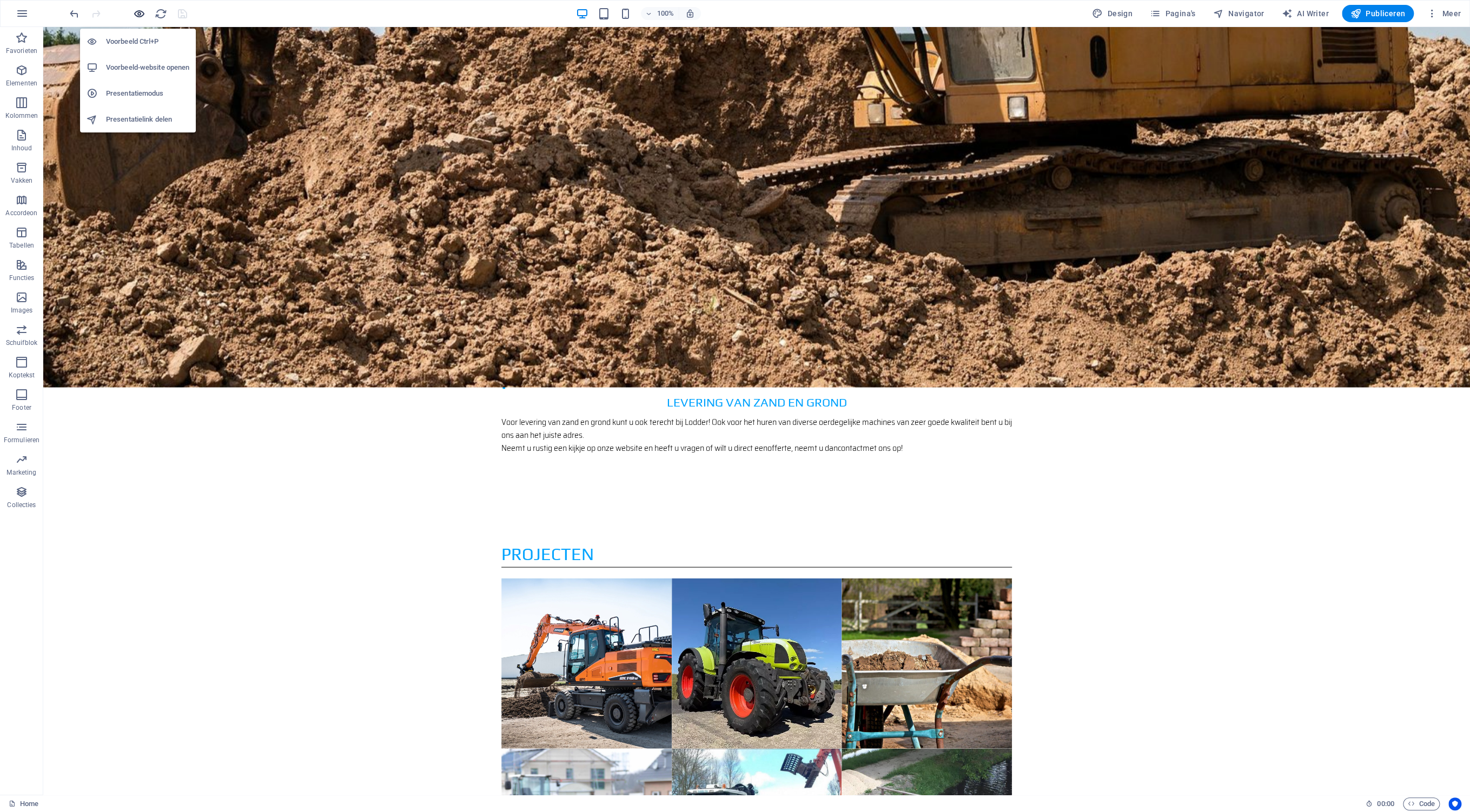
click at [141, 20] on icon "button" at bounding box center [140, 14] width 13 height 13
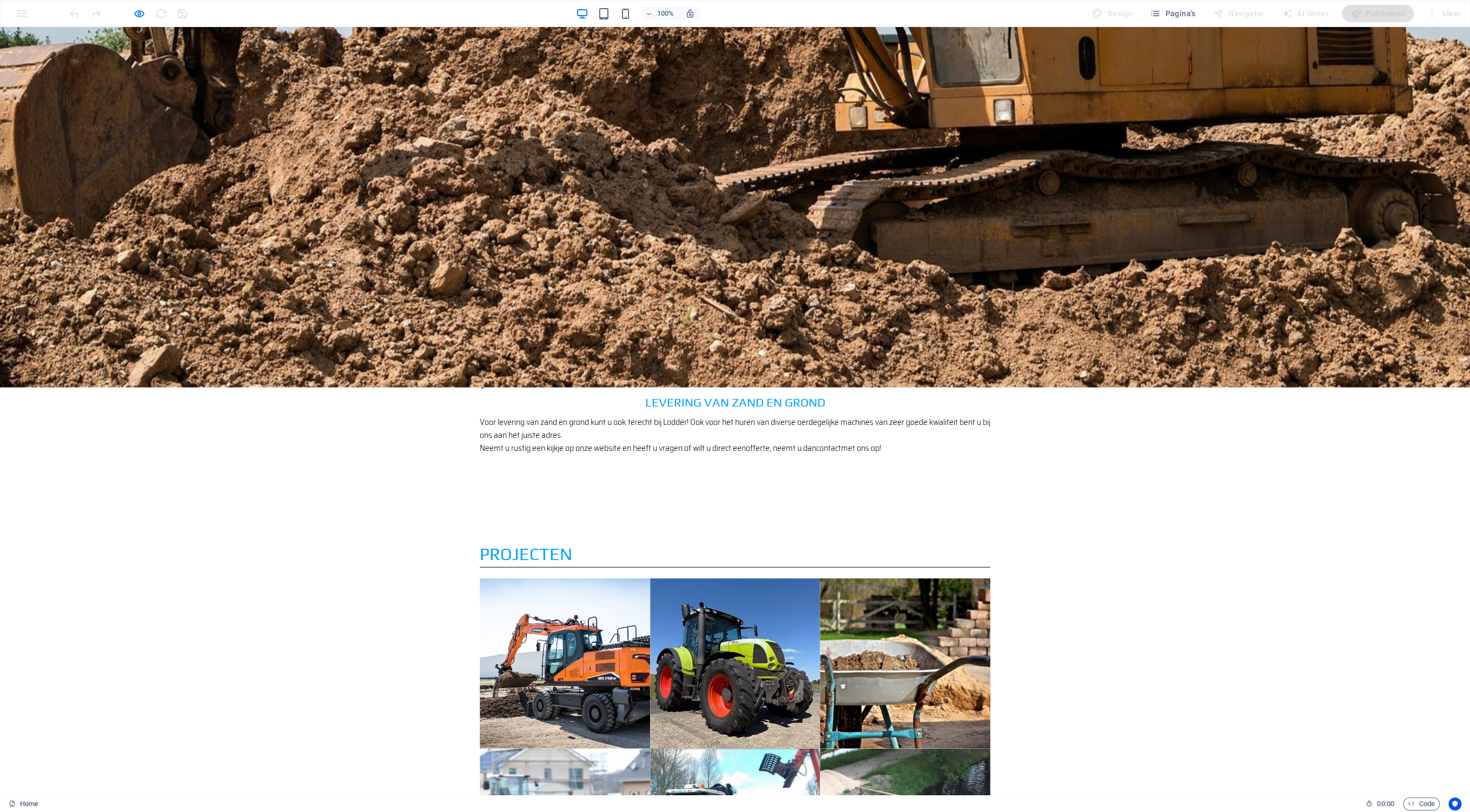
drag, startPoint x: 757, startPoint y: 319, endPoint x: 748, endPoint y: 361, distance: 43.0
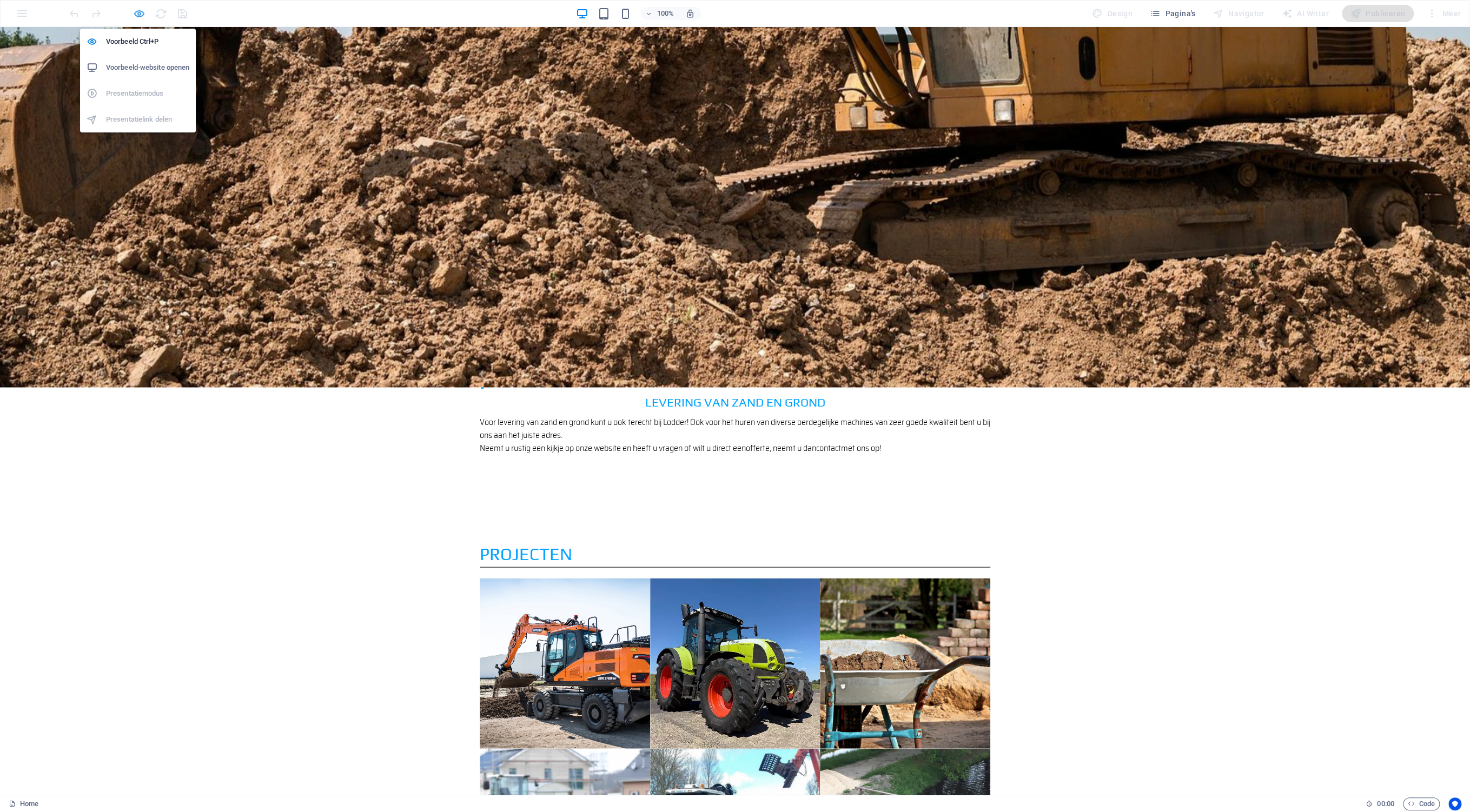
click at [137, 13] on icon "button" at bounding box center [140, 14] width 13 height 13
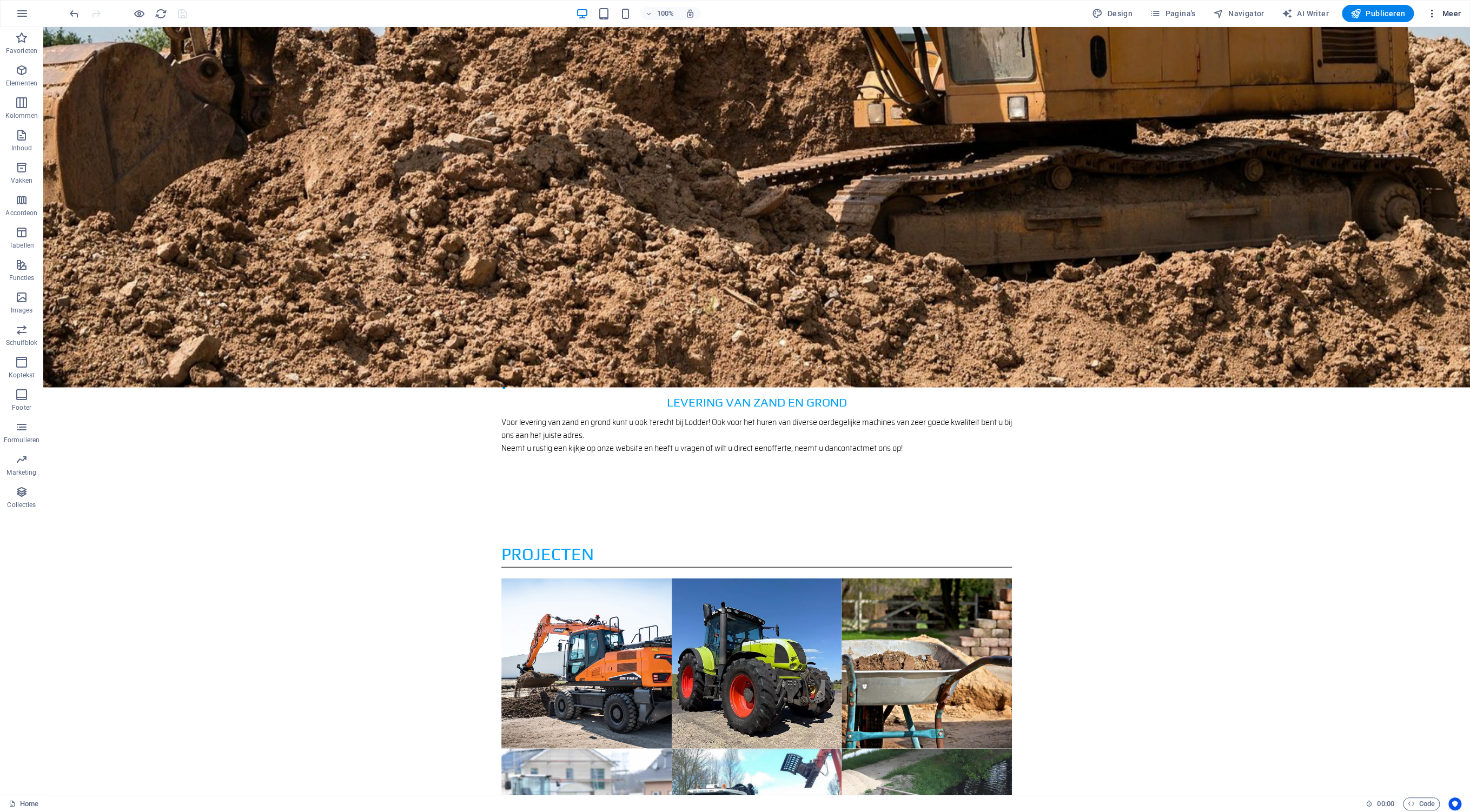
click at [1450, 14] on span "Meer" at bounding box center [1443, 13] width 34 height 11
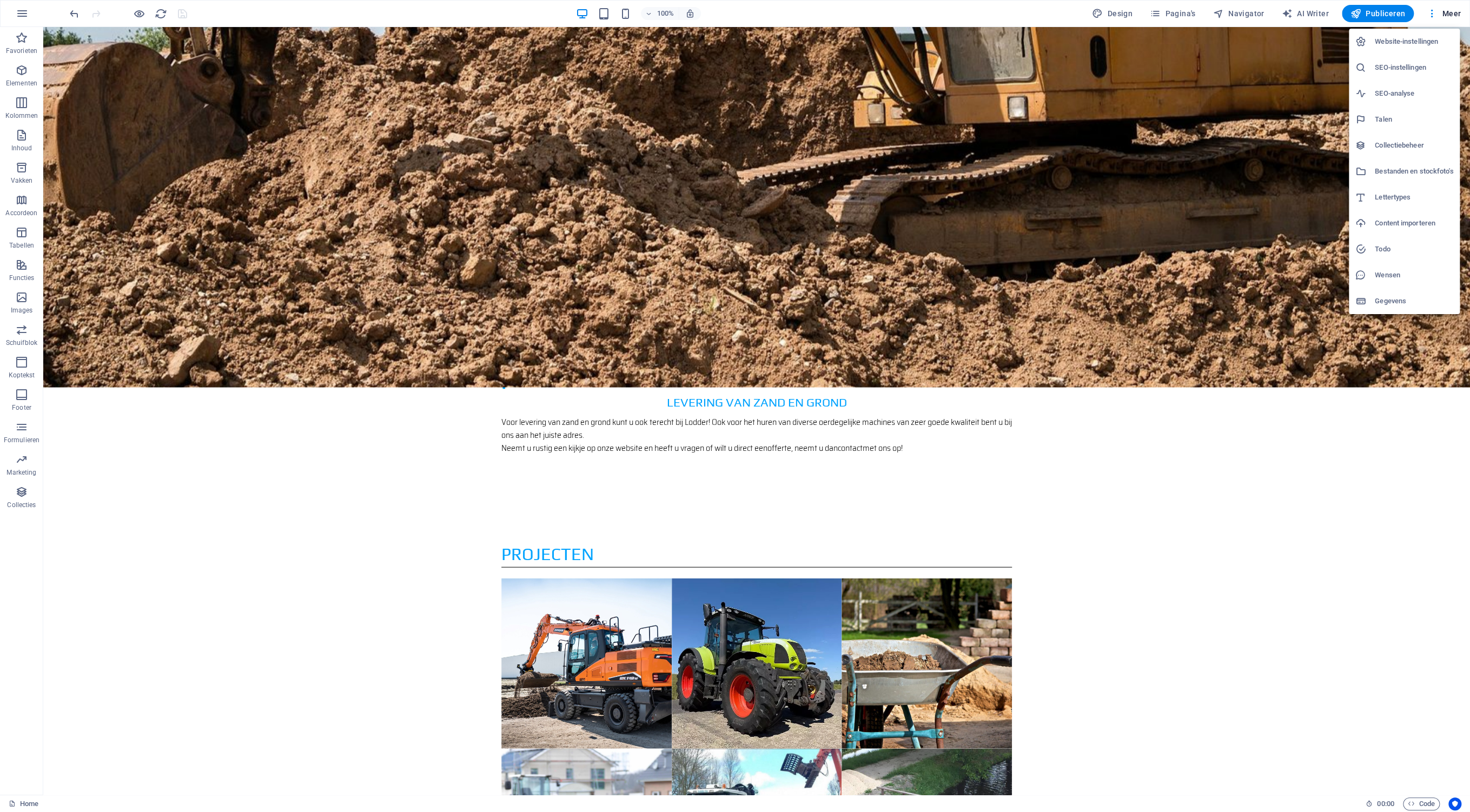
click at [1412, 171] on h6 "Bestanden en stockfoto's" at bounding box center [1414, 171] width 78 height 13
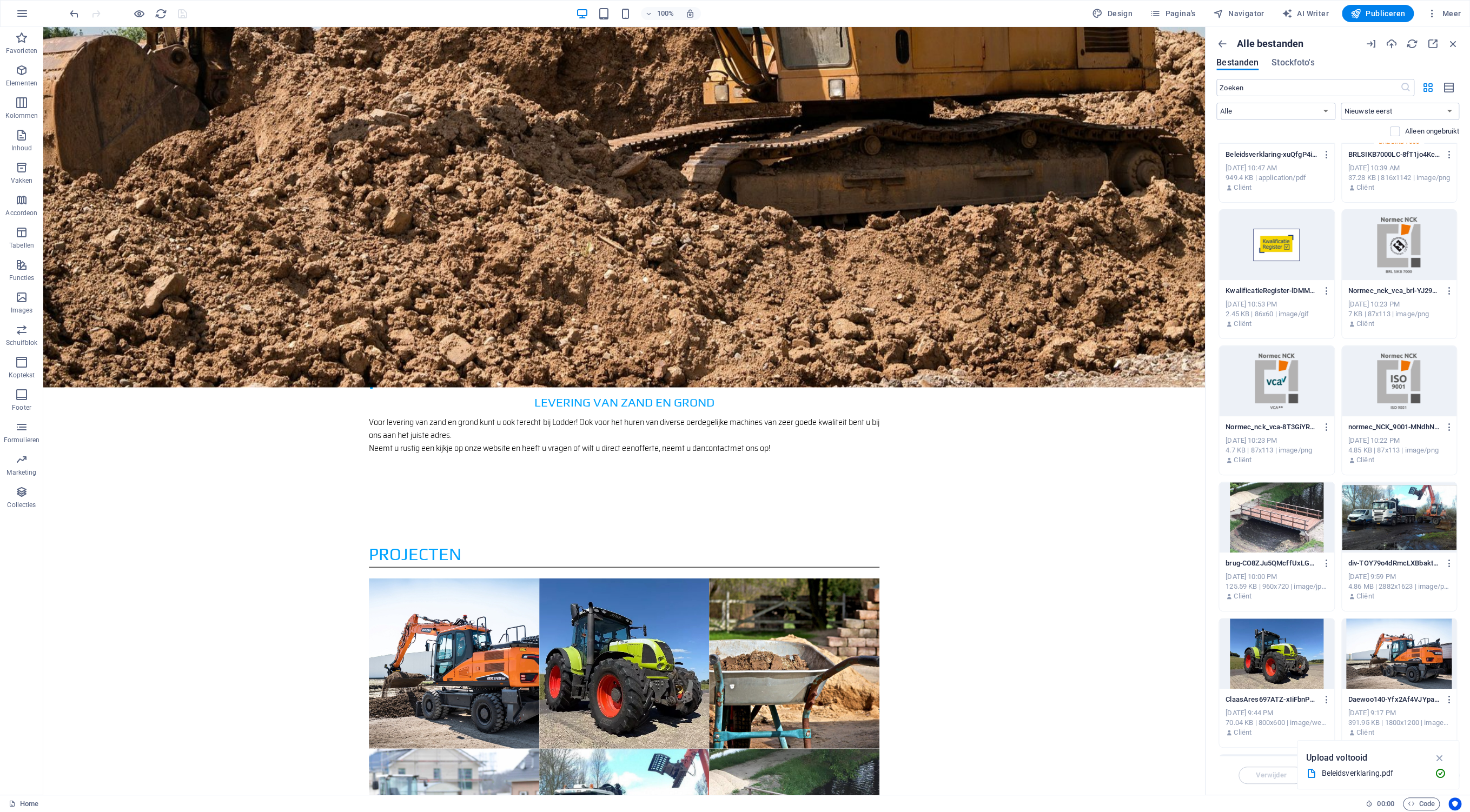
scroll to position [0, 0]
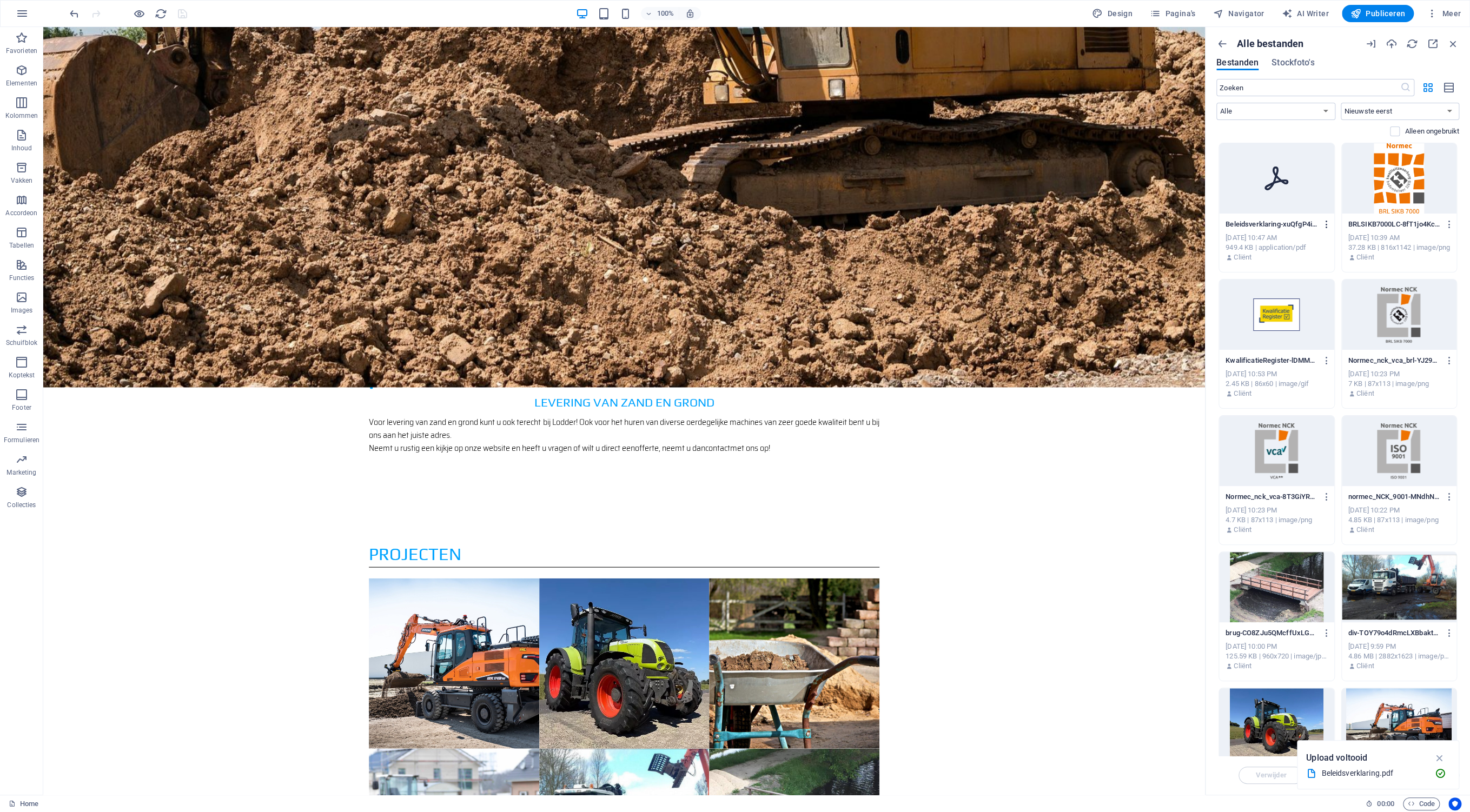
click at [1328, 224] on icon "button" at bounding box center [1327, 224] width 10 height 10
click at [1333, 278] on h6 "Link kopiëren" at bounding box center [1333, 278] width 69 height 13
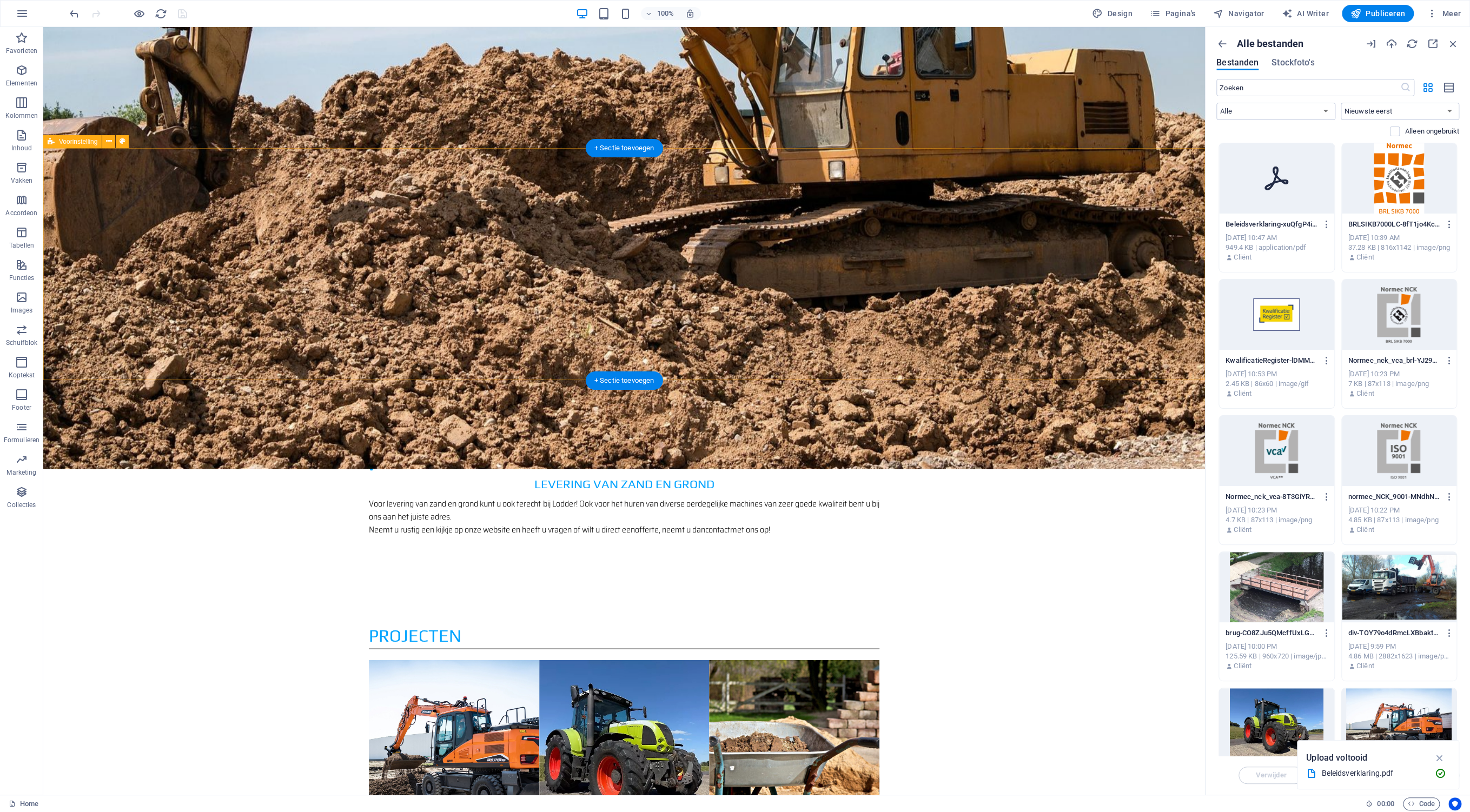
scroll to position [1810, 0]
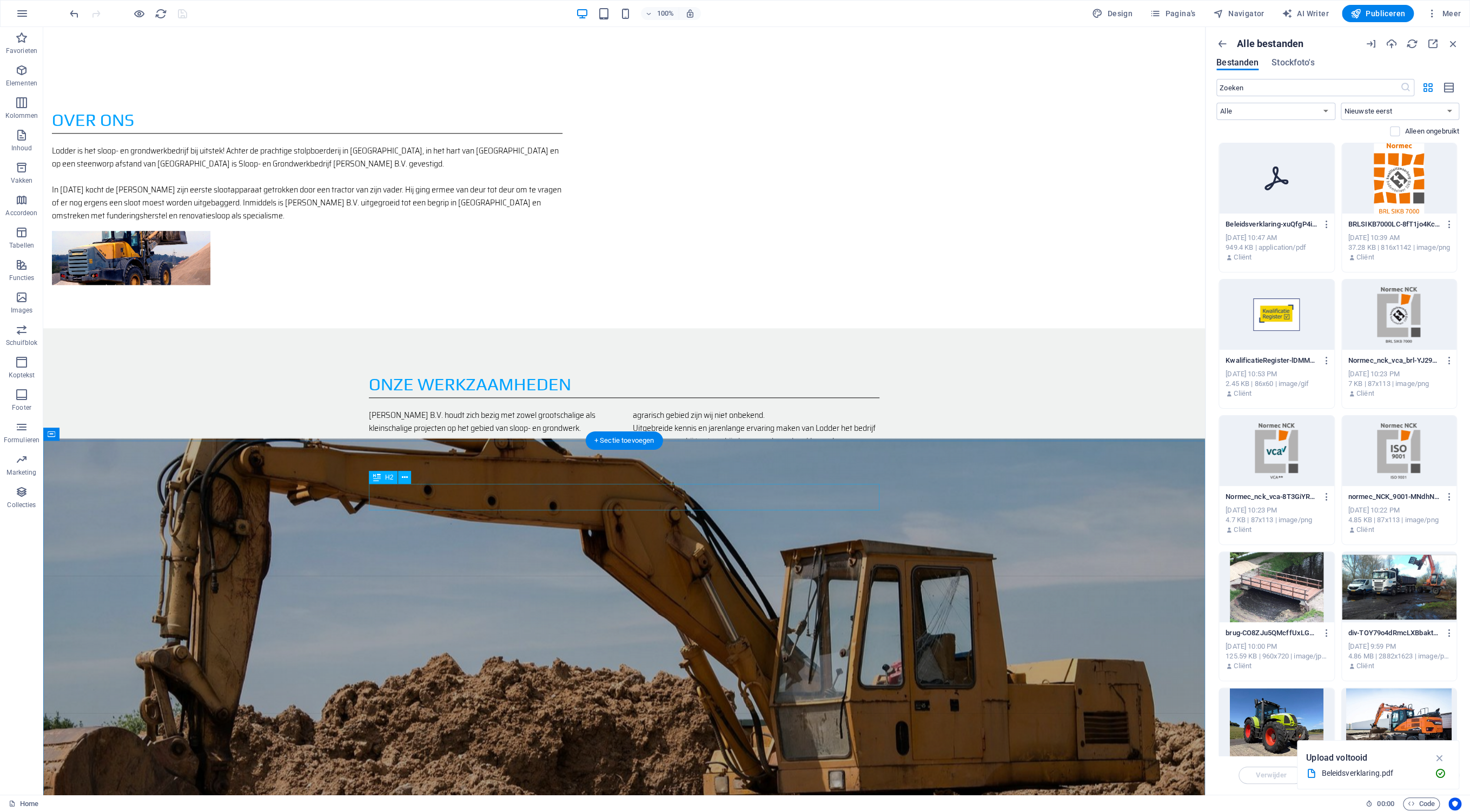
scroll to position [1427, 0]
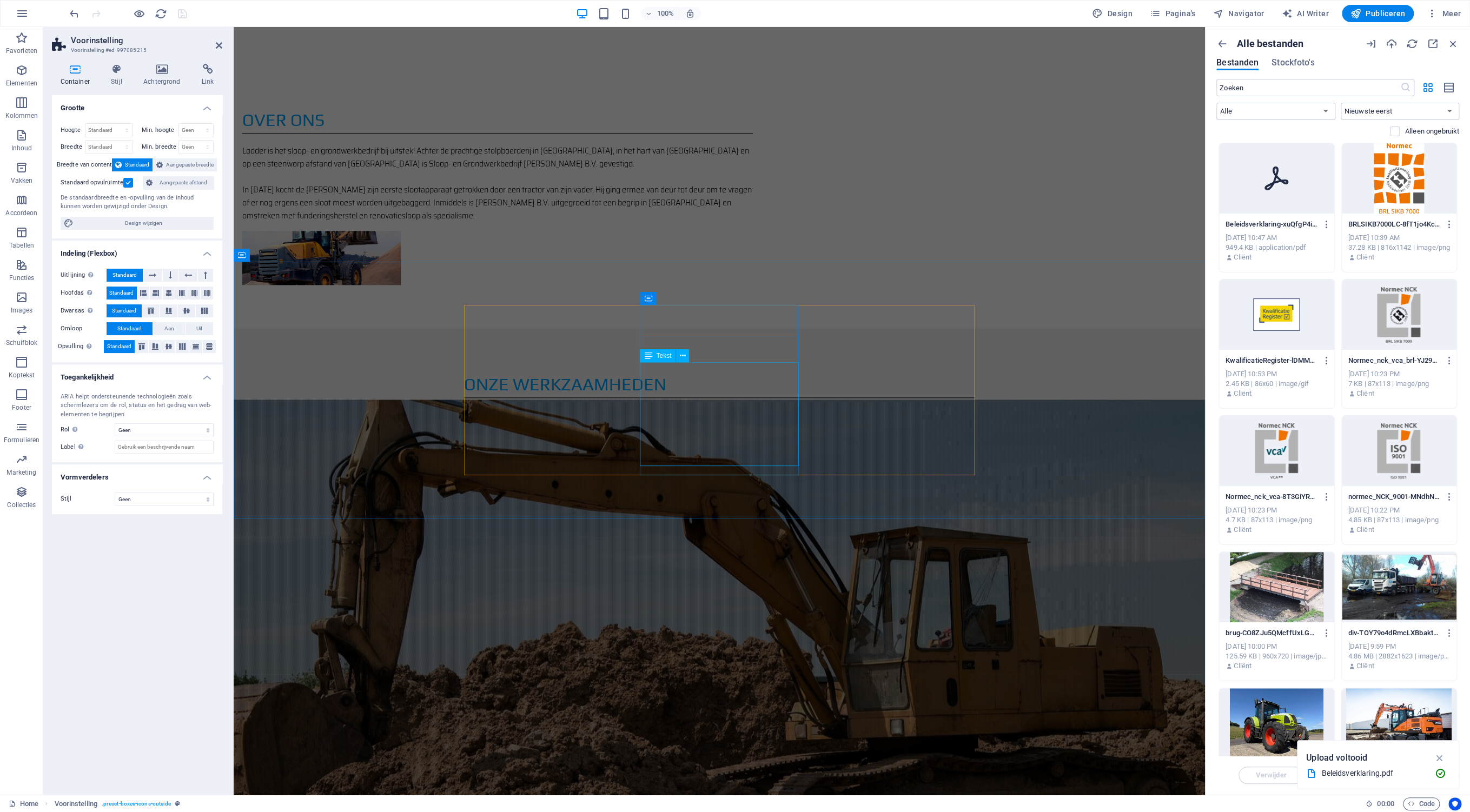
scroll to position [970, 0]
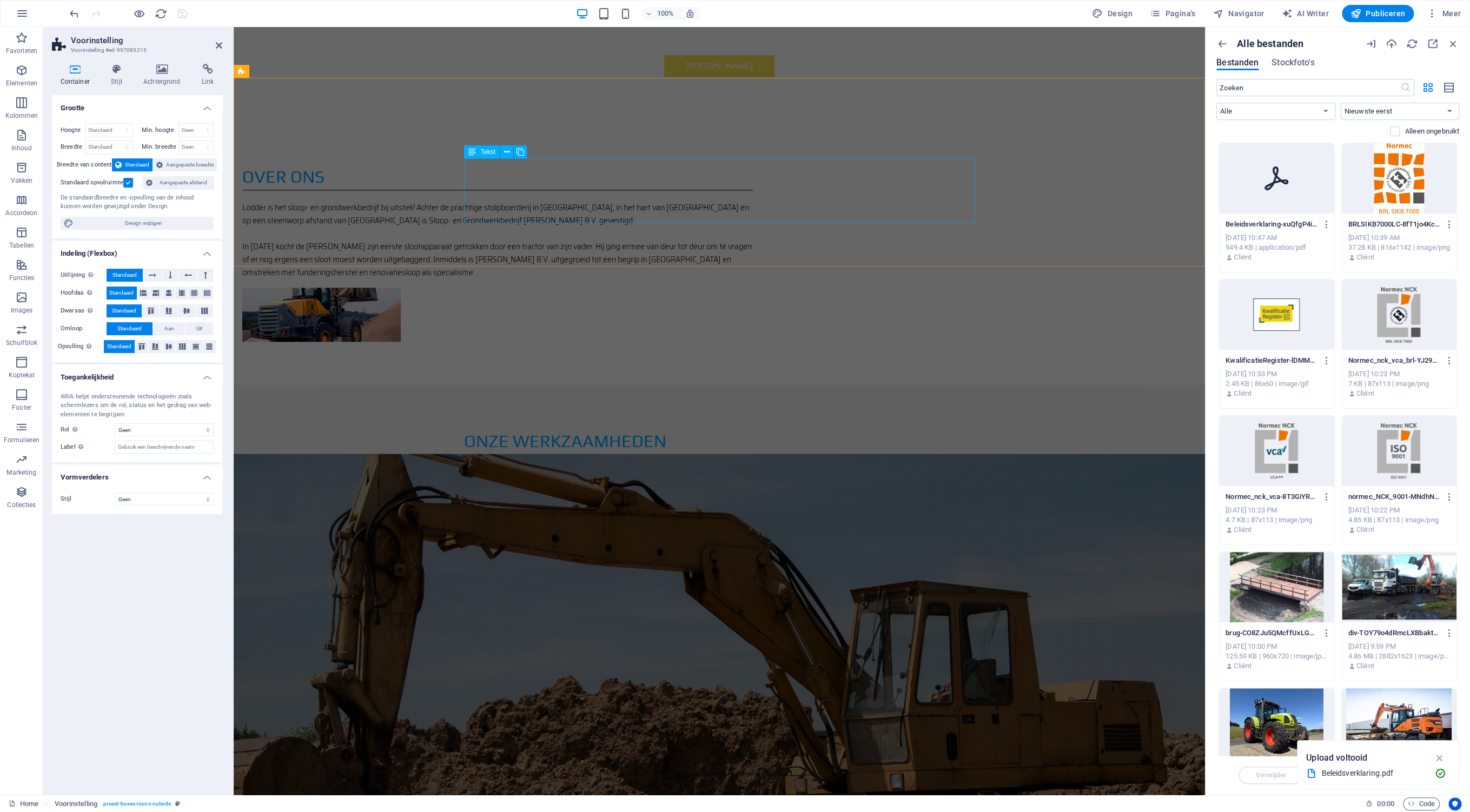
click at [929, 466] on div "C. Lodder B.V. houdt zich bezig met zowel grootschalige als kleinschalige proje…" at bounding box center [719, 498] width 511 height 65
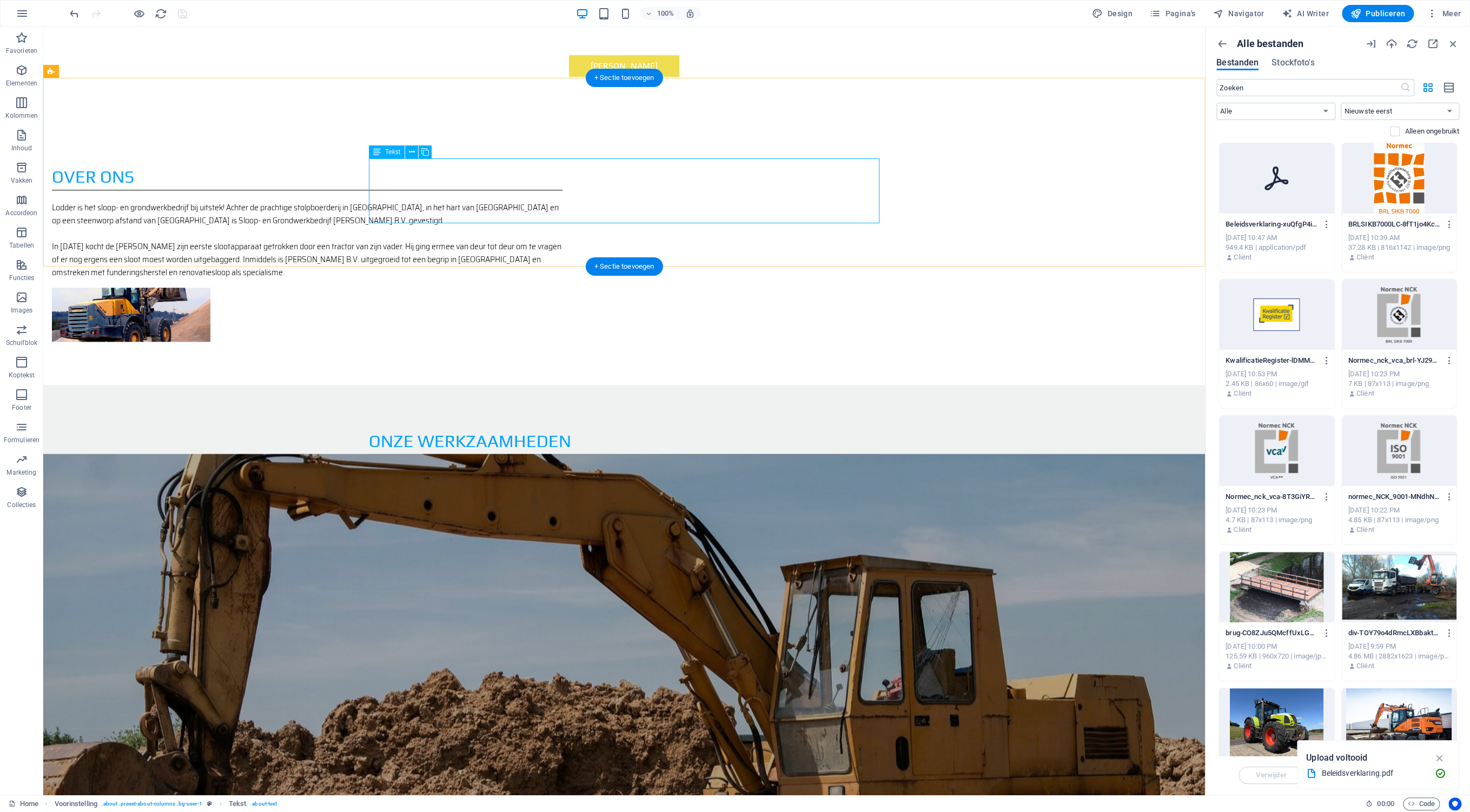
click at [828, 466] on div "C. Lodder B.V. houdt zich bezig met zowel grootschalige als kleinschalige proje…" at bounding box center [624, 498] width 511 height 65
click at [816, 466] on div "C. Lodder B.V. houdt zich bezig met zowel grootschalige als kleinschalige proje…" at bounding box center [624, 498] width 511 height 65
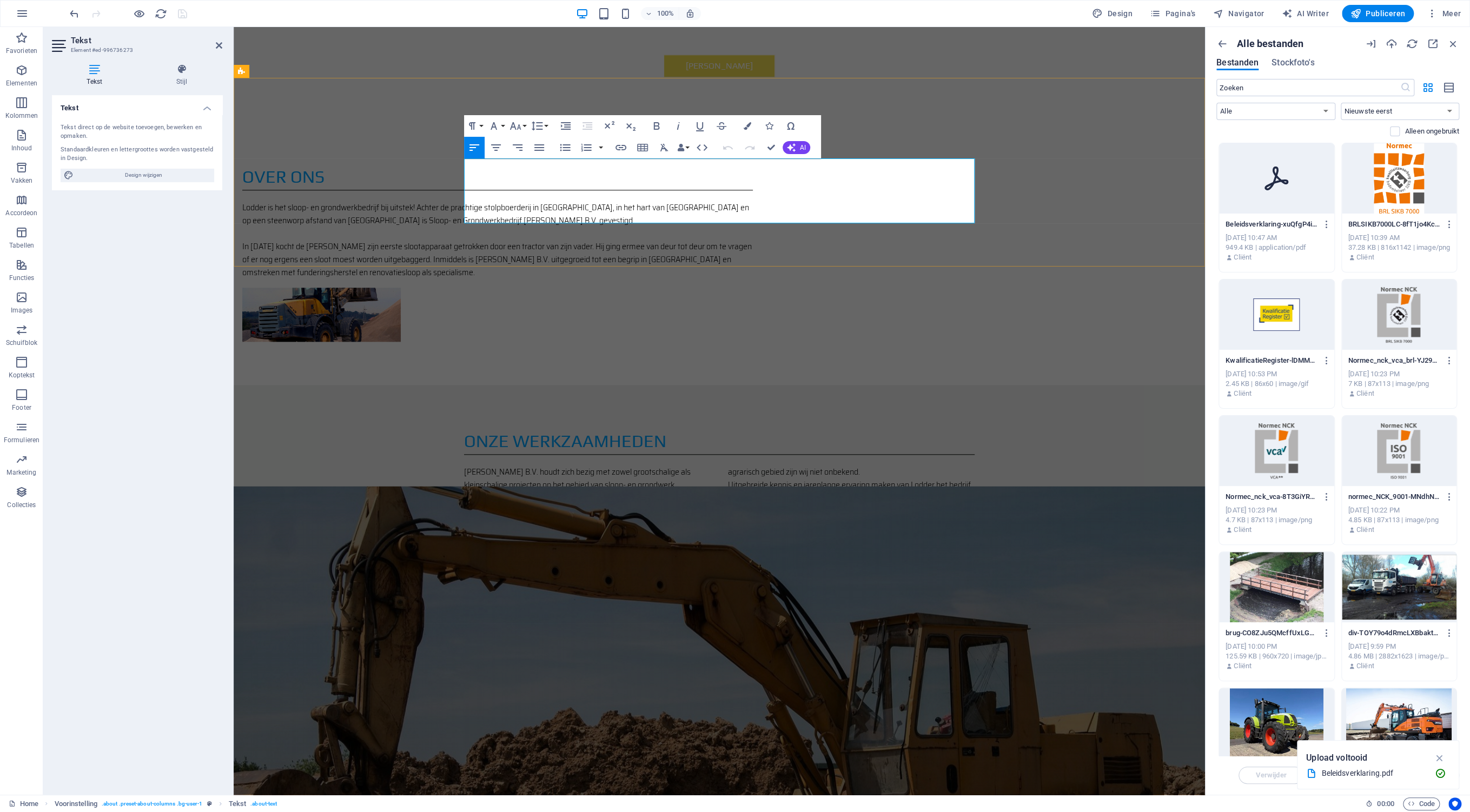
click at [938, 504] on p "Ook kunt u bij [PERSON_NAME] B.V. allerlei machines huren." at bounding box center [851, 517] width 247 height 26
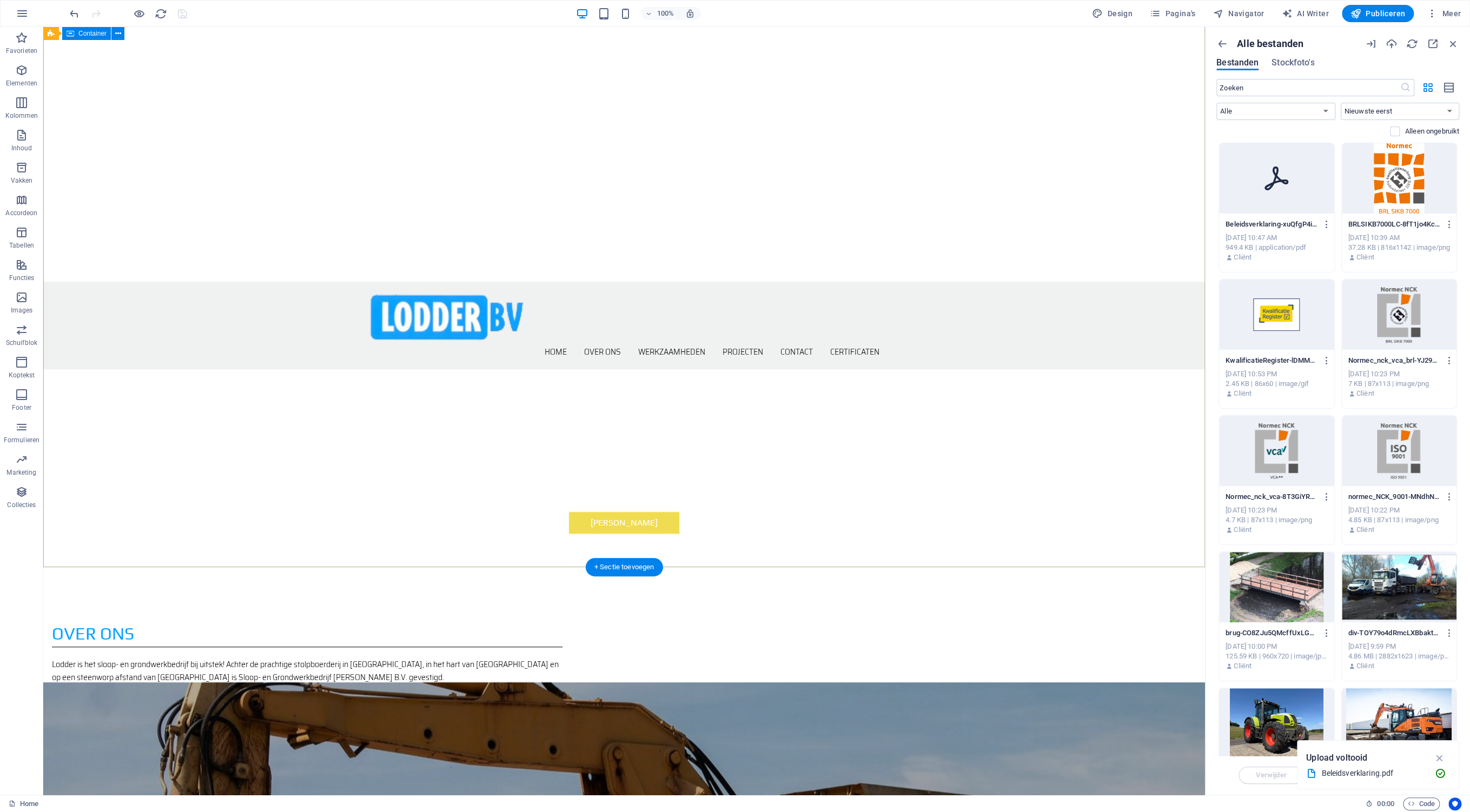
scroll to position [0, 0]
